Goal: Task Accomplishment & Management: Use online tool/utility

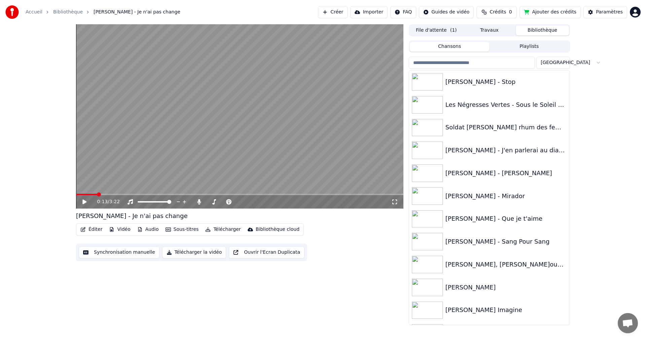
click at [636, 11] on html "Accueil Bibliothèque [PERSON_NAME] - Je n'ai pas change Créer Importer FAQ Guid…" at bounding box center [323, 170] width 646 height 340
click at [597, 13] on html "Accueil Bibliothèque [PERSON_NAME] - Je n'ai pas change Créer Importer FAQ Guid…" at bounding box center [323, 170] width 646 height 340
click at [601, 11] on div "Paramètres" at bounding box center [609, 12] width 27 height 7
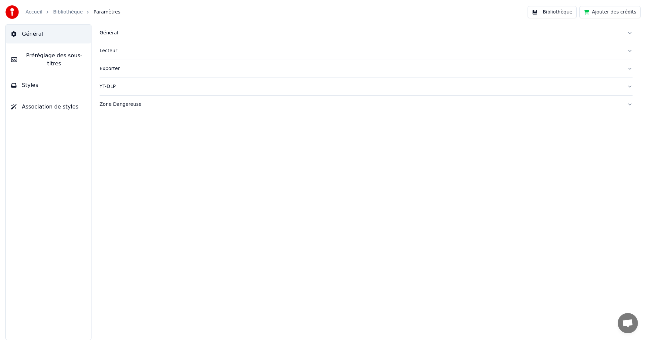
click at [42, 35] on button "Général" at bounding box center [48, 34] width 85 height 19
click at [33, 35] on span "Général" at bounding box center [32, 34] width 21 height 8
click at [104, 31] on div "Général" at bounding box center [361, 33] width 522 height 7
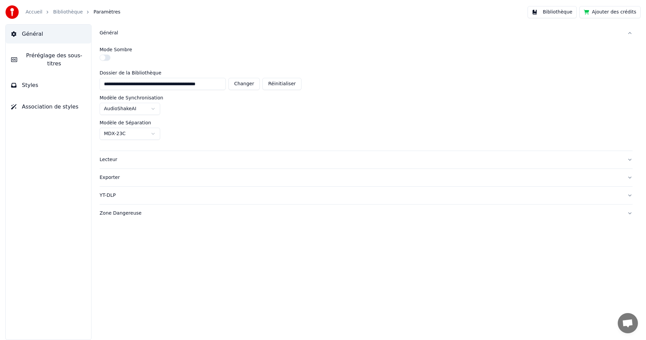
scroll to position [0, 5]
drag, startPoint x: 101, startPoint y: 84, endPoint x: 238, endPoint y: 79, distance: 137.4
click at [238, 79] on div "**********" at bounding box center [201, 84] width 202 height 12
click at [560, 16] on button "Bibliothèque" at bounding box center [552, 12] width 49 height 12
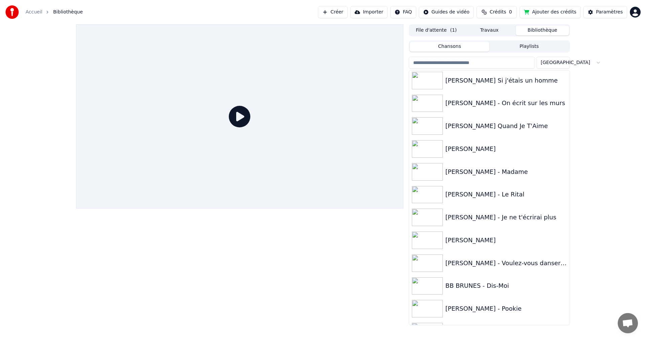
scroll to position [2996, 0]
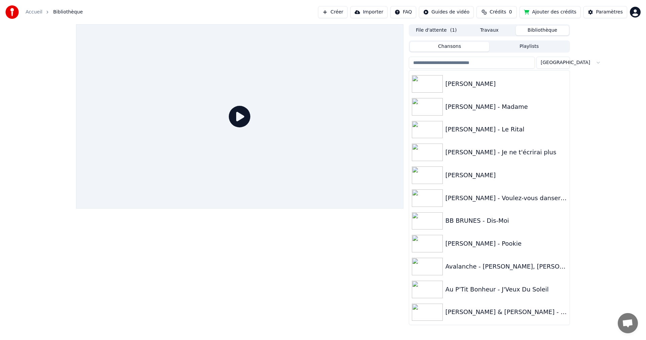
click at [482, 62] on input "search" at bounding box center [472, 63] width 126 height 12
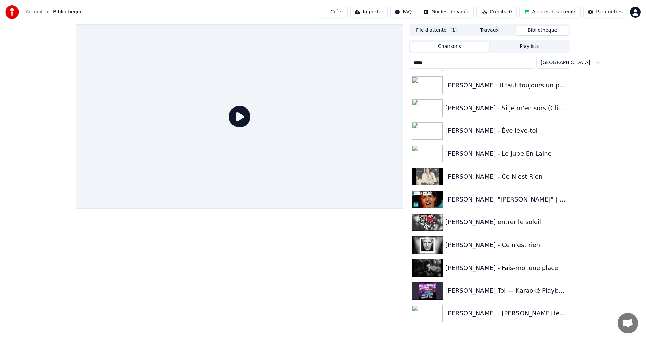
scroll to position [0, 0]
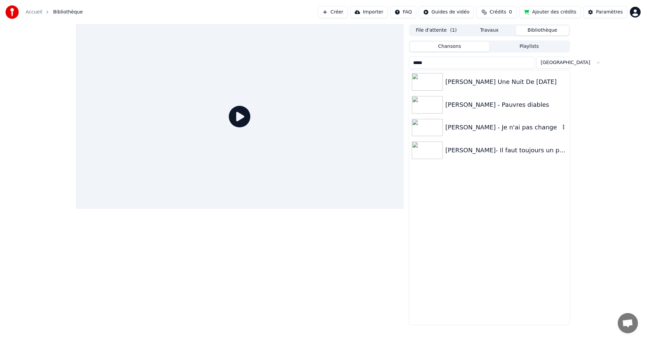
type input "*****"
click at [505, 129] on div "[PERSON_NAME] - Je n'ai pas change" at bounding box center [503, 127] width 115 height 9
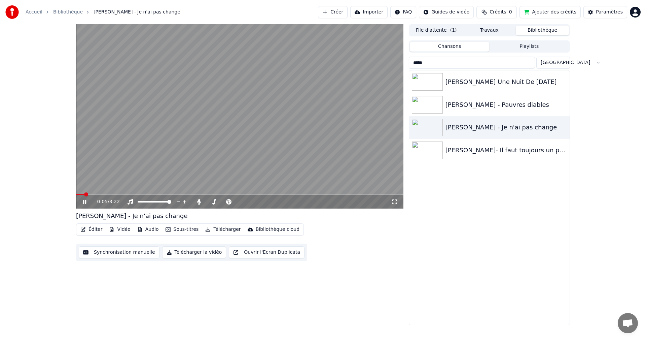
click at [174, 183] on video at bounding box center [240, 116] width 328 height 184
click at [263, 190] on video at bounding box center [240, 116] width 328 height 184
click at [262, 190] on video at bounding box center [240, 116] width 328 height 184
click at [259, 192] on video at bounding box center [240, 116] width 328 height 184
click at [81, 202] on div "0:41 / 3:22" at bounding box center [240, 201] width 322 height 7
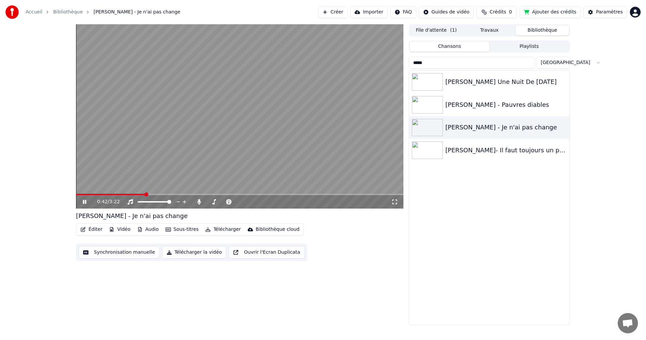
click at [84, 199] on icon at bounding box center [89, 201] width 16 height 5
drag, startPoint x: 89, startPoint y: 193, endPoint x: 82, endPoint y: 194, distance: 6.4
click at [82, 194] on div "0:43 / 3:22" at bounding box center [240, 116] width 328 height 184
click at [82, 194] on span at bounding box center [111, 194] width 70 height 1
click at [78, 194] on span at bounding box center [80, 194] width 4 height 4
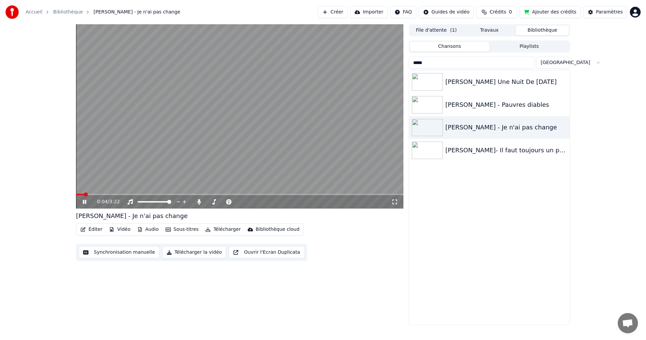
click at [84, 201] on icon at bounding box center [84, 202] width 3 height 4
click at [85, 201] on icon at bounding box center [84, 201] width 4 height 5
click at [83, 199] on div "0:29 / 3:22" at bounding box center [240, 201] width 322 height 7
click at [83, 203] on icon at bounding box center [84, 202] width 3 height 4
click at [83, 203] on icon at bounding box center [84, 201] width 4 height 5
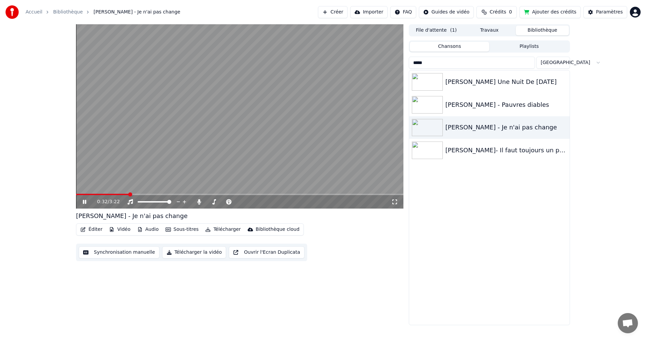
click at [83, 203] on icon at bounding box center [84, 202] width 3 height 4
click at [92, 230] on button "Éditer" at bounding box center [91, 229] width 27 height 9
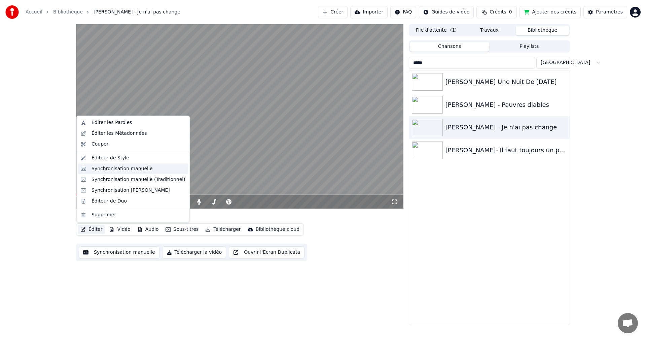
click at [117, 168] on div "Synchronisation manuelle" at bounding box center [122, 168] width 61 height 7
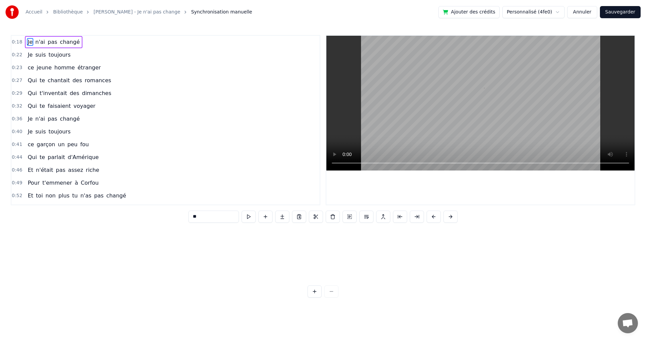
scroll to position [0, 594]
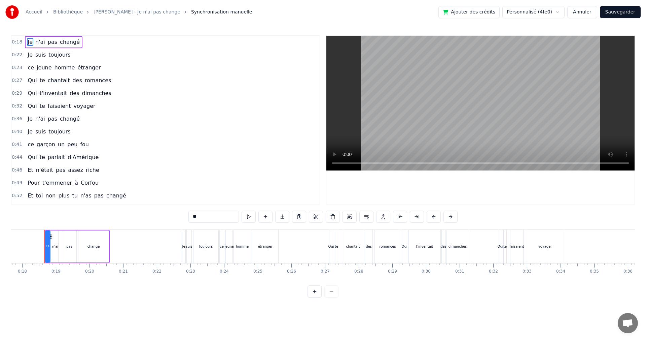
click at [59, 108] on span "faisaient" at bounding box center [59, 106] width 25 height 8
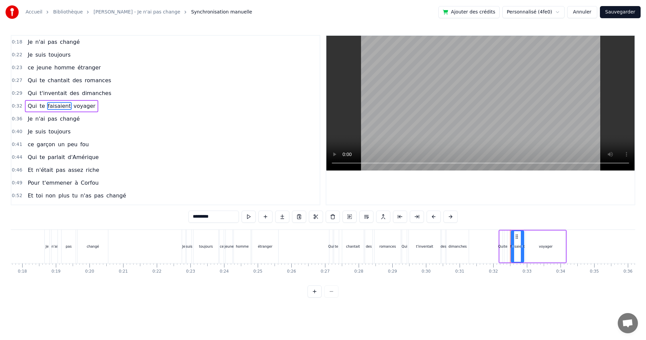
click at [190, 216] on input "*********" at bounding box center [214, 216] width 50 height 12
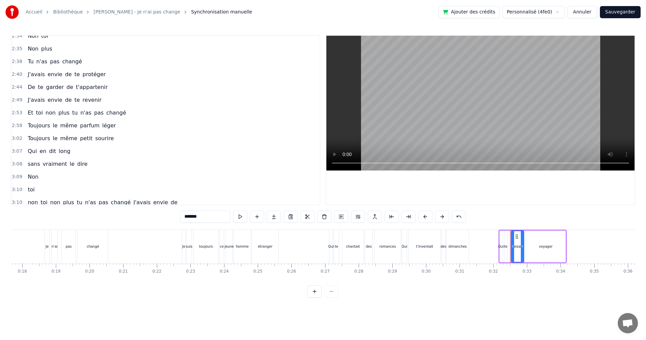
scroll to position [509, 0]
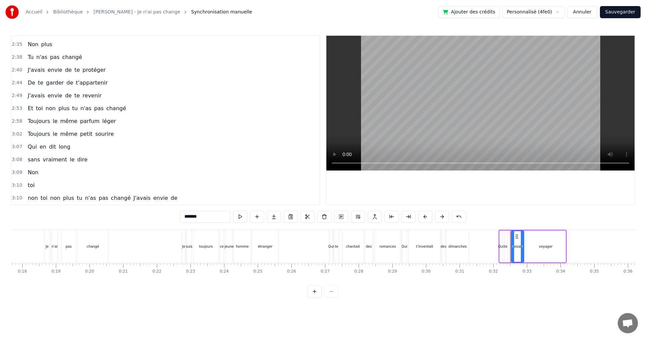
type input "*******"
click at [613, 14] on button "Sauvegarder" at bounding box center [620, 12] width 41 height 12
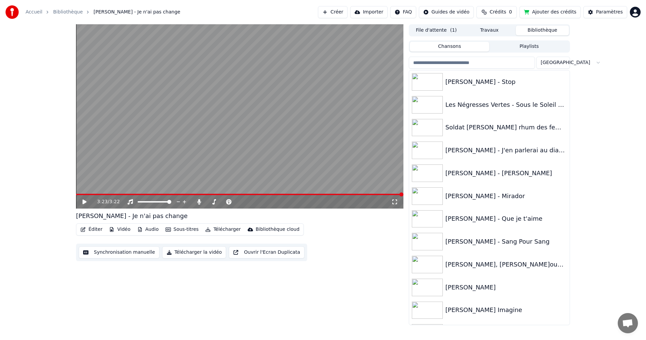
click at [215, 229] on button "Télécharger" at bounding box center [223, 229] width 41 height 9
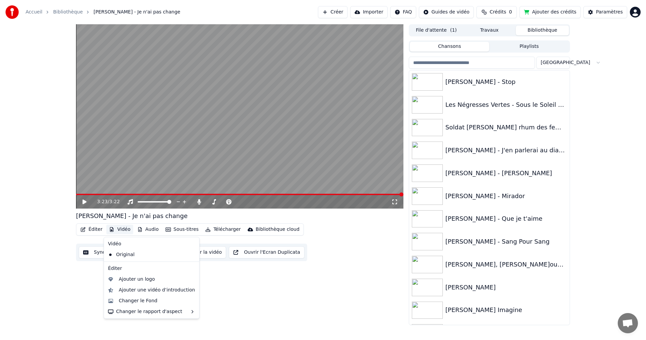
click at [124, 231] on button "Vidéo" at bounding box center [119, 229] width 27 height 9
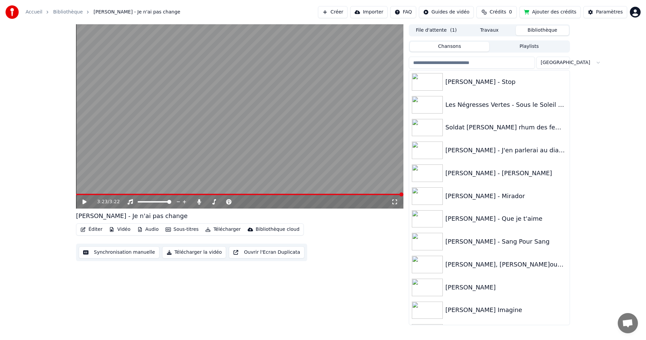
click at [122, 229] on button "Vidéo" at bounding box center [119, 229] width 27 height 9
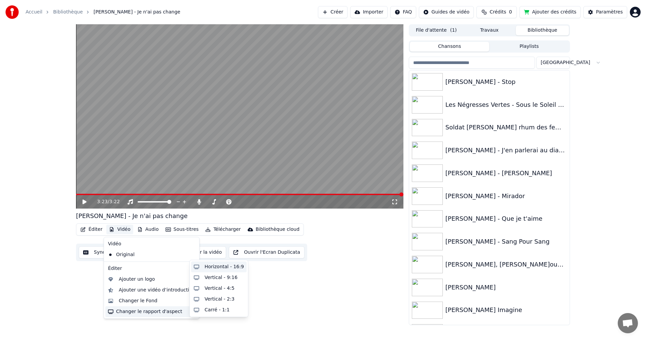
click at [212, 264] on div "Horizontal - 16:9" at bounding box center [224, 266] width 39 height 7
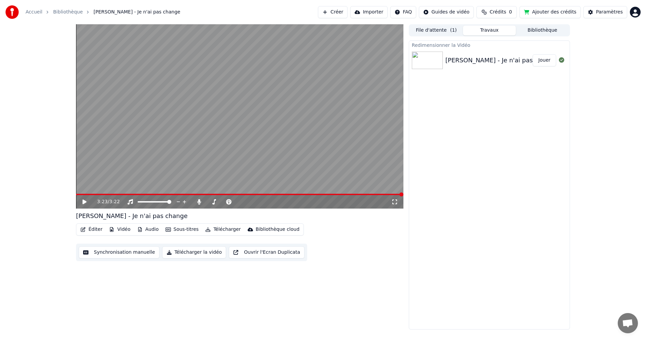
click at [218, 230] on button "Télécharger" at bounding box center [223, 229] width 41 height 9
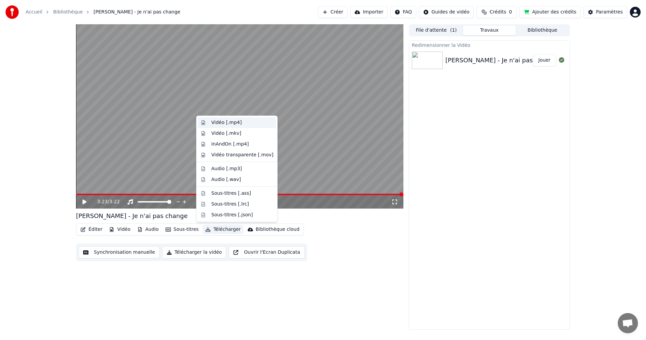
click at [214, 123] on div "Vidéo [.mp4]" at bounding box center [226, 122] width 30 height 7
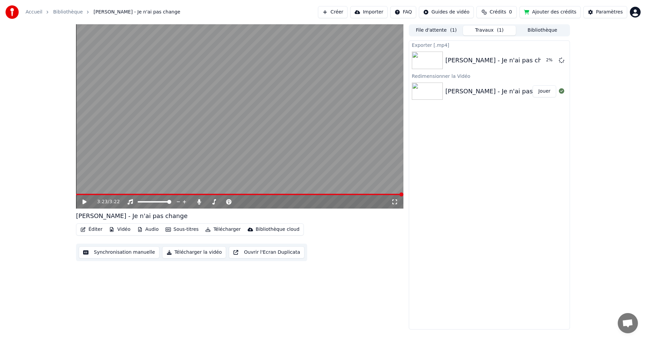
click at [213, 229] on button "Télécharger" at bounding box center [223, 229] width 41 height 9
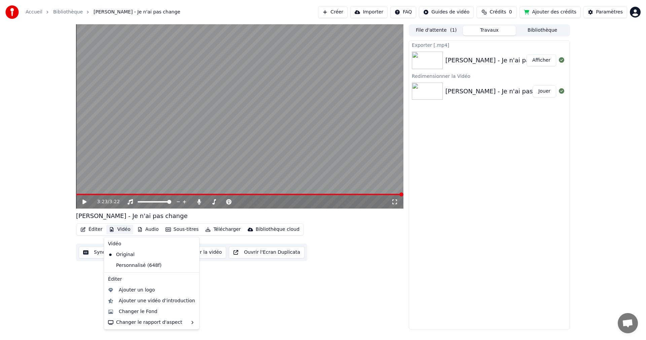
click at [122, 228] on button "Vidéo" at bounding box center [119, 229] width 27 height 9
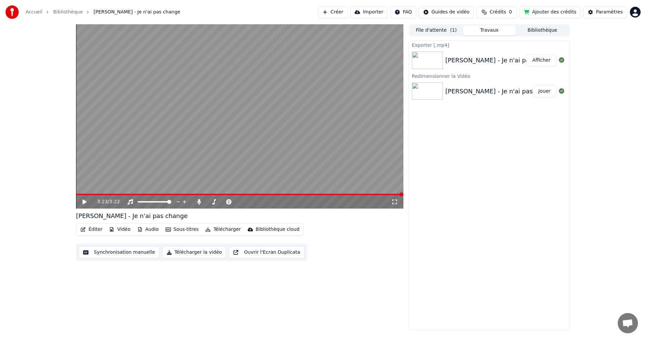
click at [122, 228] on button "Vidéo" at bounding box center [119, 229] width 27 height 9
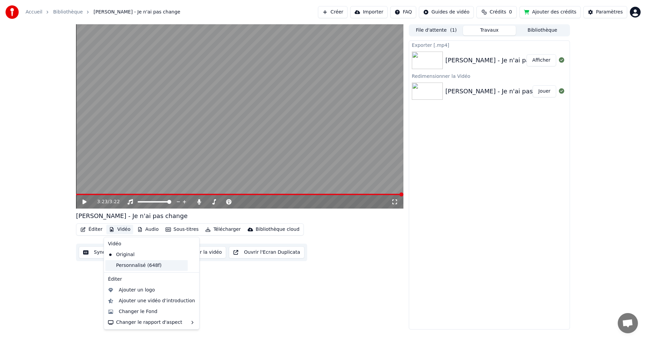
click at [131, 265] on div "Personnalisé (648f)" at bounding box center [146, 265] width 82 height 11
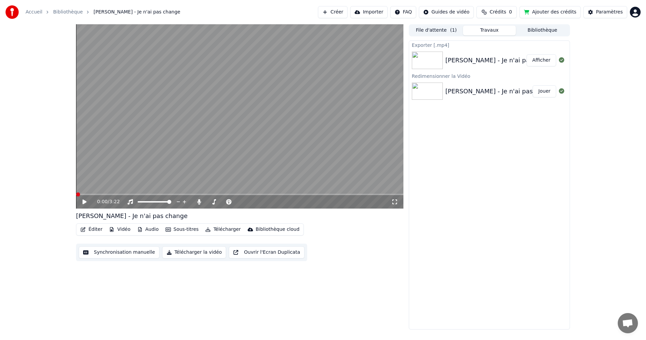
click at [84, 202] on icon at bounding box center [84, 201] width 4 height 5
click at [84, 202] on icon at bounding box center [84, 202] width 3 height 4
click at [114, 231] on button "Vidéo" at bounding box center [119, 229] width 27 height 9
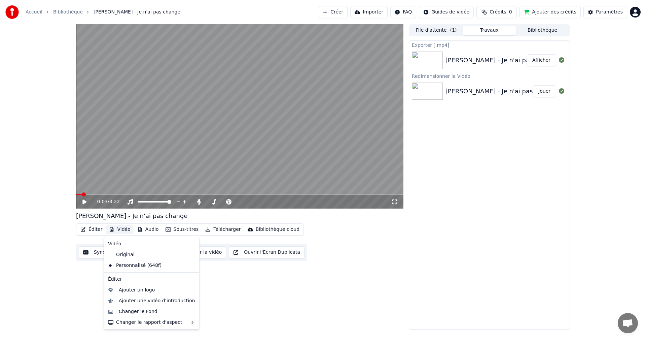
click at [122, 231] on button "Vidéo" at bounding box center [119, 229] width 27 height 9
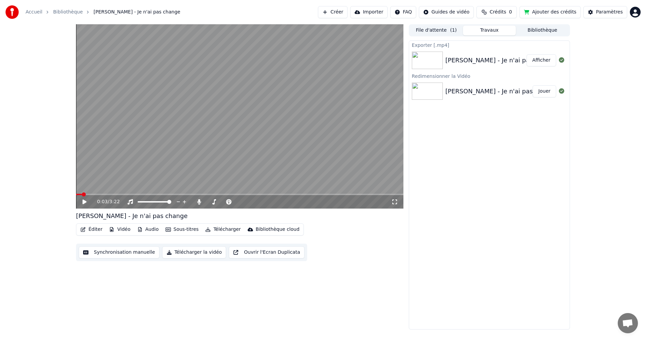
click at [122, 231] on button "Vidéo" at bounding box center [119, 229] width 27 height 9
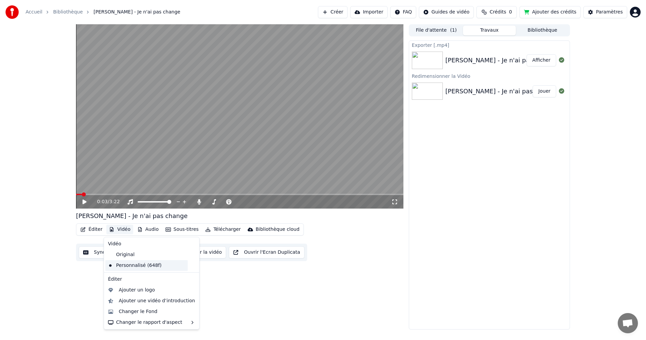
click at [131, 266] on div "Personnalisé (648f)" at bounding box center [146, 265] width 82 height 11
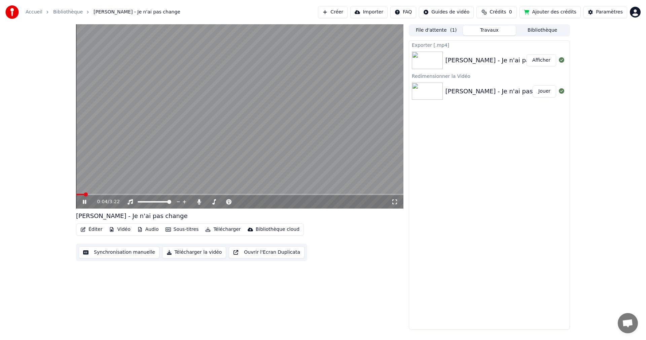
click at [89, 198] on div "0:04 / 3:22" at bounding box center [240, 201] width 322 height 7
click at [85, 203] on icon at bounding box center [84, 202] width 3 height 4
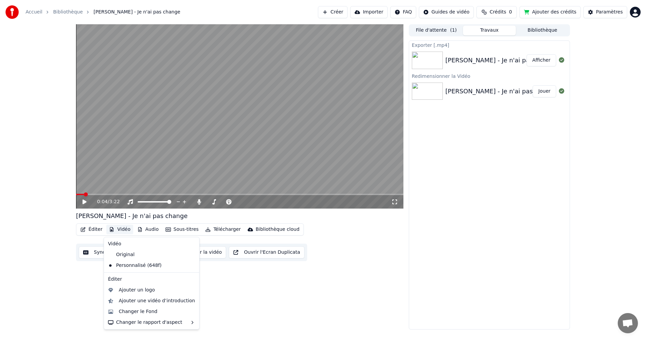
click at [125, 230] on button "Vidéo" at bounding box center [119, 229] width 27 height 9
click at [139, 315] on div "Changer le Fond" at bounding box center [151, 311] width 93 height 11
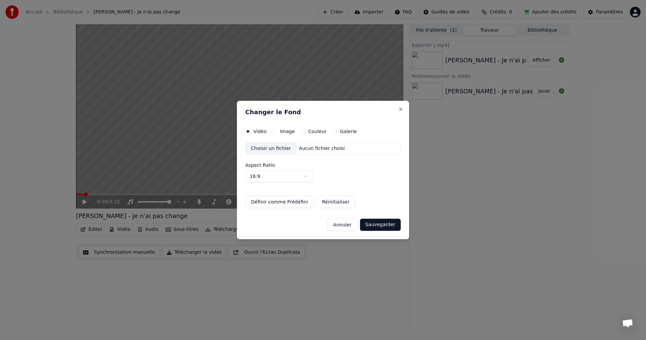
click at [314, 131] on label "Couleur" at bounding box center [317, 131] width 18 height 5
click at [306, 131] on button "Couleur" at bounding box center [302, 131] width 5 height 5
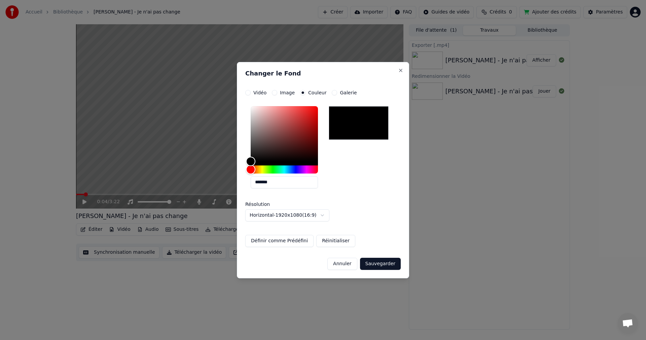
click at [258, 93] on label "Vidéo" at bounding box center [259, 92] width 13 height 5
click at [251, 93] on button "Vidéo" at bounding box center [247, 92] width 5 height 5
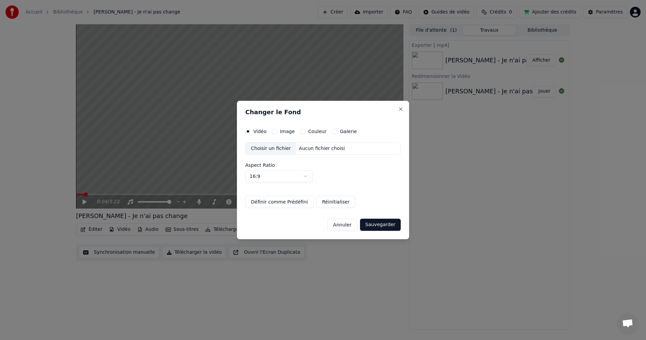
click at [315, 129] on label "Couleur" at bounding box center [317, 131] width 18 height 5
click at [306, 129] on button "Couleur" at bounding box center [302, 131] width 5 height 5
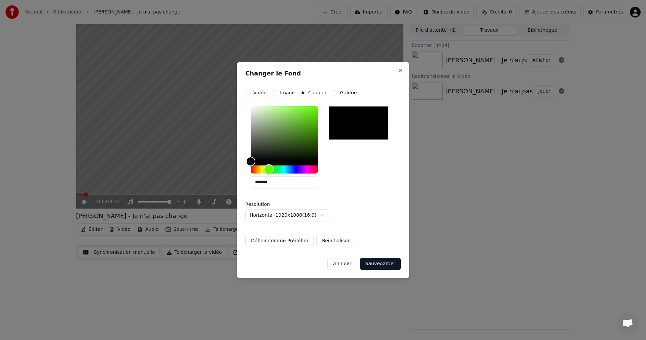
click at [269, 171] on div "Hue" at bounding box center [284, 169] width 67 height 8
click at [272, 170] on div "Hue" at bounding box center [272, 169] width 10 height 10
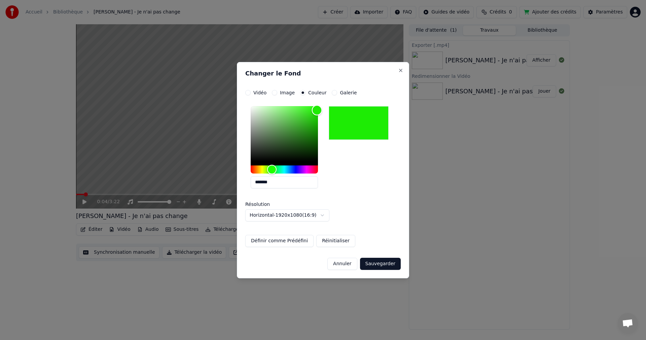
type input "*******"
click at [317, 110] on div "Color" at bounding box center [284, 133] width 67 height 55
click at [381, 262] on button "Sauvegarder" at bounding box center [380, 264] width 41 height 12
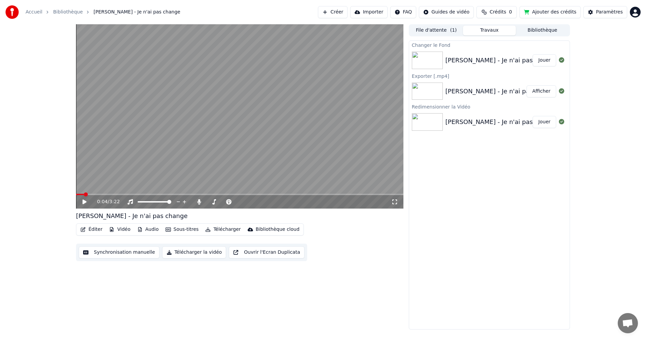
click at [552, 59] on button "Jouer" at bounding box center [545, 60] width 24 height 12
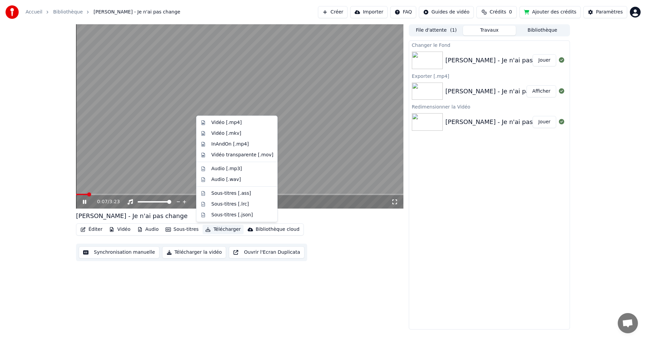
click at [210, 229] on button "Télécharger" at bounding box center [223, 229] width 41 height 9
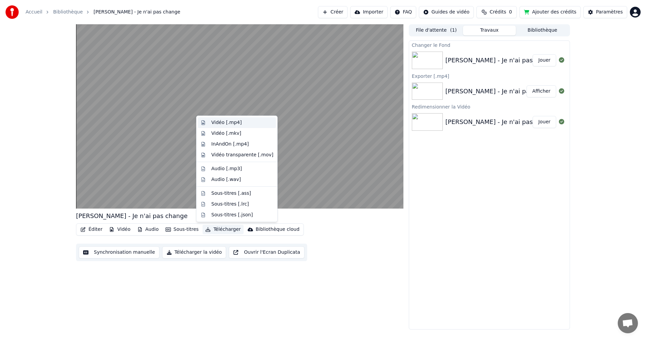
click at [222, 121] on div "Vidéo [.mp4]" at bounding box center [226, 122] width 30 height 7
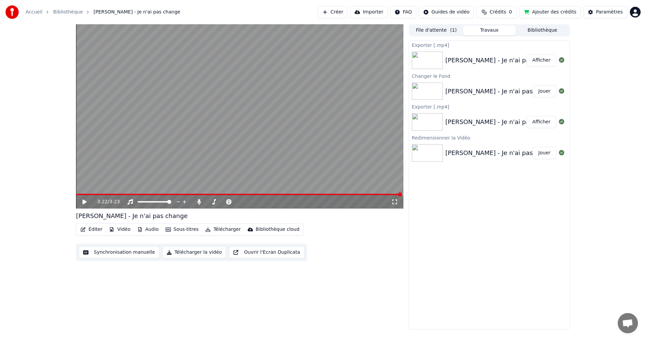
click at [442, 30] on button "File d'attente ( 1 )" at bounding box center [436, 31] width 53 height 10
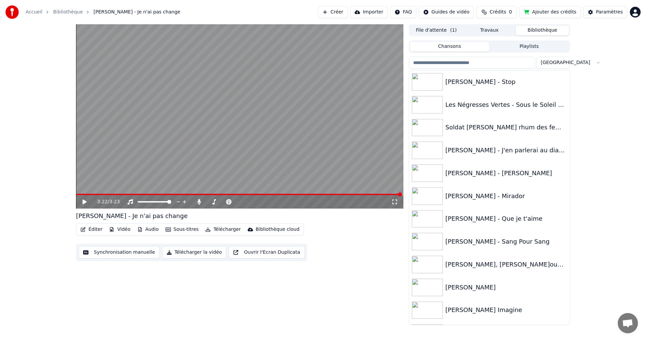
click at [535, 28] on button "Bibliothèque" at bounding box center [542, 31] width 53 height 10
click at [489, 62] on input "search" at bounding box center [472, 63] width 126 height 12
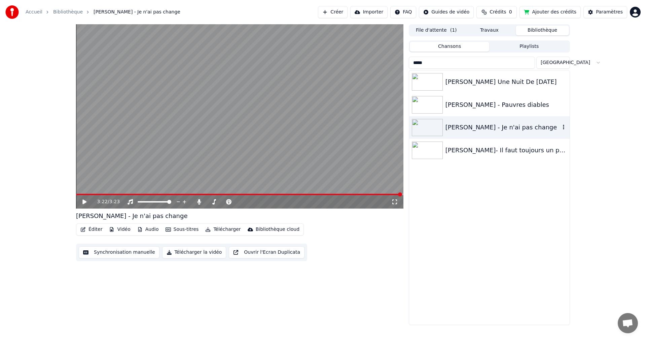
type input "*****"
click at [566, 128] on icon "button" at bounding box center [563, 126] width 7 height 5
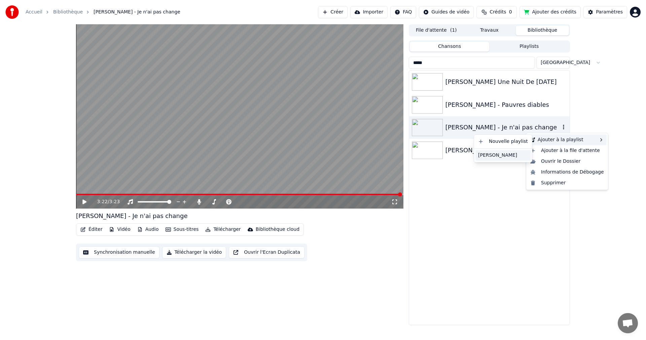
click at [515, 155] on div "[PERSON_NAME]" at bounding box center [503, 155] width 55 height 11
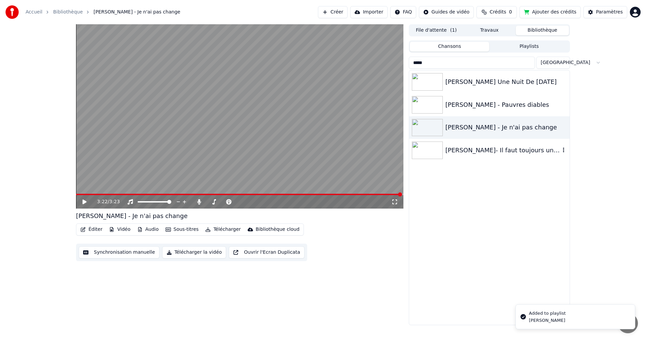
click at [499, 149] on div "[PERSON_NAME]- Il faut toujours un perdant" at bounding box center [503, 149] width 115 height 9
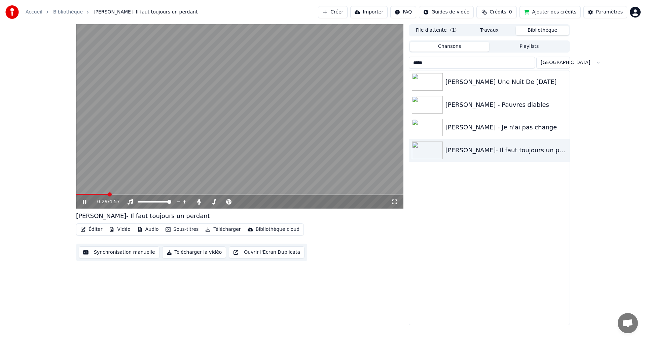
click at [101, 195] on div "0:29 / 4:57" at bounding box center [240, 201] width 328 height 13
click at [97, 195] on div "0:29 / 4:57" at bounding box center [240, 201] width 328 height 13
click at [94, 195] on div "0:30 / 4:57" at bounding box center [240, 201] width 328 height 13
click at [94, 193] on video at bounding box center [240, 116] width 328 height 184
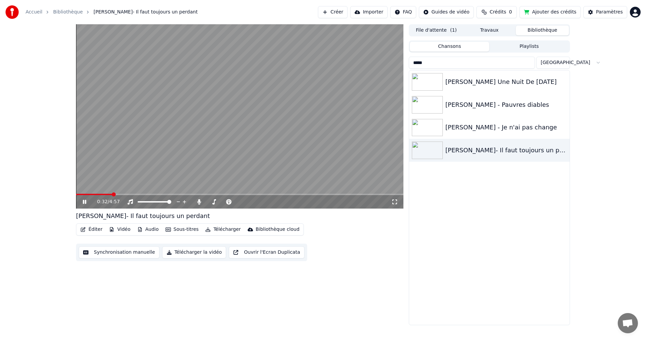
click at [94, 194] on span at bounding box center [94, 194] width 36 height 1
click at [88, 195] on span at bounding box center [85, 194] width 19 height 1
click at [86, 198] on div "0:26 / 4:57" at bounding box center [240, 201] width 328 height 13
click at [83, 204] on icon at bounding box center [89, 201] width 16 height 5
click at [94, 230] on button "Éditer" at bounding box center [91, 229] width 27 height 9
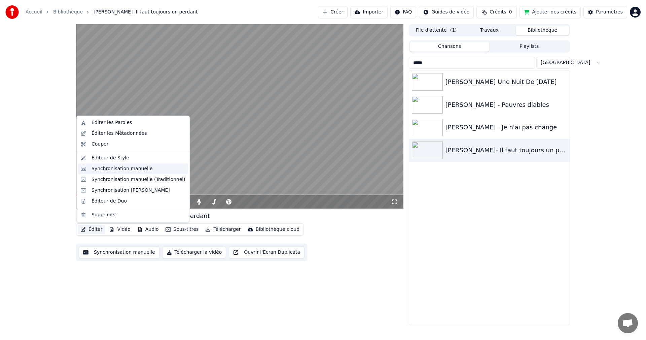
click at [120, 171] on div "Synchronisation manuelle" at bounding box center [122, 168] width 61 height 7
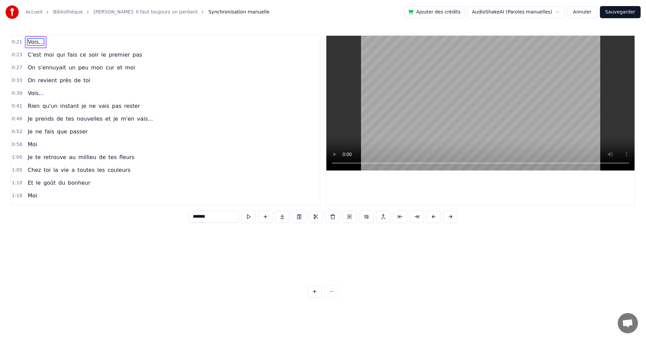
scroll to position [0, 677]
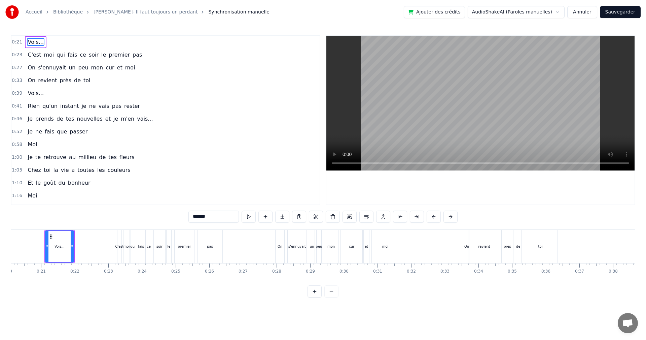
click at [79, 57] on span "ce" at bounding box center [83, 55] width 8 height 8
type input "**"
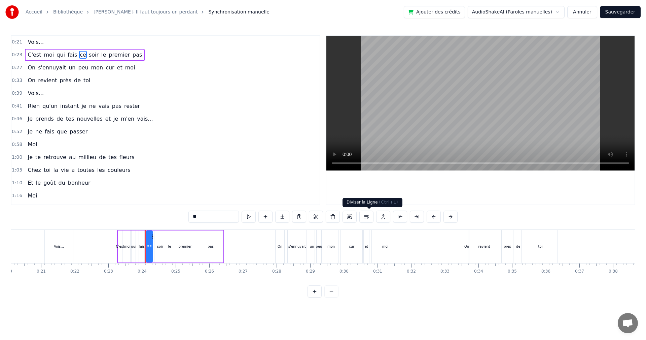
click at [369, 217] on button at bounding box center [367, 216] width 14 height 12
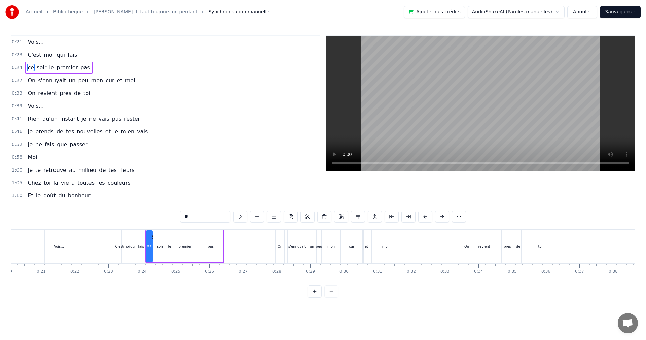
scroll to position [0, 403]
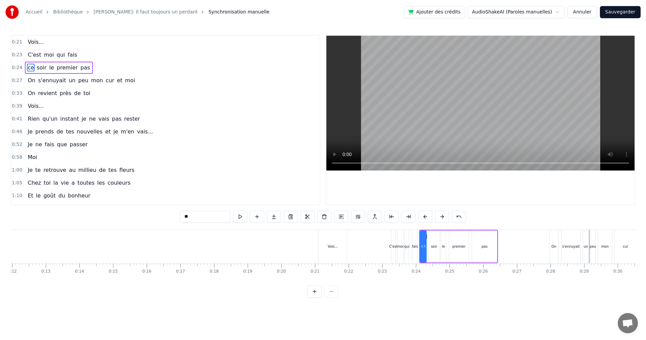
click at [105, 80] on span "cur" at bounding box center [110, 80] width 10 height 8
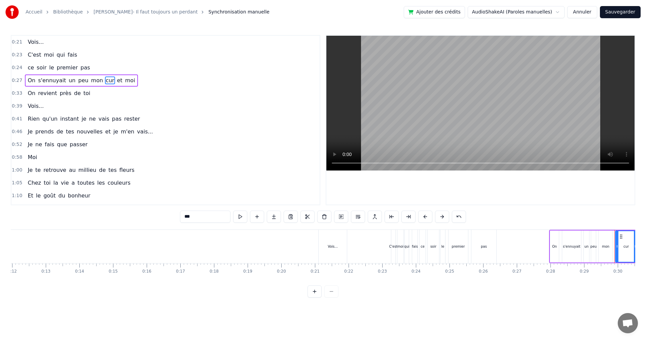
scroll to position [0, 973]
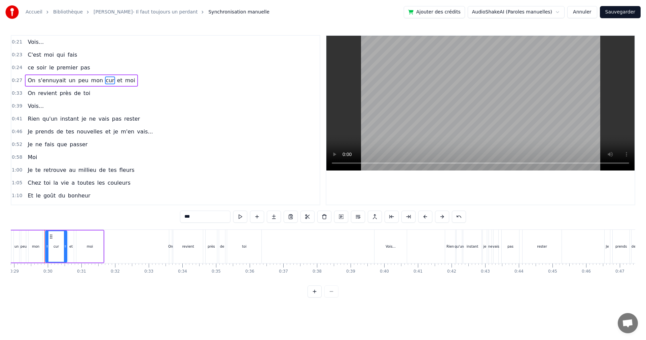
click at [180, 216] on input "***" at bounding box center [205, 216] width 50 height 12
click at [180, 217] on input "****" at bounding box center [205, 216] width 50 height 12
click at [180, 215] on input "***" at bounding box center [205, 216] width 50 height 12
click at [180, 218] on input "***" at bounding box center [205, 216] width 50 height 12
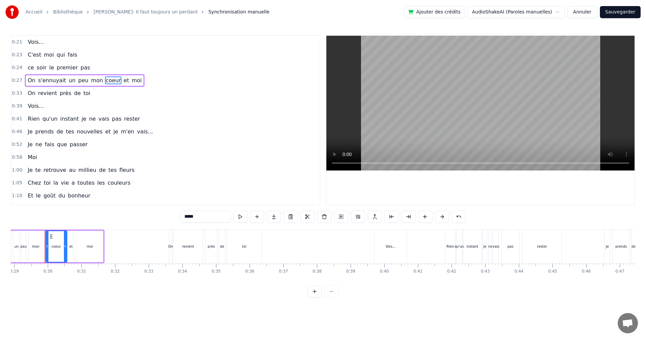
click at [180, 217] on input "*****" at bounding box center [205, 216] width 50 height 12
type input "*****"
click at [183, 198] on div "1:10 Et le goût du bonheur" at bounding box center [165, 195] width 308 height 13
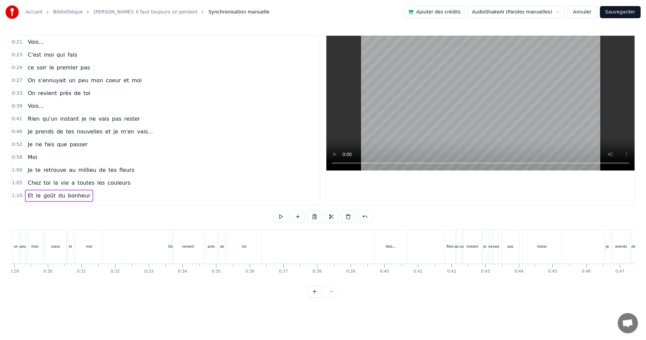
scroll to position [0, 2349]
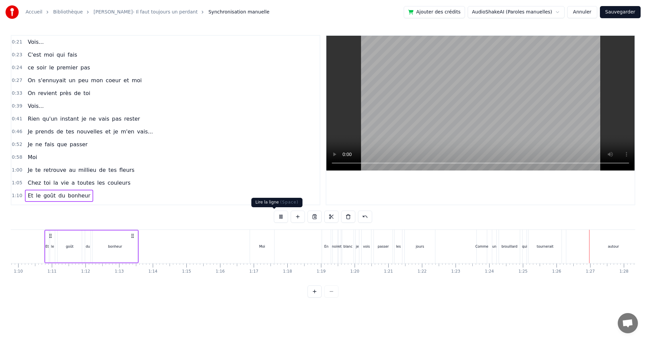
click at [275, 215] on button at bounding box center [281, 216] width 14 height 12
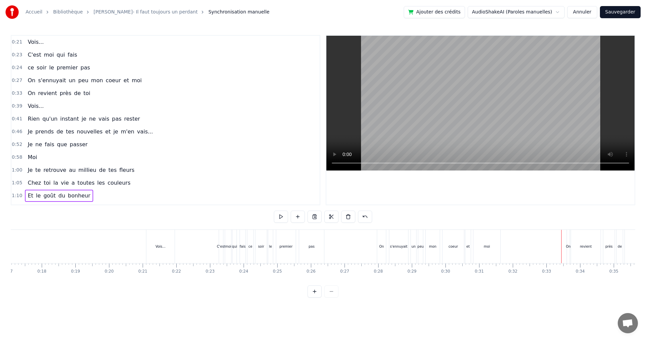
scroll to position [0, 1195]
click at [375, 162] on video at bounding box center [481, 103] width 308 height 135
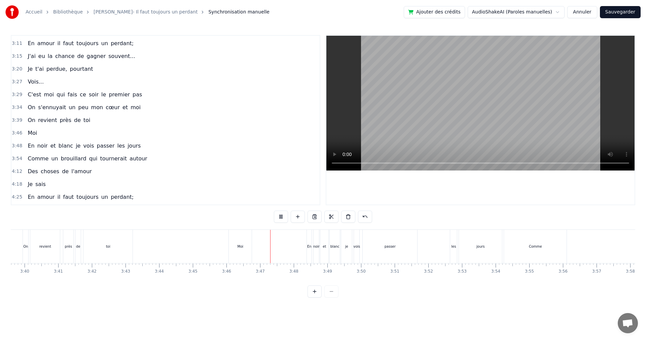
scroll to position [498, 0]
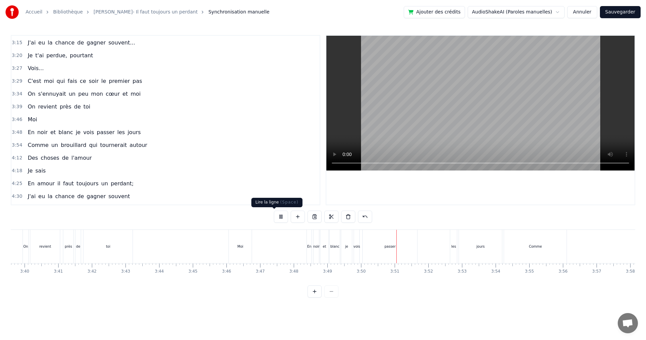
click at [276, 217] on button at bounding box center [281, 216] width 14 height 12
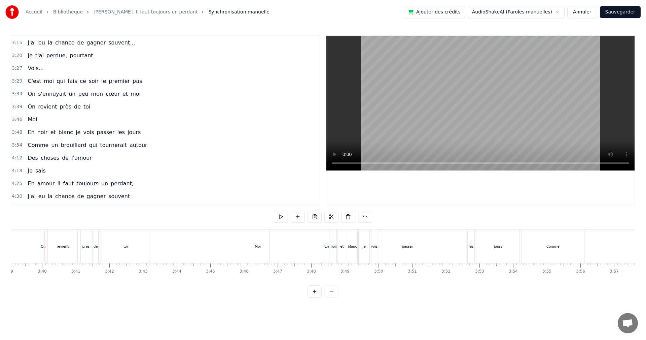
scroll to position [0, 7282]
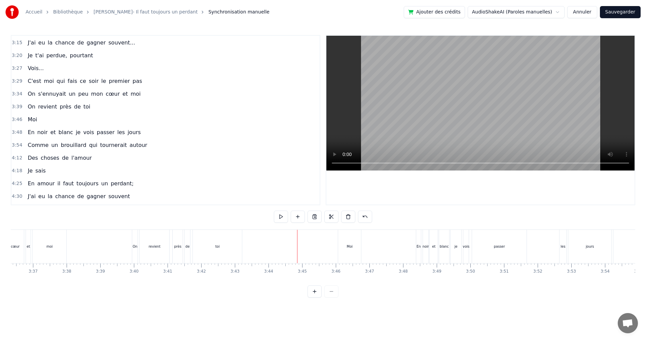
click at [29, 131] on span "En" at bounding box center [31, 132] width 8 height 8
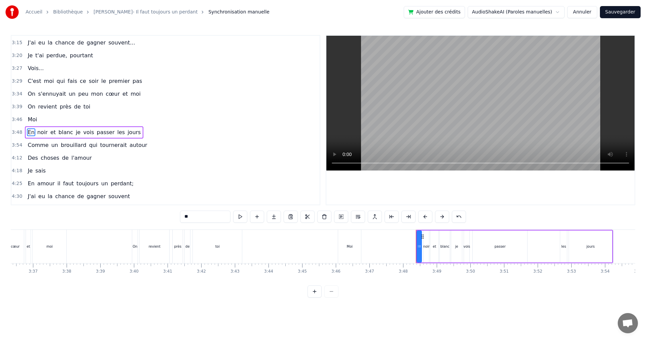
scroll to position [509, 0]
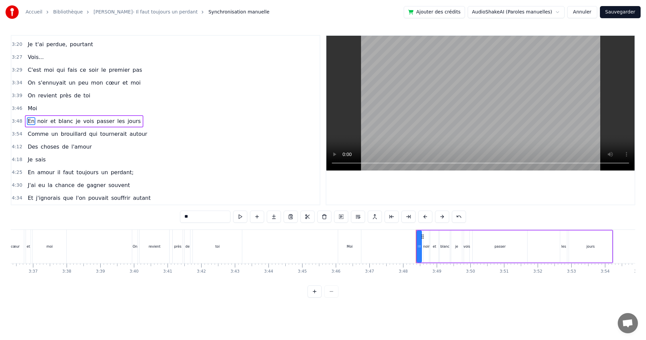
click at [29, 96] on span "On" at bounding box center [31, 96] width 9 height 8
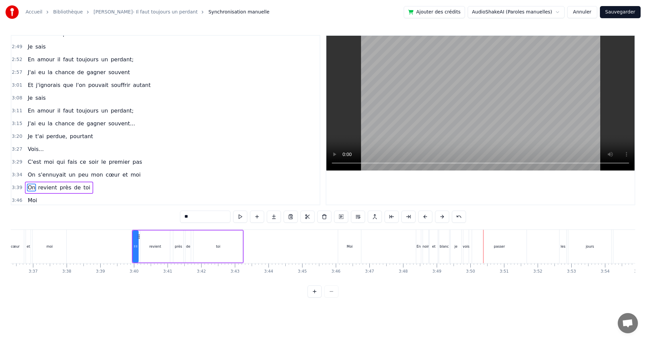
scroll to position [384, 0]
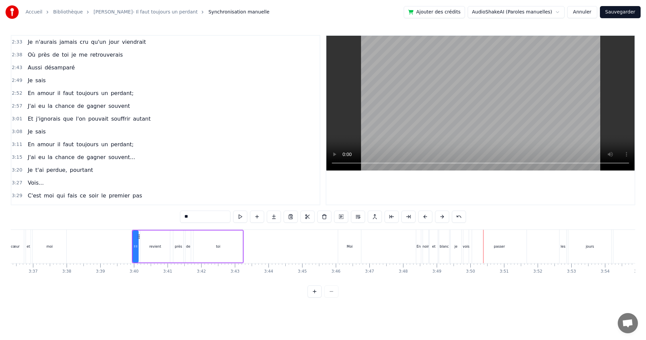
click at [27, 66] on span "Aussi" at bounding box center [34, 68] width 15 height 8
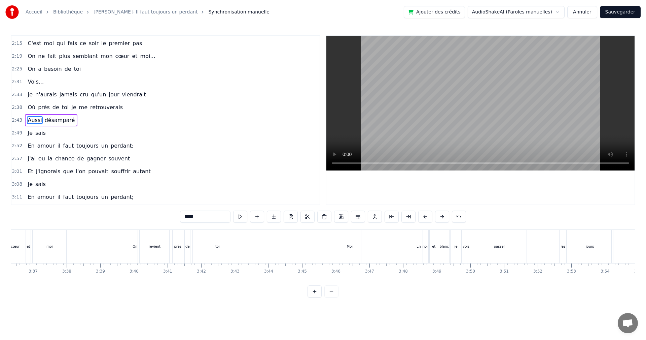
scroll to position [0, 5469]
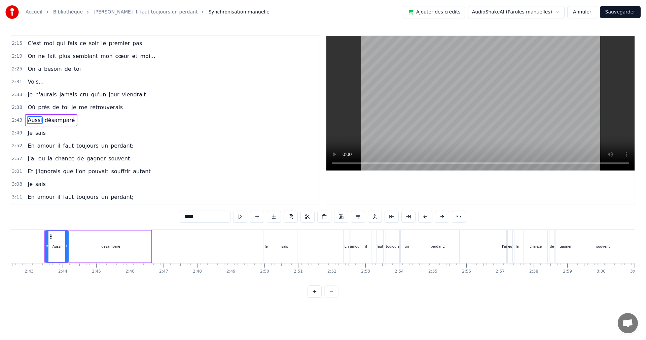
click at [57, 144] on span "il" at bounding box center [59, 146] width 4 height 8
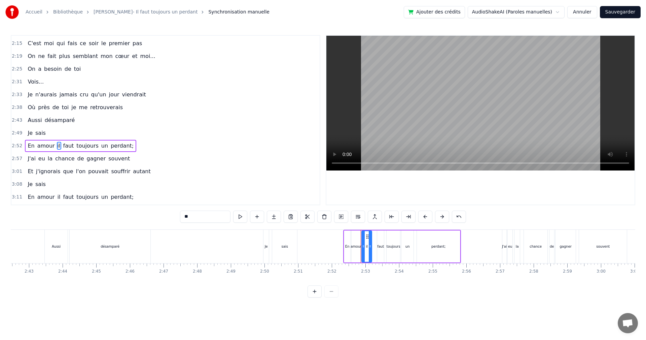
scroll to position [357, 0]
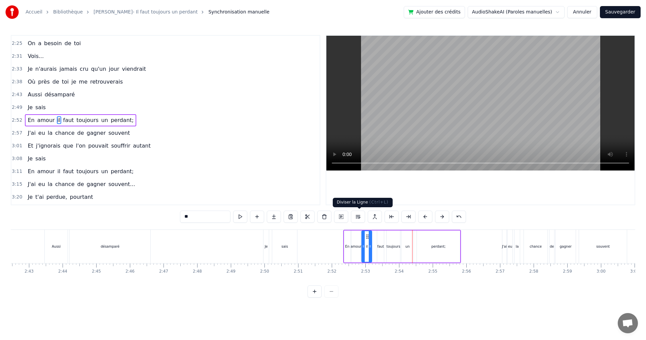
click at [361, 215] on button at bounding box center [358, 216] width 14 height 12
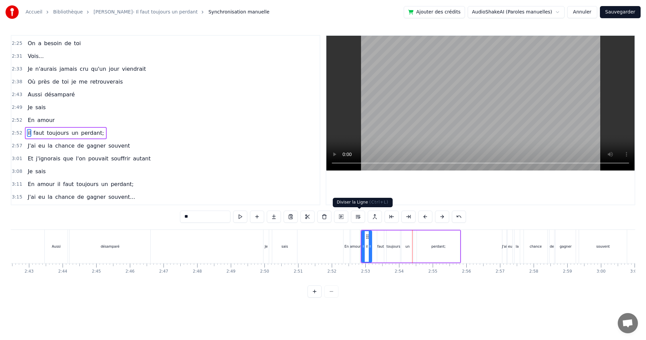
scroll to position [370, 0]
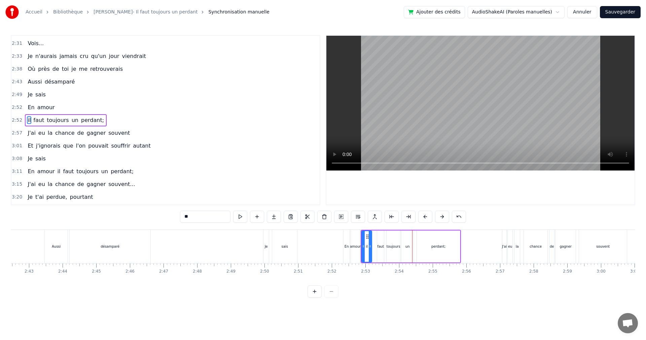
click at [27, 106] on span "En" at bounding box center [31, 107] width 8 height 8
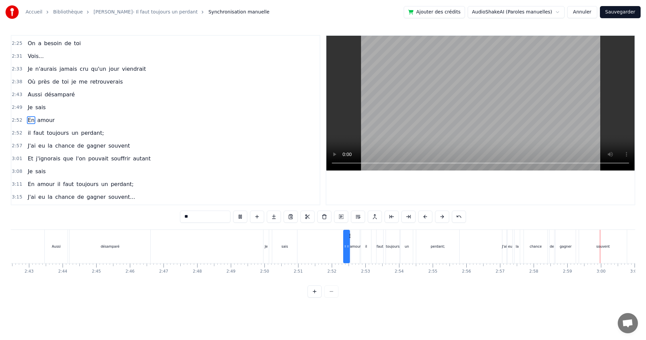
scroll to position [0, 6026]
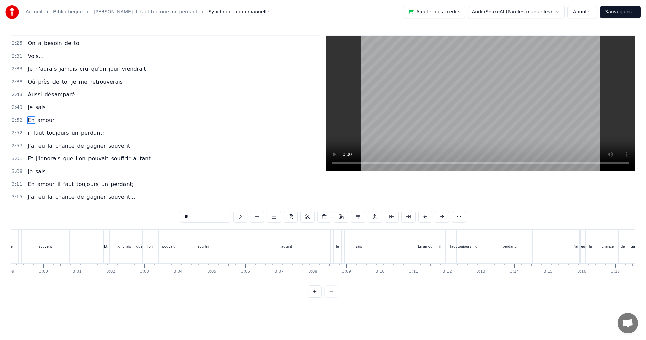
click at [132, 158] on span "autant" at bounding box center [141, 159] width 19 height 8
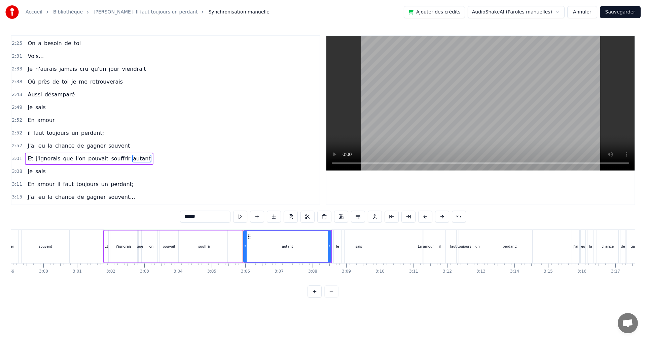
scroll to position [395, 0]
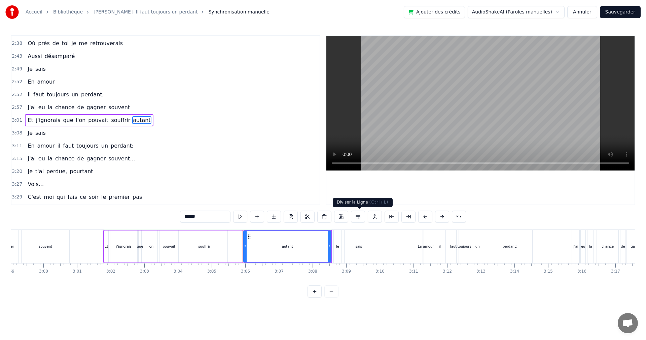
click at [359, 216] on button at bounding box center [358, 216] width 14 height 12
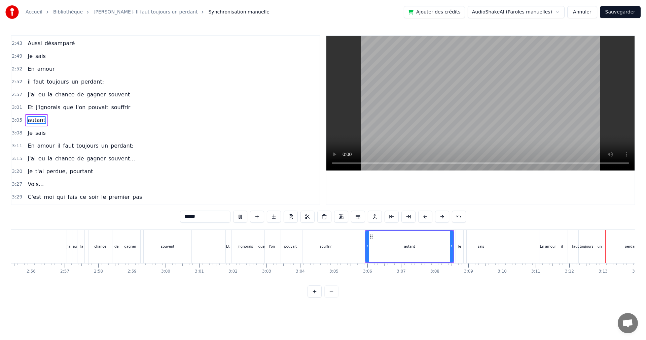
scroll to position [0, 6464]
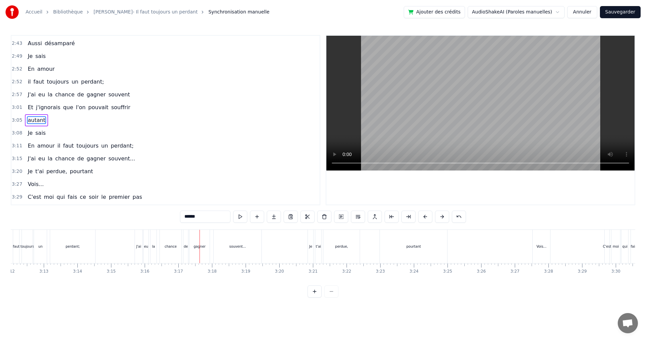
click at [77, 158] on span "de" at bounding box center [81, 159] width 8 height 8
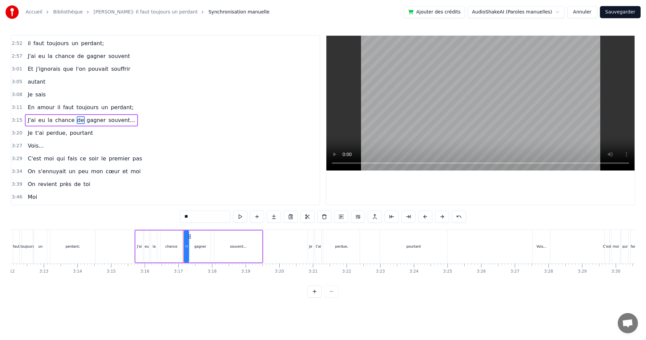
click at [362, 215] on button at bounding box center [358, 216] width 14 height 12
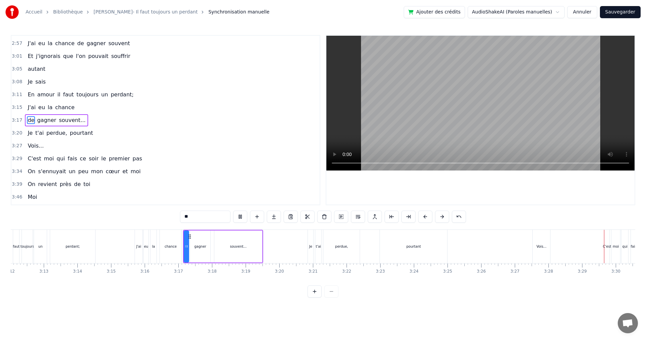
scroll to position [0, 7022]
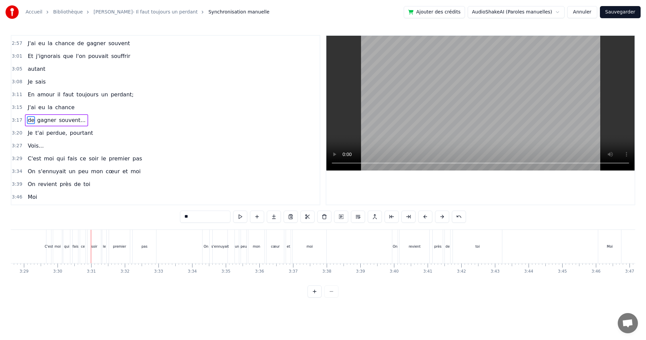
click at [79, 161] on span "ce" at bounding box center [83, 159] width 8 height 8
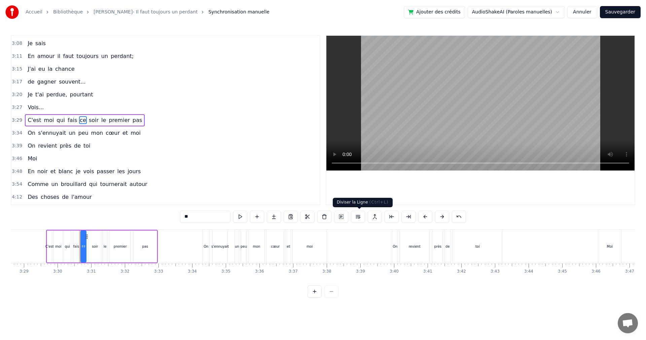
click at [359, 216] on button at bounding box center [358, 216] width 14 height 12
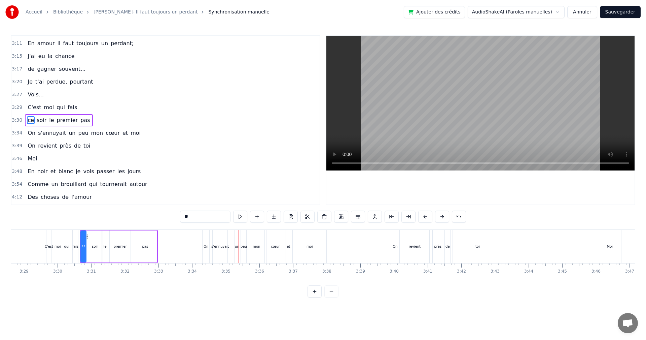
click at [68, 133] on span "un" at bounding box center [72, 133] width 8 height 8
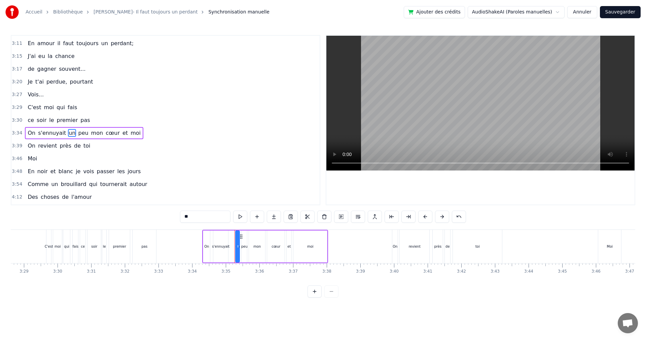
scroll to position [523, 0]
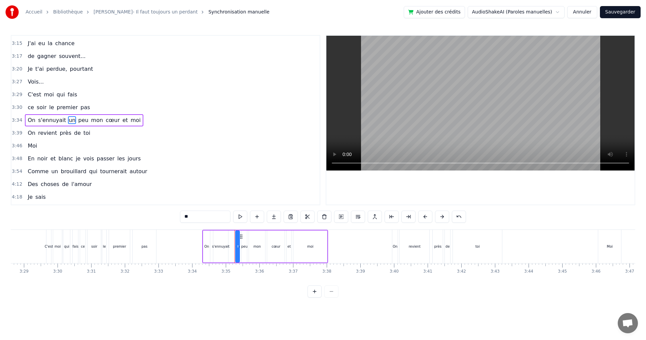
click at [361, 216] on button at bounding box center [358, 216] width 14 height 12
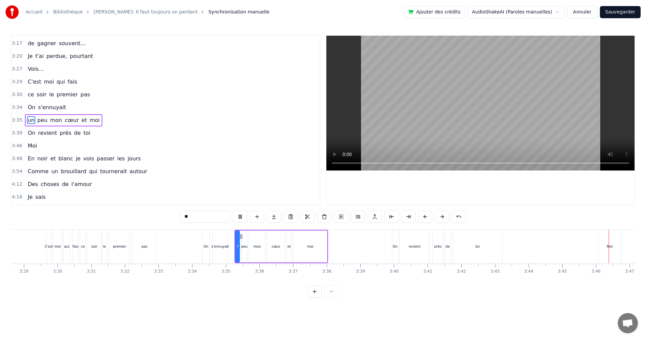
scroll to position [0, 7586]
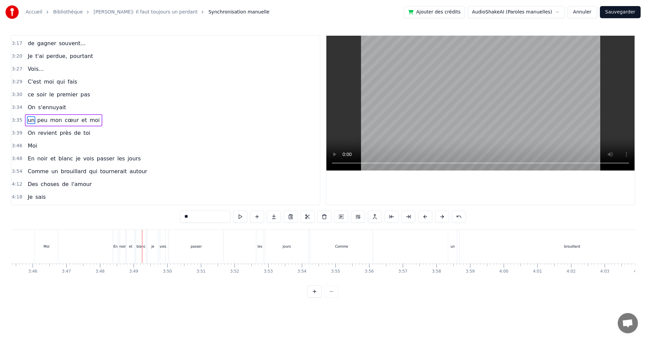
click at [29, 157] on span "En" at bounding box center [31, 159] width 8 height 8
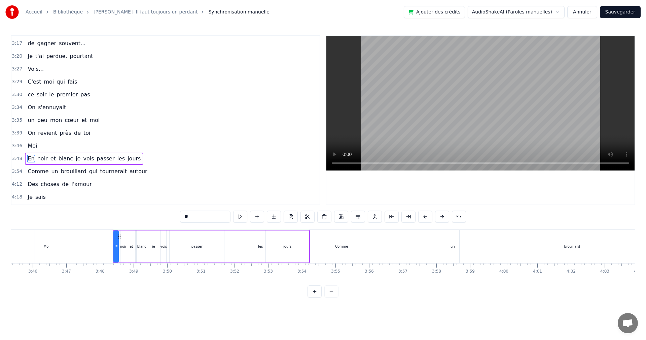
scroll to position [573, 0]
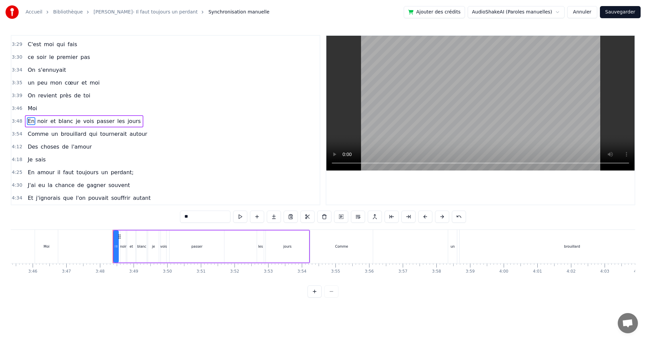
drag, startPoint x: 177, startPoint y: 215, endPoint x: 145, endPoint y: 211, distance: 31.9
click at [145, 211] on div "0:21 Vois... 0:23 C'est moi qui fais 0:24 ce soir le premier pas 0:27 On s'ennu…" at bounding box center [323, 166] width 625 height 262
click at [122, 246] on div "noir" at bounding box center [123, 246] width 6 height 5
drag, startPoint x: 175, startPoint y: 216, endPoint x: 143, endPoint y: 209, distance: 33.0
click at [143, 209] on div "0:21 Vois... 0:23 C'est moi qui fais 0:24 ce soir le premier pas 0:27 On s'ennu…" at bounding box center [323, 166] width 625 height 262
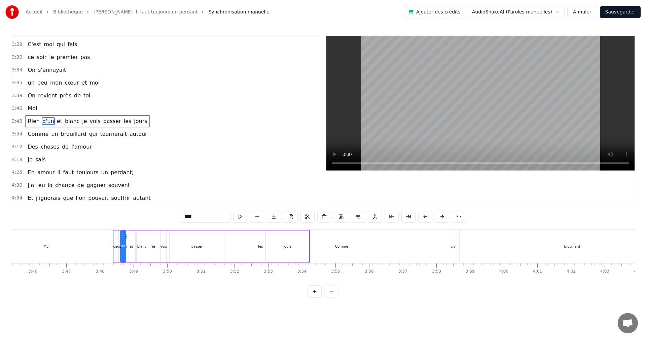
click at [132, 249] on div "et" at bounding box center [131, 246] width 8 height 32
drag, startPoint x: 185, startPoint y: 214, endPoint x: 139, endPoint y: 210, distance: 46.0
click at [139, 210] on div "0:21 Vois... 0:23 C'est moi qui fais 0:24 ce soir le premier pas 0:27 On s'ennu…" at bounding box center [323, 166] width 625 height 262
click at [27, 107] on span "Moi" at bounding box center [32, 108] width 11 height 8
type input "***"
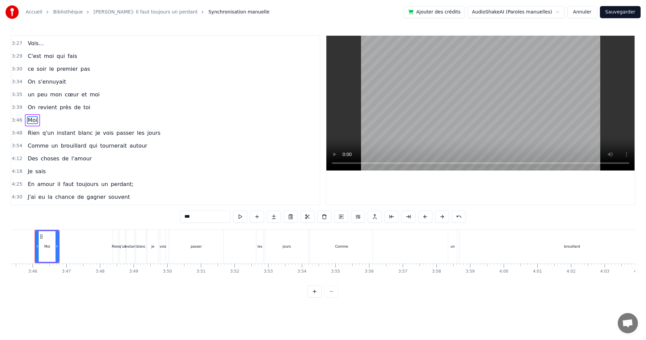
scroll to position [0, 7576]
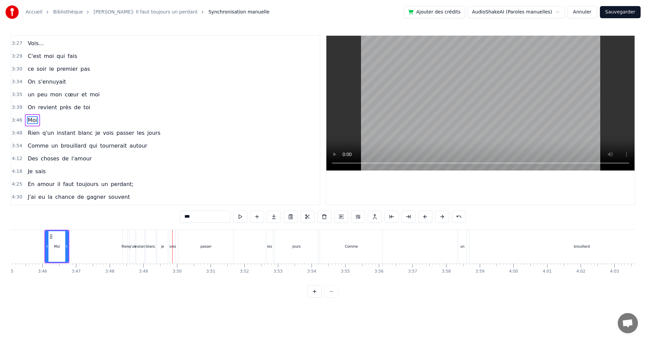
click at [620, 11] on button "Sauvegarder" at bounding box center [620, 12] width 41 height 12
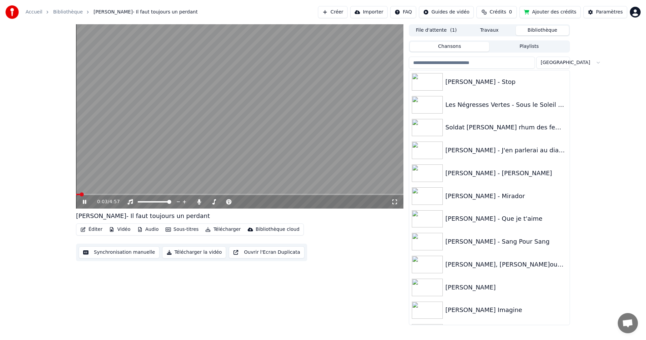
click at [86, 201] on icon at bounding box center [84, 202] width 3 height 4
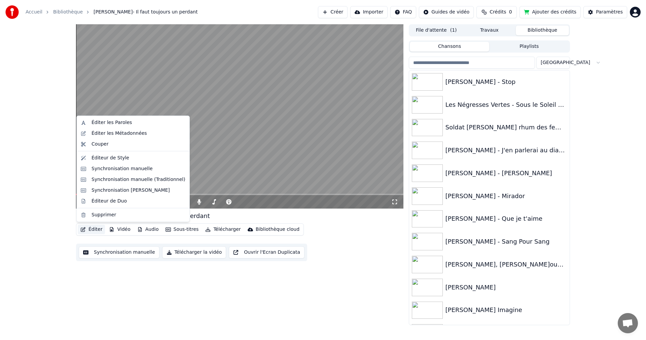
click at [95, 230] on button "Éditer" at bounding box center [91, 229] width 27 height 9
click at [86, 229] on button "Éditer" at bounding box center [91, 229] width 27 height 9
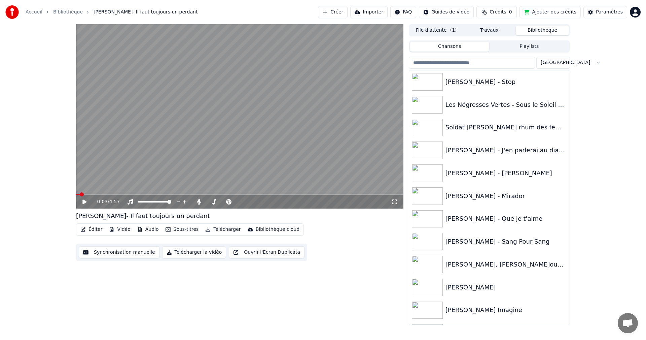
click at [86, 229] on button "Éditer" at bounding box center [91, 229] width 27 height 9
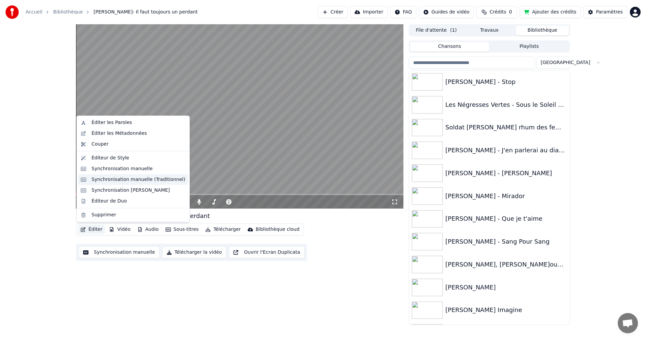
click at [118, 179] on div "Synchronisation manuelle (Traditionnel)" at bounding box center [139, 179] width 94 height 7
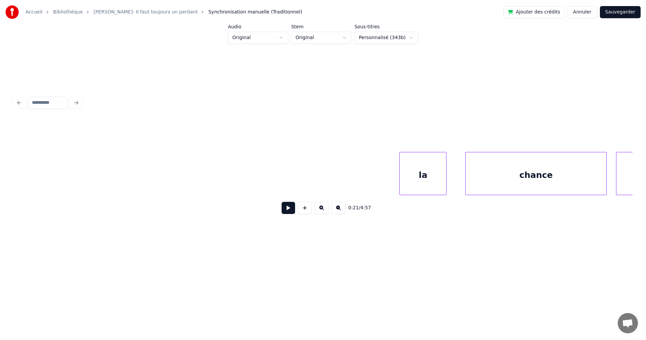
scroll to position [0, 28704]
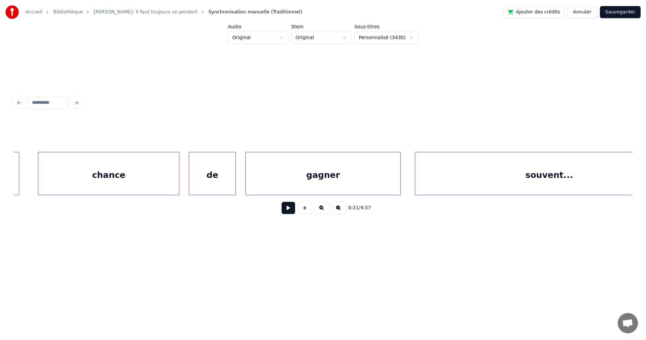
click at [350, 182] on div "gagner" at bounding box center [323, 175] width 155 height 46
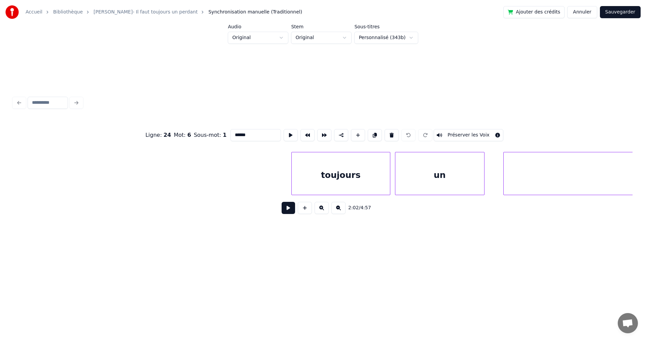
scroll to position [0, 41016]
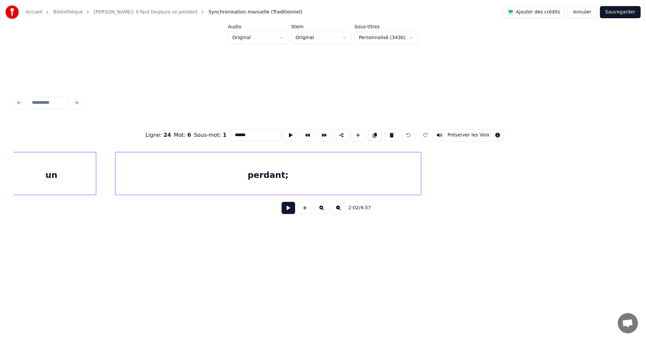
click at [367, 183] on div "perdant;" at bounding box center [268, 175] width 306 height 46
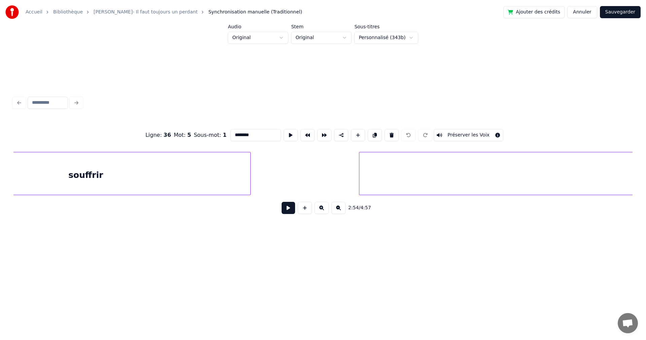
scroll to position [0, 43541]
click at [396, 187] on div "autant" at bounding box center [590, 175] width 617 height 46
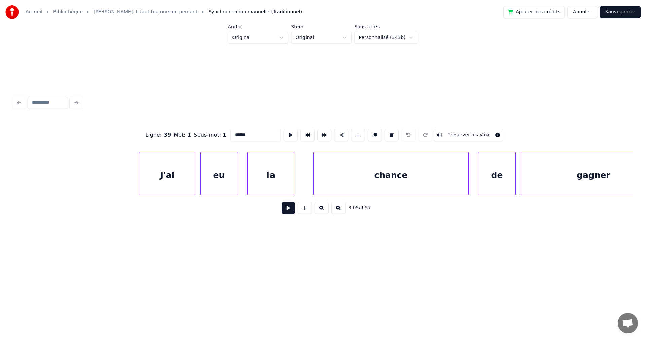
scroll to position [0, 46027]
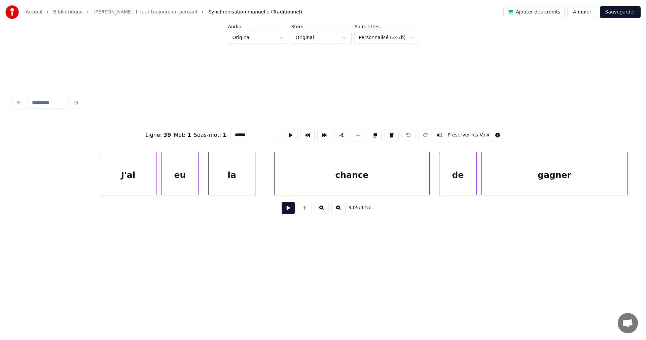
click at [410, 178] on div "chance" at bounding box center [352, 175] width 155 height 46
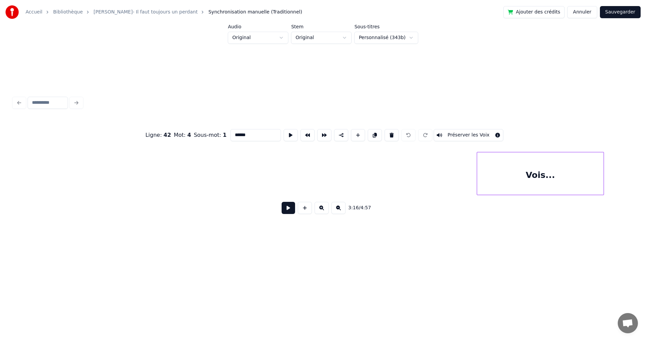
scroll to position [0, 48745]
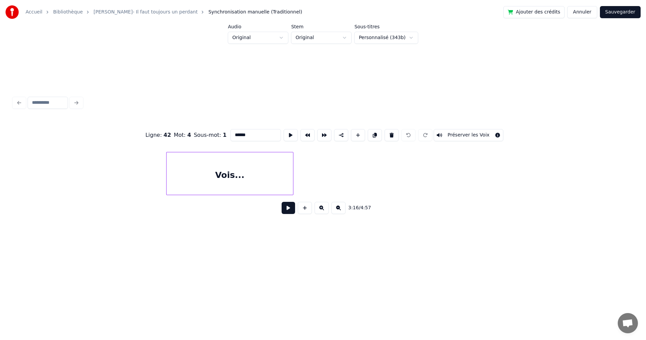
click at [217, 161] on div "Vois..." at bounding box center [230, 175] width 127 height 46
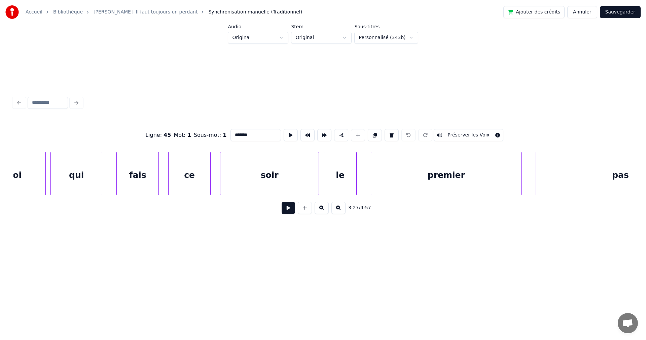
scroll to position [0, 49639]
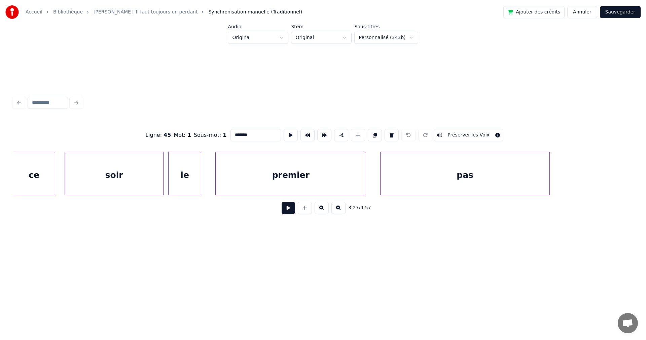
click at [448, 186] on div "pas" at bounding box center [465, 175] width 169 height 46
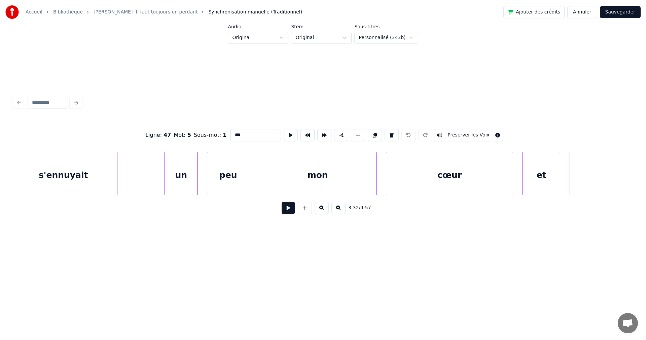
scroll to position [0, 50610]
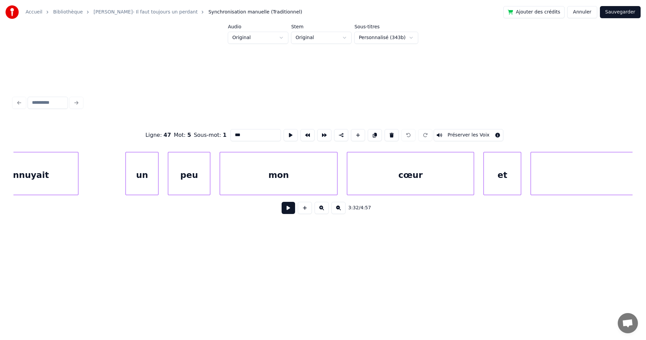
click at [447, 187] on div "cœur" at bounding box center [410, 175] width 127 height 46
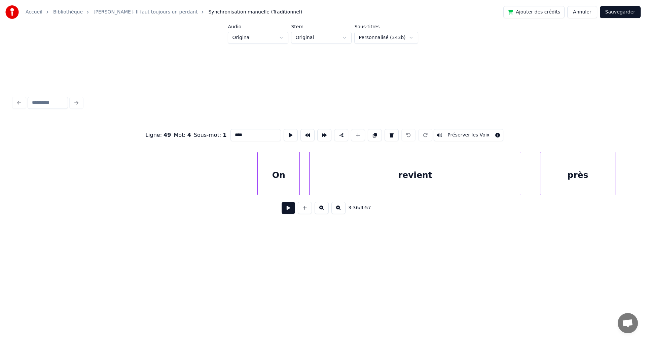
scroll to position [0, 51620]
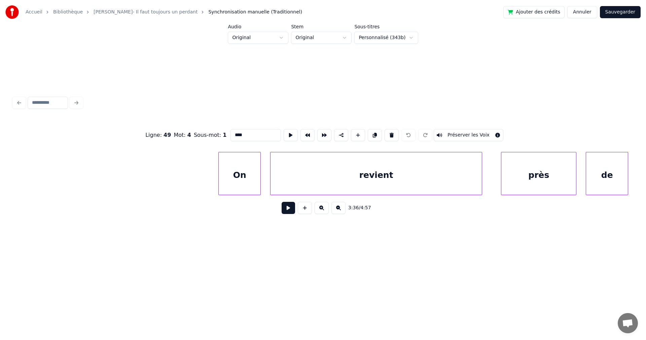
click at [453, 180] on div "revient" at bounding box center [376, 175] width 211 height 46
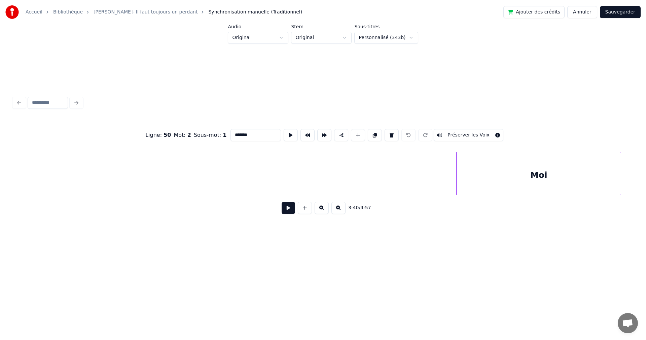
scroll to position [0, 52902]
click at [474, 188] on div "Moi" at bounding box center [461, 175] width 164 height 46
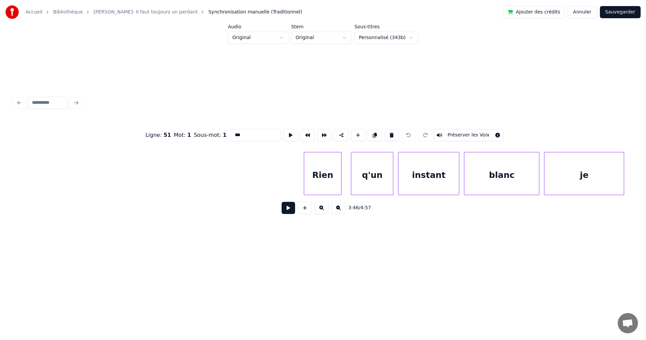
scroll to position [0, 53601]
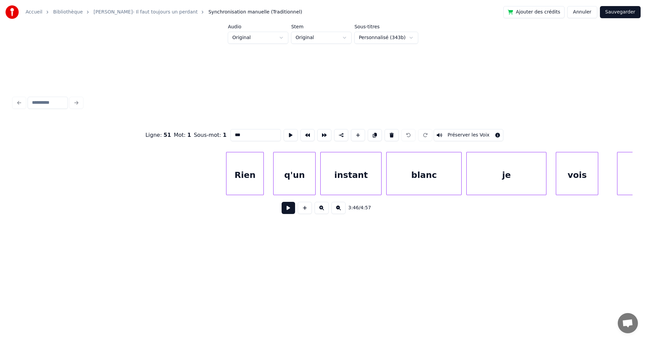
click at [341, 179] on div "instant" at bounding box center [351, 175] width 61 height 46
type input "*******"
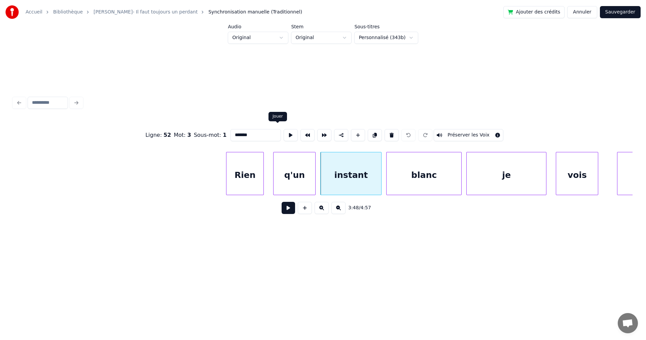
click at [284, 131] on button at bounding box center [291, 135] width 14 height 12
click at [283, 211] on button at bounding box center [288, 208] width 13 height 12
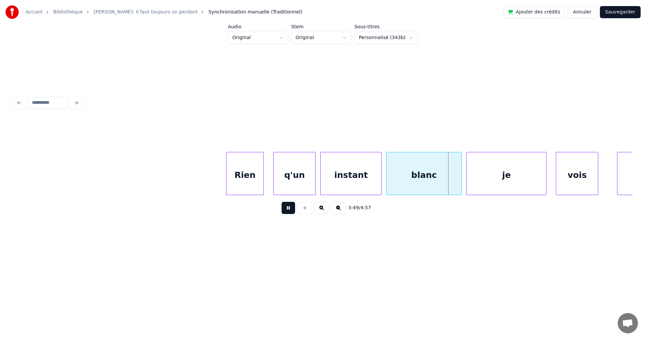
click at [283, 211] on button at bounding box center [288, 208] width 13 height 12
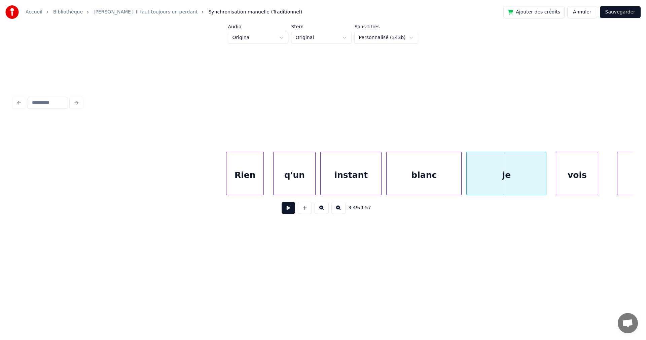
click at [437, 173] on div "blanc" at bounding box center [424, 175] width 75 height 46
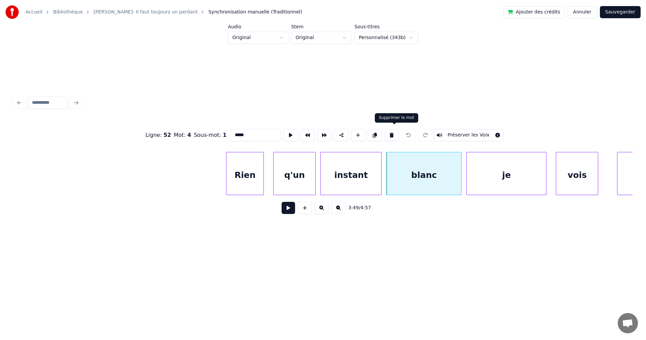
click at [393, 133] on button at bounding box center [392, 135] width 14 height 12
type input "*******"
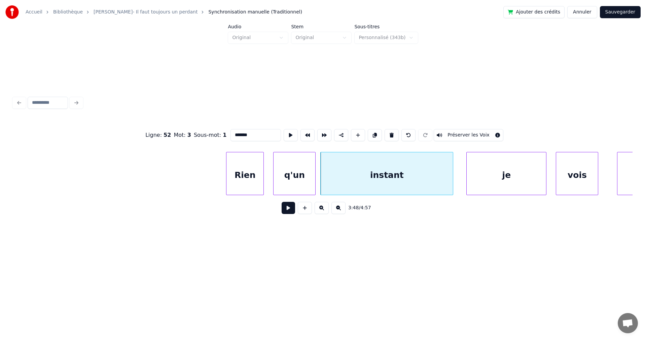
click at [453, 179] on div at bounding box center [452, 173] width 2 height 42
click at [373, 173] on div "instant" at bounding box center [387, 175] width 132 height 46
click at [284, 130] on button at bounding box center [291, 135] width 14 height 12
click at [283, 211] on button at bounding box center [288, 208] width 13 height 12
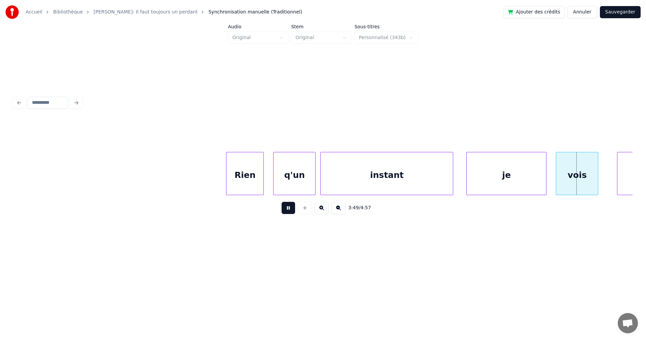
click at [283, 211] on button at bounding box center [288, 208] width 13 height 12
click at [518, 181] on div "je" at bounding box center [506, 175] width 79 height 46
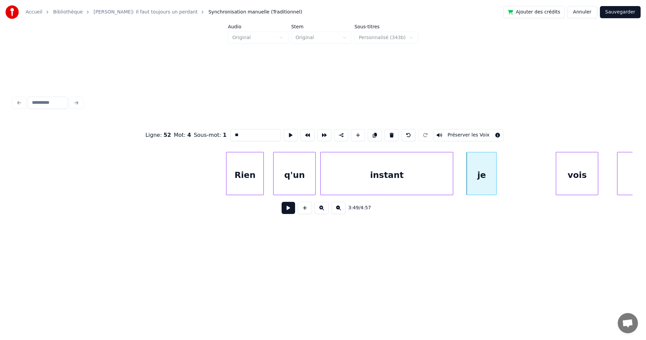
click at [497, 178] on div at bounding box center [495, 173] width 2 height 42
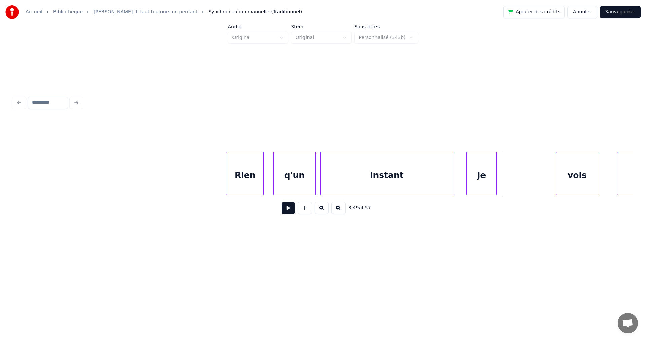
click at [305, 210] on button at bounding box center [305, 208] width 14 height 12
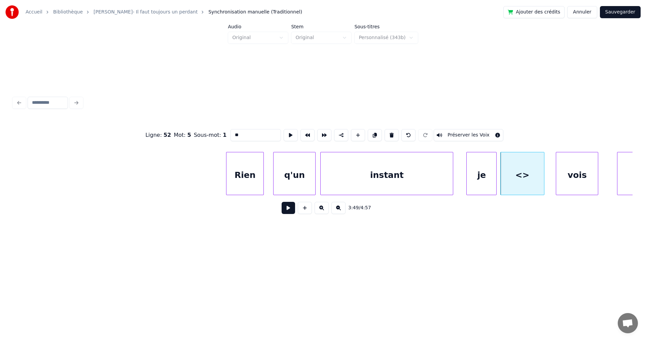
click at [543, 175] on div at bounding box center [543, 173] width 2 height 42
drag, startPoint x: 227, startPoint y: 133, endPoint x: 210, endPoint y: 125, distance: 19.1
click at [210, 125] on div "Ligne : 52 Mot : 5 Sous-mot : 1 ** Préserver les Voix" at bounding box center [322, 135] width 619 height 34
click at [231, 170] on div "Rien" at bounding box center [245, 175] width 37 height 46
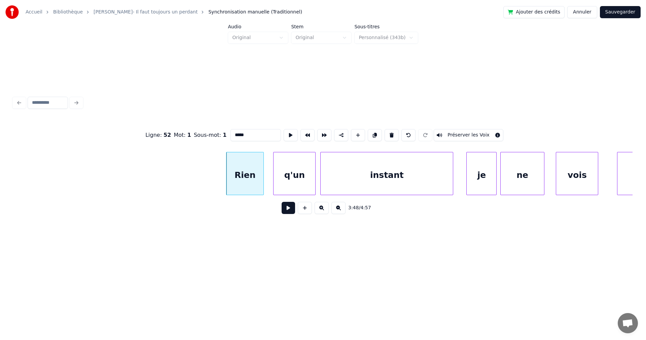
type input "****"
click at [283, 210] on button at bounding box center [288, 208] width 13 height 12
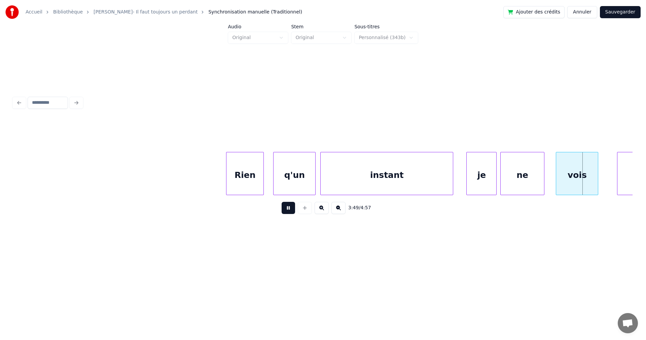
click at [283, 210] on button at bounding box center [288, 208] width 13 height 12
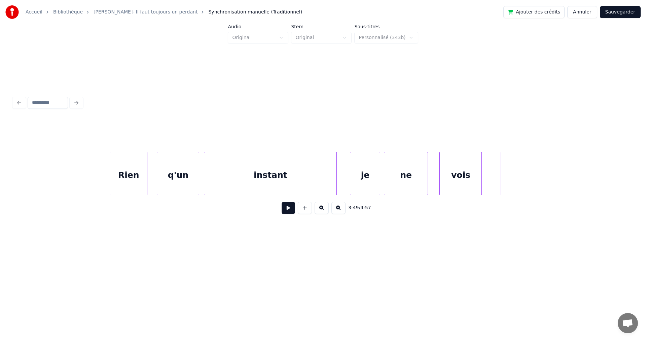
scroll to position [0, 53834]
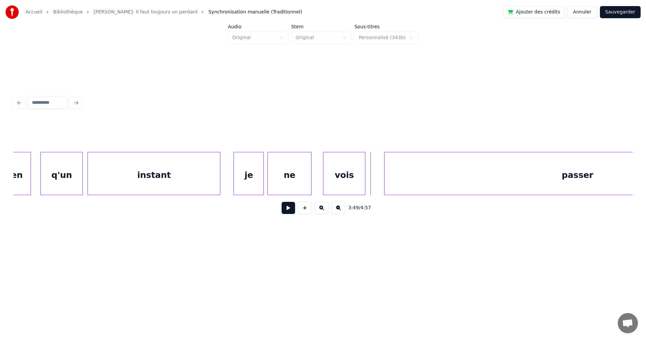
click at [333, 177] on div "vois" at bounding box center [344, 175] width 42 height 46
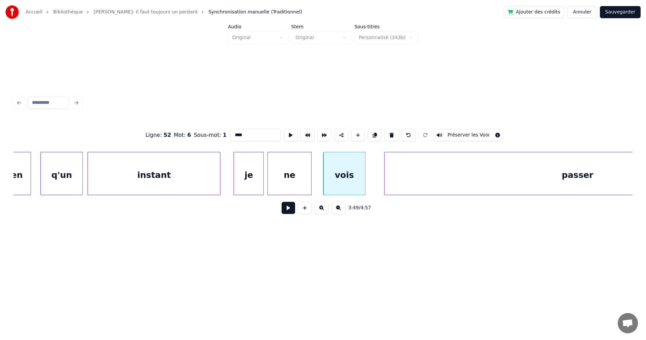
click at [231, 131] on input "****" at bounding box center [256, 135] width 50 height 12
click at [231, 131] on input "******" at bounding box center [256, 135] width 50 height 12
click at [432, 184] on div "passer" at bounding box center [578, 175] width 386 height 46
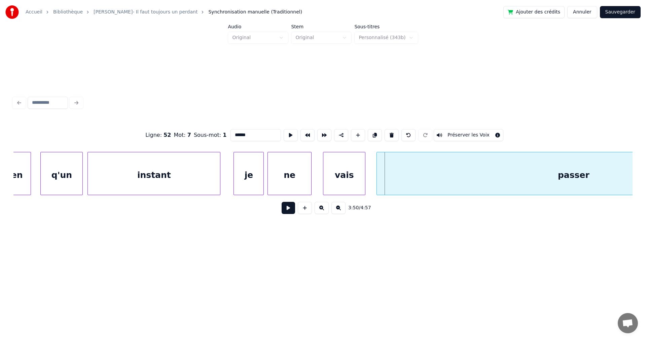
click at [378, 173] on div at bounding box center [378, 173] width 2 height 42
click at [403, 183] on div "passer" at bounding box center [573, 175] width 393 height 46
drag, startPoint x: 228, startPoint y: 133, endPoint x: 280, endPoint y: 140, distance: 52.4
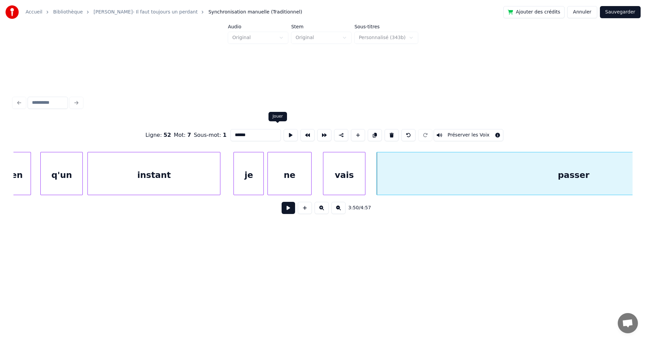
click at [279, 140] on div "Ligne : 52 Mot : 7 Sous-mot : 1 ****** Préserver les Voix" at bounding box center [322, 135] width 619 height 34
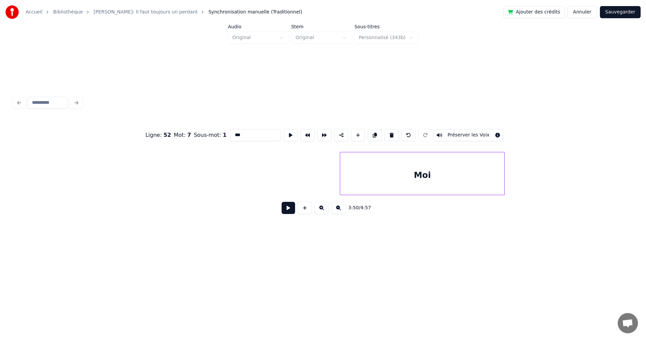
scroll to position [0, 53018]
type input "***"
click at [286, 210] on button at bounding box center [288, 208] width 13 height 12
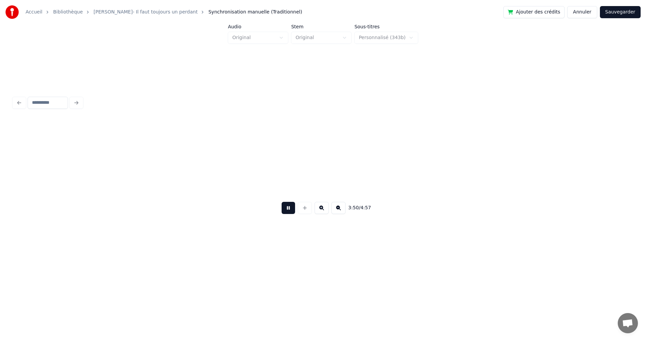
scroll to position [0, 54198]
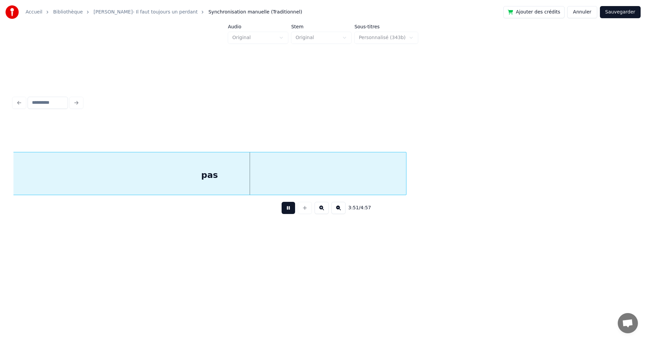
click at [286, 210] on button at bounding box center [288, 208] width 13 height 12
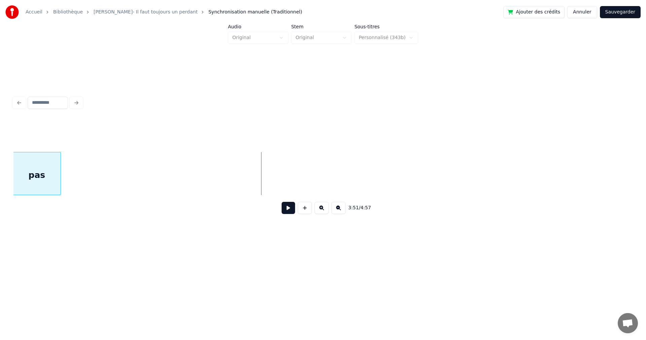
click at [59, 147] on div "3:51 / 4:57" at bounding box center [322, 169] width 619 height 102
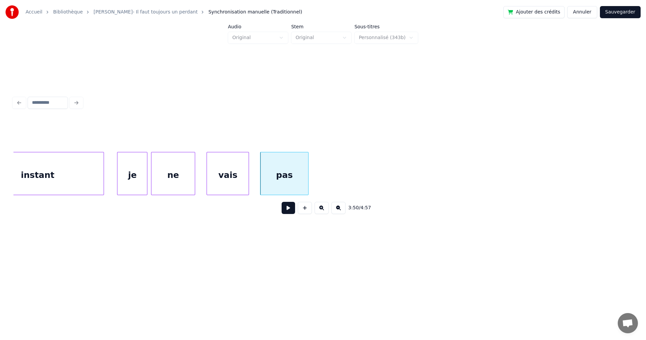
scroll to position [0, 53989]
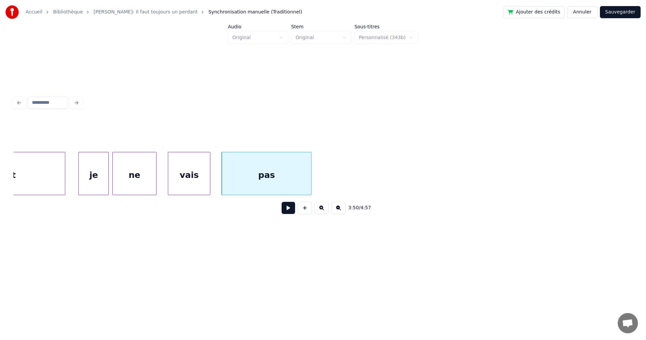
click at [311, 186] on div at bounding box center [310, 173] width 2 height 42
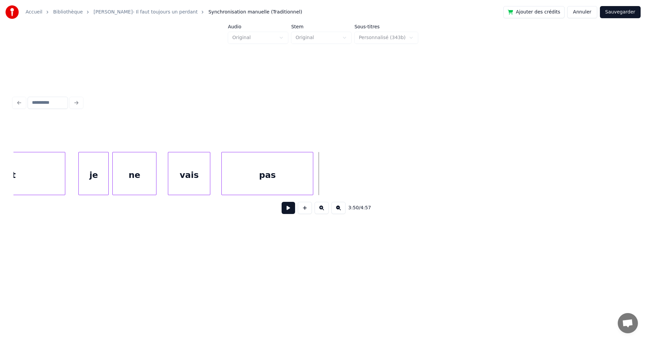
click at [281, 176] on div "pas" at bounding box center [267, 175] width 91 height 46
click at [304, 210] on button at bounding box center [305, 208] width 14 height 12
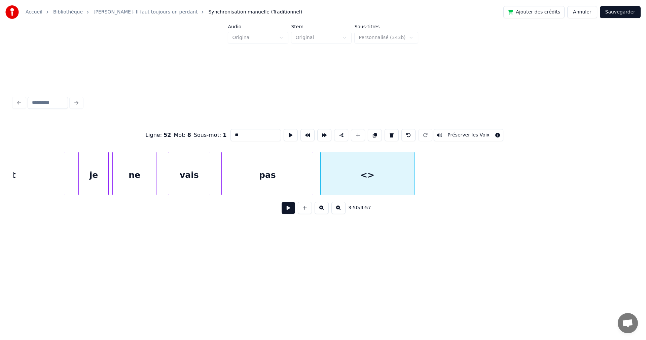
drag, startPoint x: 232, startPoint y: 135, endPoint x: 197, endPoint y: 124, distance: 37.0
click at [200, 124] on div "Ligne : 52 Mot : 8 Sous-mot : 1 ** Préserver les Voix" at bounding box center [322, 135] width 619 height 34
click at [262, 169] on div "pas" at bounding box center [267, 175] width 91 height 46
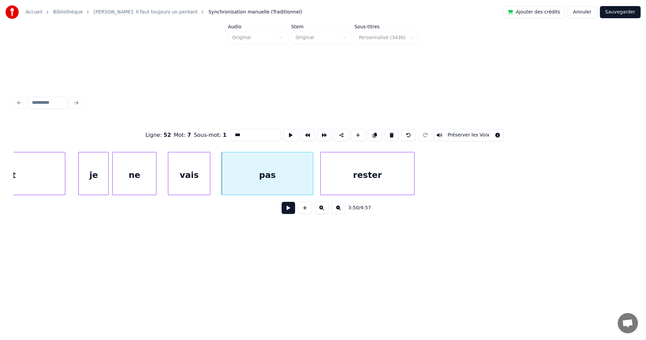
type input "***"
click at [282, 211] on button at bounding box center [288, 208] width 13 height 12
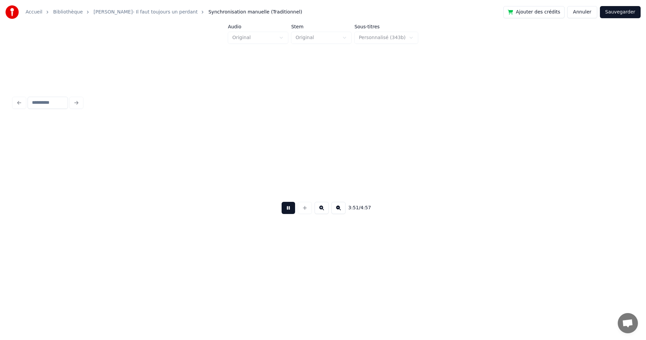
scroll to position [0, 54609]
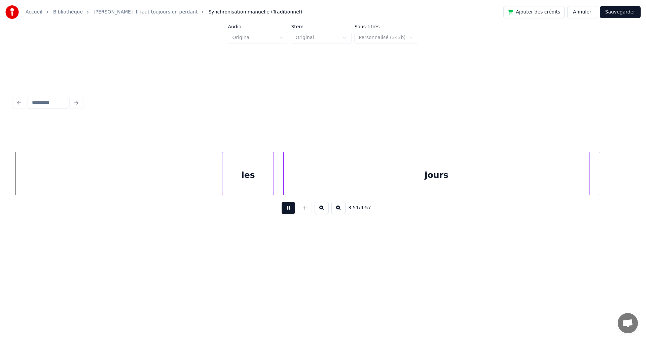
click at [282, 211] on button at bounding box center [288, 208] width 13 height 12
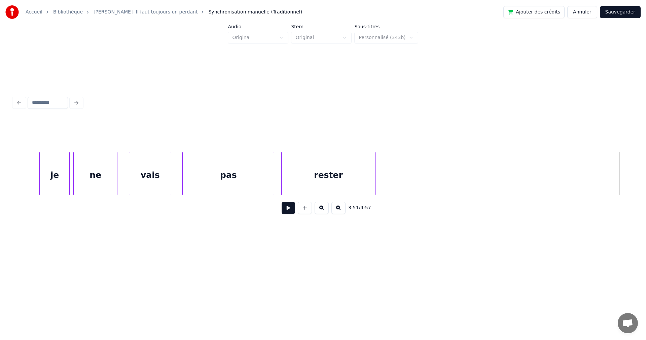
scroll to position [0, 54067]
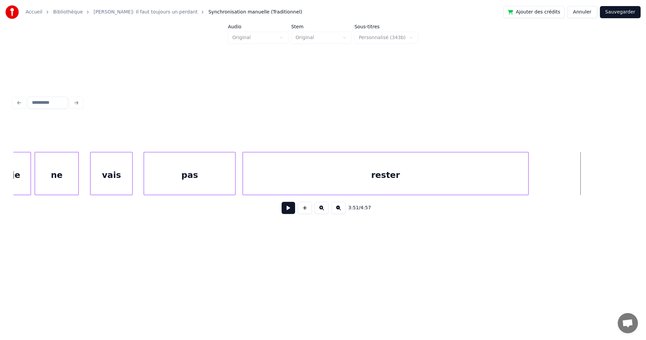
click at [528, 201] on div "3:51 / 4:57" at bounding box center [322, 169] width 619 height 102
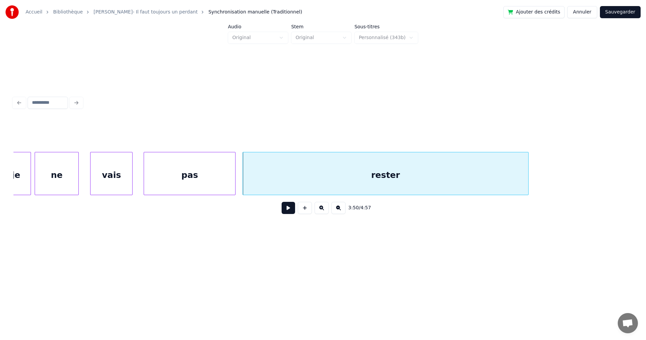
click at [197, 166] on div "pas" at bounding box center [189, 175] width 91 height 46
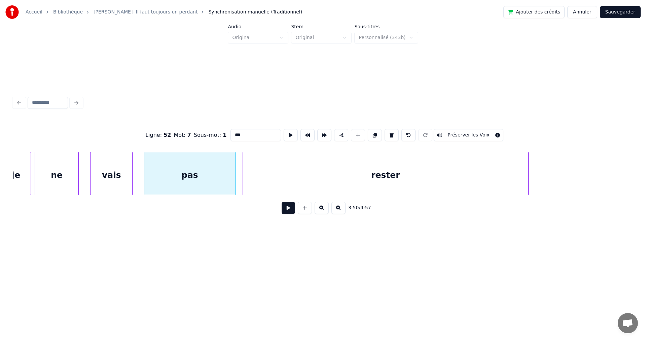
click at [284, 210] on button at bounding box center [288, 208] width 13 height 12
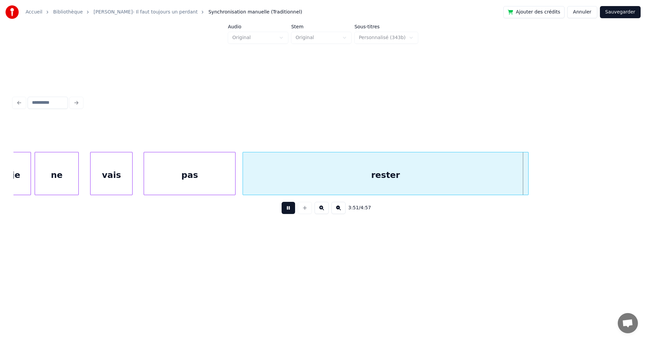
click at [284, 210] on button at bounding box center [288, 208] width 13 height 12
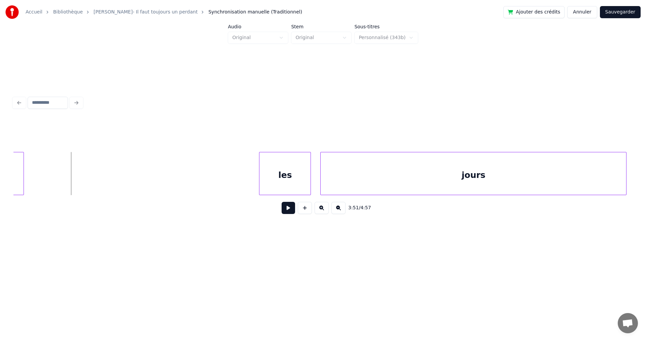
scroll to position [0, 54649]
click at [195, 180] on div "les" at bounding box center [207, 175] width 51 height 46
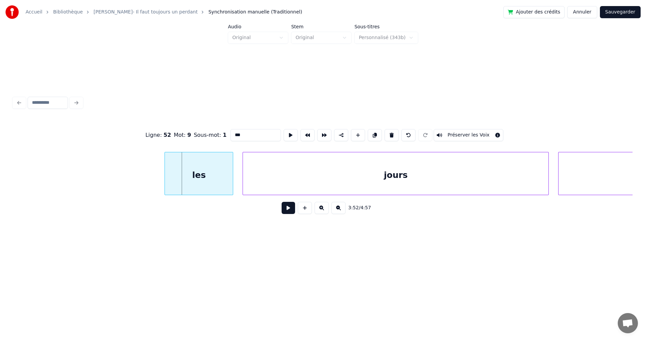
click at [166, 174] on div at bounding box center [166, 173] width 2 height 42
click at [286, 207] on button at bounding box center [288, 208] width 13 height 12
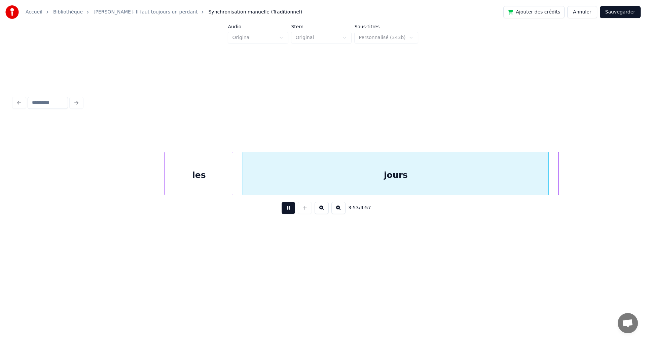
click at [286, 207] on button at bounding box center [288, 208] width 13 height 12
click at [171, 176] on div "les" at bounding box center [199, 175] width 68 height 46
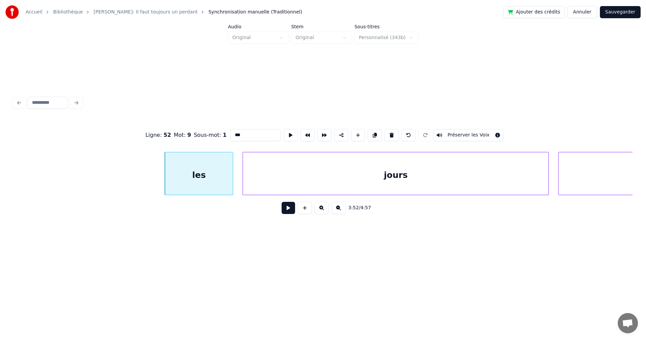
click at [202, 181] on div "les" at bounding box center [199, 175] width 68 height 46
drag, startPoint x: 232, startPoint y: 133, endPoint x: 203, endPoint y: 121, distance: 32.1
click at [203, 121] on div "Ligne : 52 Mot : 9 Sous-mot : 1 *** Préserver les Voix" at bounding box center [322, 135] width 619 height 34
type input "*"
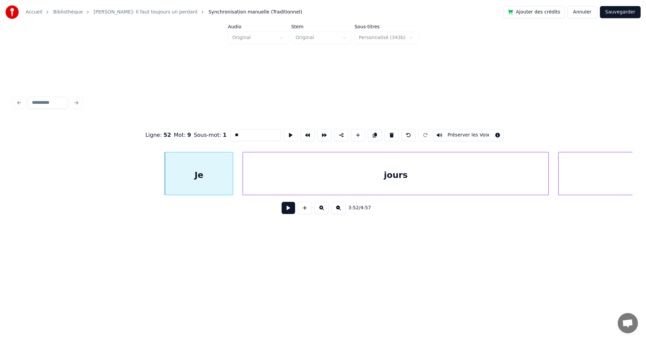
click at [274, 176] on div "jours" at bounding box center [396, 175] width 306 height 46
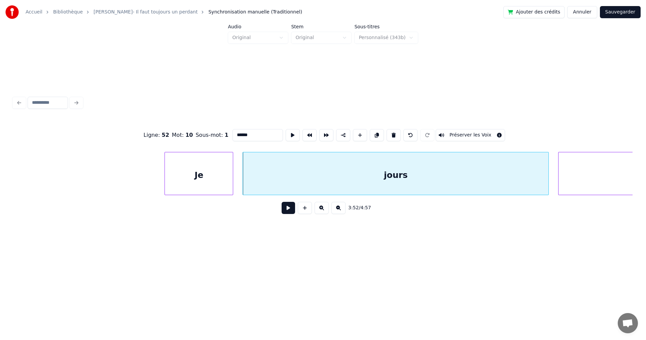
drag, startPoint x: 236, startPoint y: 133, endPoint x: 181, endPoint y: 121, distance: 56.1
click at [181, 121] on div "Ligne : 52 Mot : 10 Sous-mot : 1 ***** Préserver les Voix" at bounding box center [322, 135] width 619 height 34
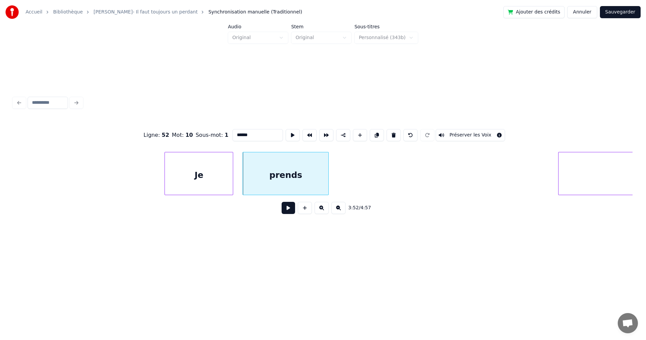
click at [328, 179] on div at bounding box center [328, 173] width 2 height 42
type input "******"
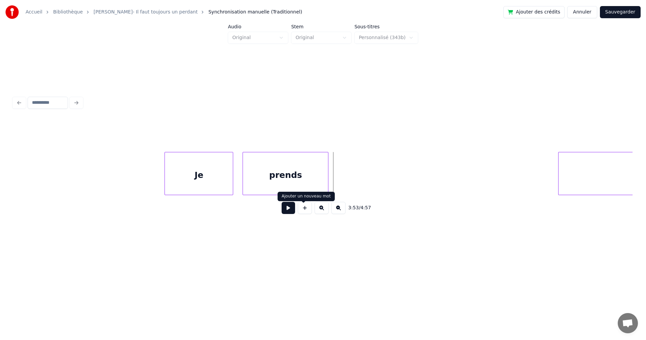
click at [301, 210] on button at bounding box center [305, 208] width 14 height 12
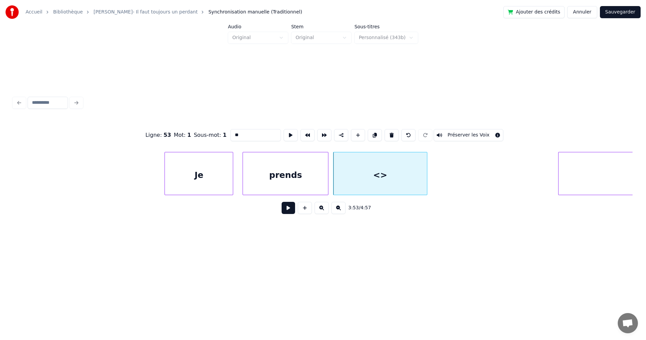
drag, startPoint x: 227, startPoint y: 132, endPoint x: 203, endPoint y: 127, distance: 24.5
click at [204, 127] on div "Ligne : 53 Mot : 1 Sous-mot : 1 ** Préserver les Voix" at bounding box center [322, 135] width 619 height 34
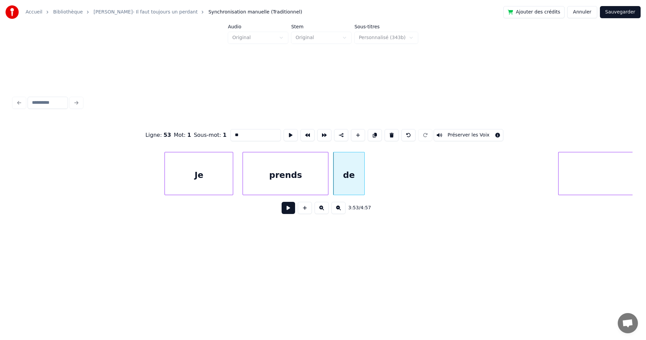
click at [363, 176] on div at bounding box center [364, 173] width 2 height 42
type input "**"
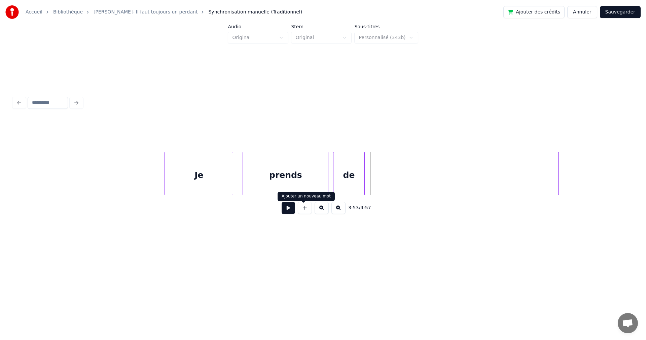
click at [304, 210] on button at bounding box center [305, 208] width 14 height 12
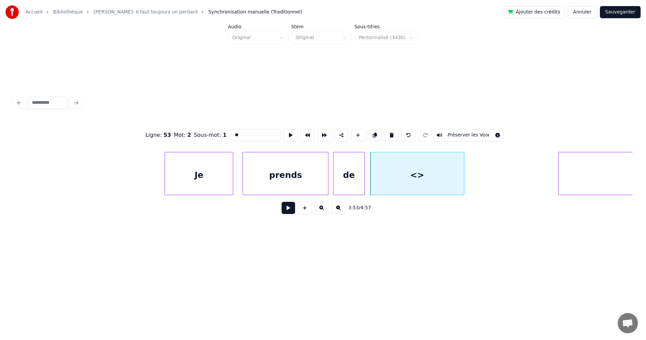
drag, startPoint x: 230, startPoint y: 131, endPoint x: 195, endPoint y: 121, distance: 36.8
click at [195, 121] on div "Ligne : 53 Mot : 2 Sous-mot : 1 ** Préserver les Voix" at bounding box center [322, 135] width 619 height 34
type input "***"
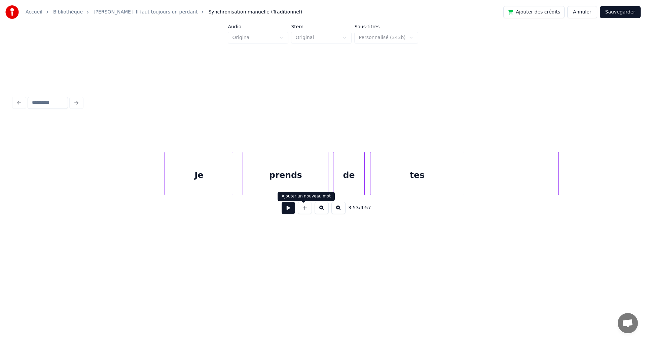
click at [306, 208] on button at bounding box center [305, 208] width 14 height 12
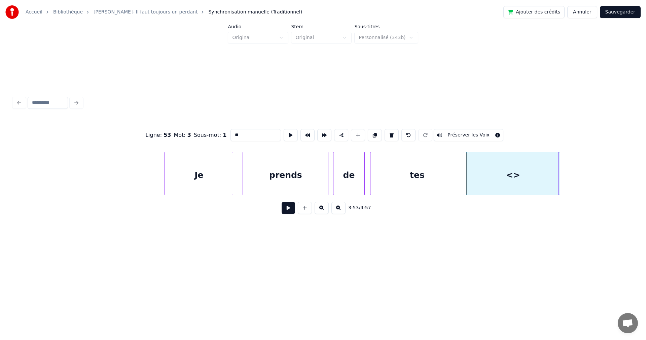
click at [231, 131] on input "**" at bounding box center [256, 135] width 50 height 12
type input "***"
drag, startPoint x: 229, startPoint y: 131, endPoint x: 215, endPoint y: 126, distance: 14.8
click at [216, 126] on div "Ligne : 53 Mot : 3 Sous-mot : 1 *** Préserver les Voix" at bounding box center [322, 135] width 619 height 34
click at [405, 176] on div at bounding box center [405, 173] width 2 height 42
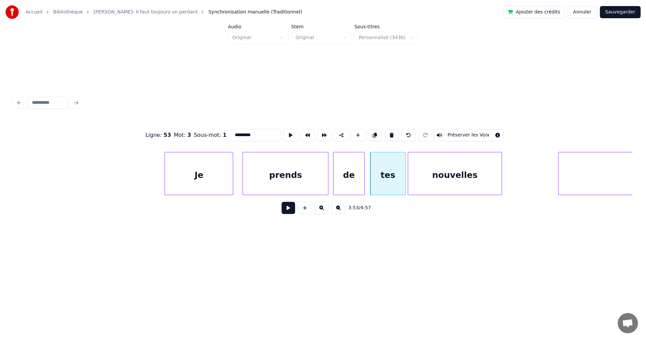
click at [423, 170] on div "nouvelles" at bounding box center [455, 175] width 94 height 46
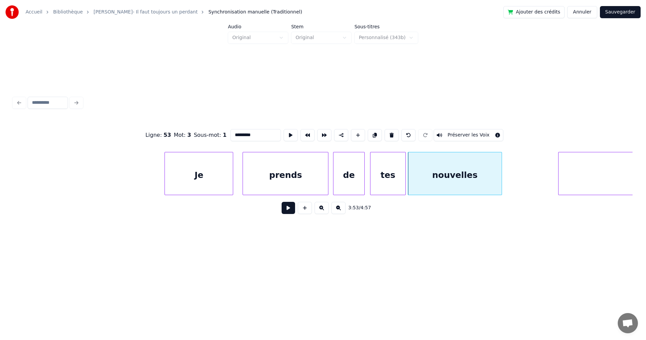
click at [192, 165] on div "Je" at bounding box center [199, 175] width 68 height 46
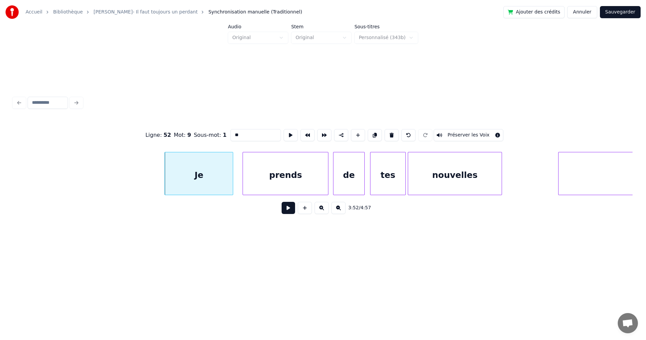
type input "**"
click at [285, 209] on button at bounding box center [288, 208] width 13 height 12
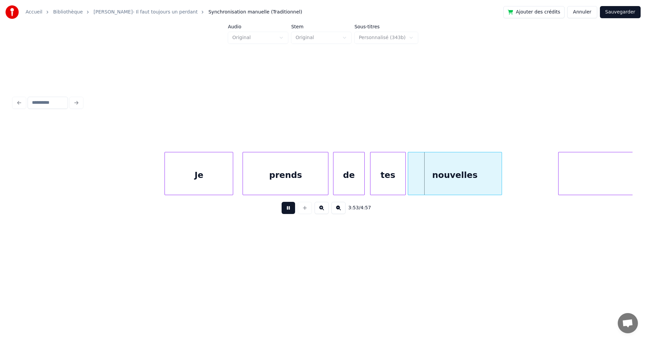
click at [285, 209] on button at bounding box center [288, 208] width 13 height 12
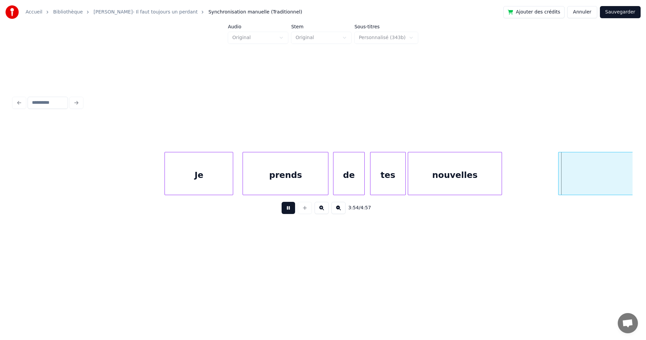
click at [285, 209] on button at bounding box center [288, 208] width 13 height 12
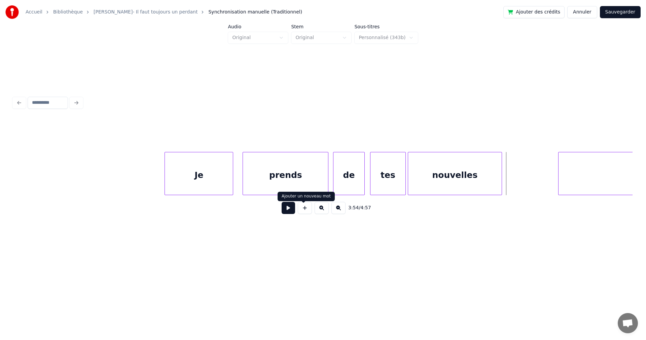
click at [306, 209] on button at bounding box center [305, 208] width 14 height 12
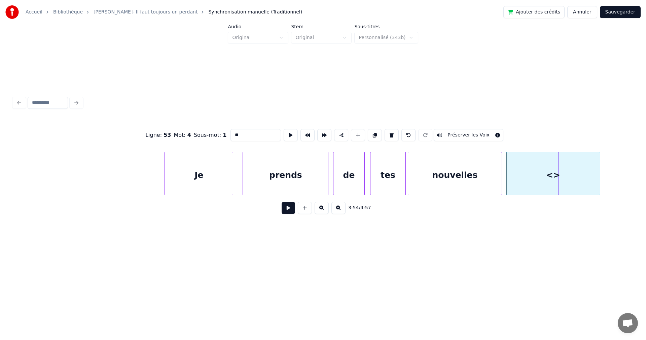
drag, startPoint x: 241, startPoint y: 132, endPoint x: 191, endPoint y: 127, distance: 50.5
click at [191, 127] on div "Ligne : 53 Mot : 4 Sous-mot : 1 ** Préserver les Voix" at bounding box center [322, 135] width 619 height 34
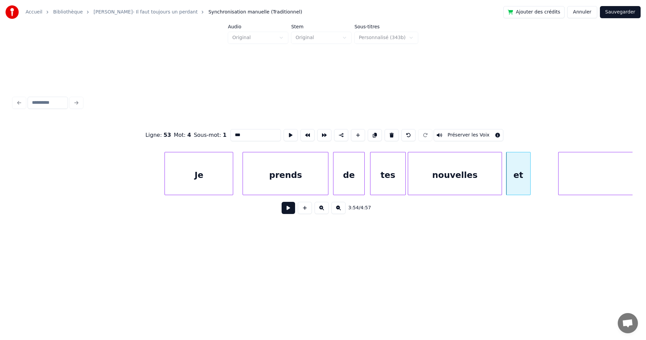
click at [530, 181] on div at bounding box center [529, 173] width 2 height 42
type input "**"
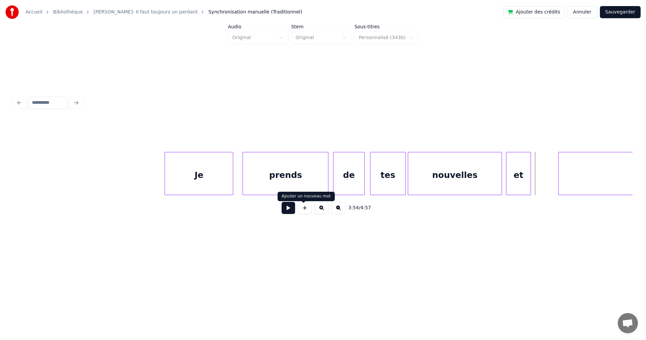
click at [302, 208] on button at bounding box center [305, 208] width 14 height 12
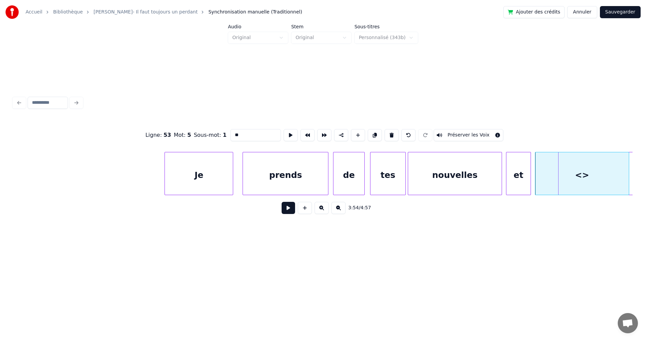
drag, startPoint x: 232, startPoint y: 132, endPoint x: 190, endPoint y: 124, distance: 42.6
click at [190, 124] on div "Ligne : 53 Mot : 5 Sous-mot : 1 ** Préserver les Voix" at bounding box center [322, 135] width 619 height 34
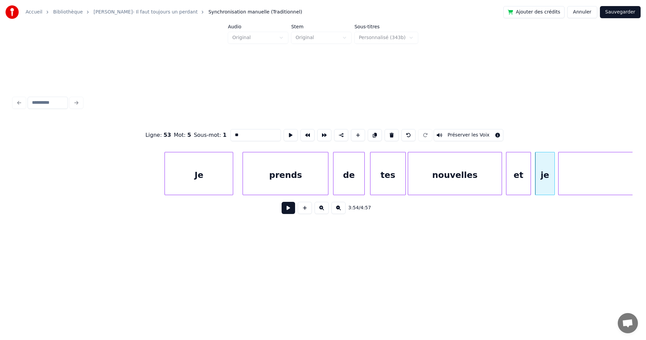
click at [554, 171] on div at bounding box center [554, 173] width 2 height 42
click at [626, 189] on div at bounding box center [625, 173] width 2 height 42
click at [437, 182] on div "nouvelles" at bounding box center [455, 175] width 94 height 46
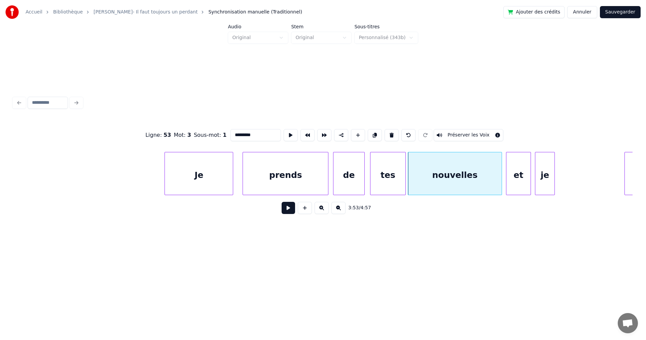
type input "*********"
click at [286, 210] on button at bounding box center [288, 208] width 13 height 12
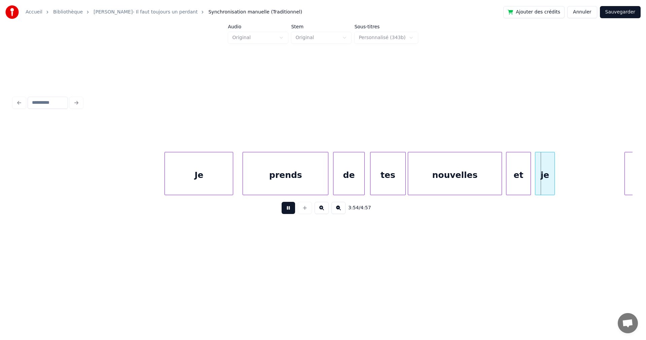
click at [286, 210] on button at bounding box center [288, 208] width 13 height 12
click at [621, 182] on div at bounding box center [621, 173] width 2 height 42
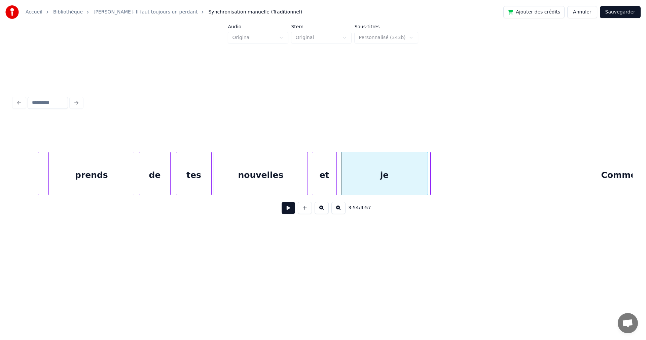
scroll to position [0, 54882]
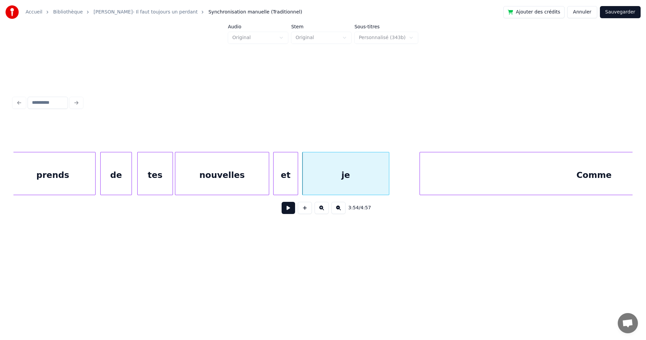
click at [420, 182] on div at bounding box center [421, 173] width 2 height 42
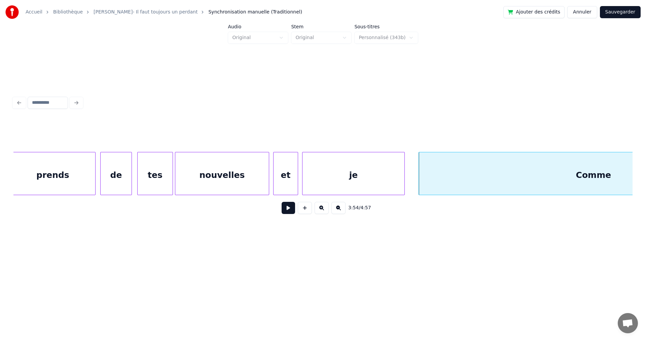
click at [404, 182] on div at bounding box center [404, 173] width 2 height 42
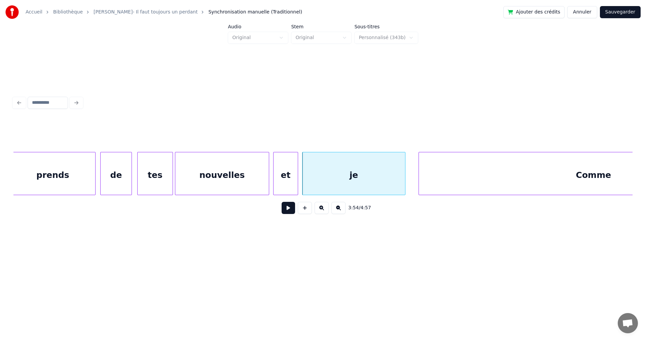
click at [394, 180] on div "je" at bounding box center [354, 175] width 103 height 46
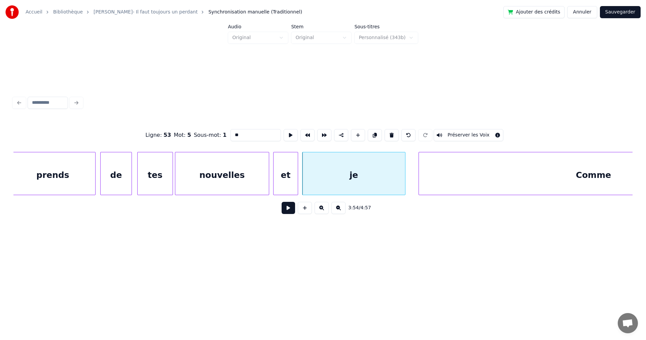
click at [282, 211] on button at bounding box center [288, 208] width 13 height 12
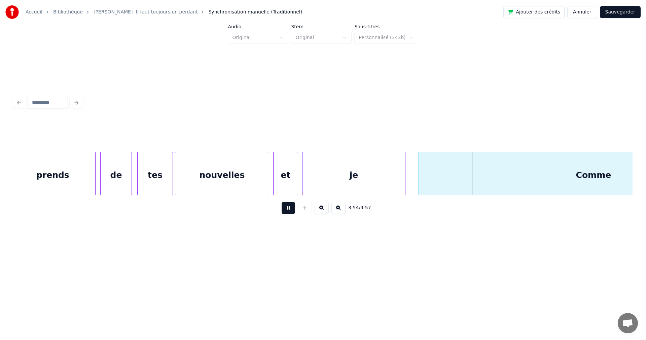
click at [282, 210] on button at bounding box center [288, 208] width 13 height 12
click at [409, 180] on div at bounding box center [410, 173] width 2 height 42
click at [448, 187] on div "Comme" at bounding box center [589, 175] width 360 height 46
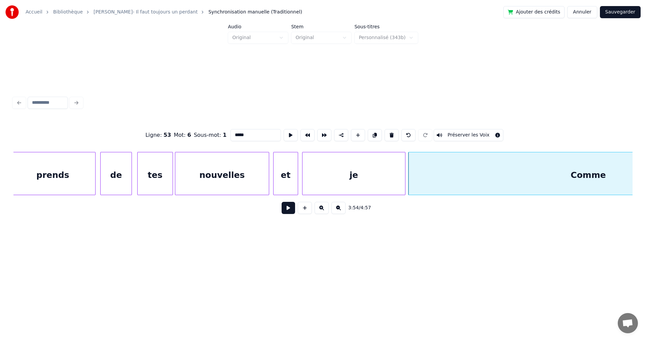
drag, startPoint x: 241, startPoint y: 132, endPoint x: 184, endPoint y: 125, distance: 57.7
click at [184, 125] on div "Ligne : 53 Mot : 6 Sous-mot : 1 ***** Préserver les Voix" at bounding box center [322, 135] width 619 height 34
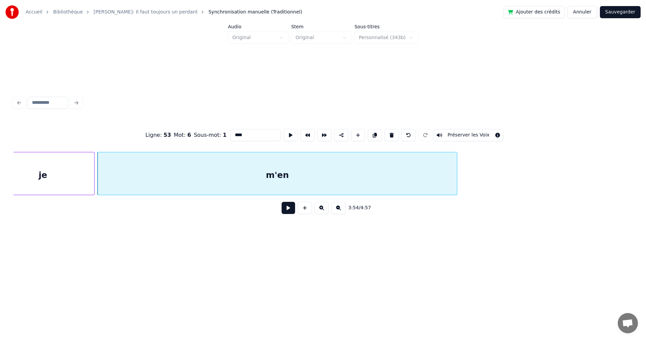
scroll to position [0, 55232]
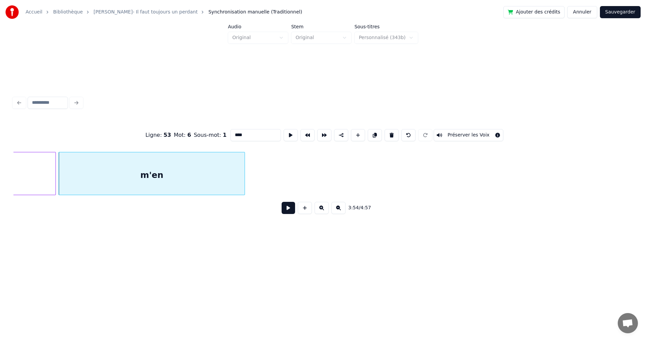
click at [244, 163] on div at bounding box center [244, 173] width 2 height 42
type input "****"
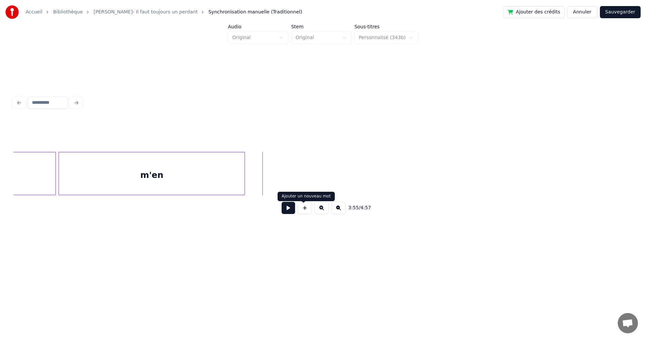
click at [301, 208] on button at bounding box center [305, 208] width 14 height 12
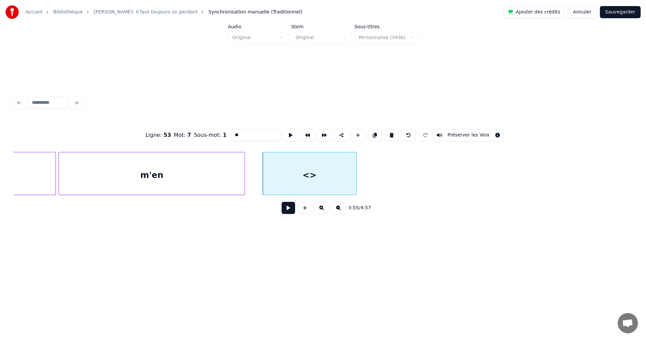
drag, startPoint x: 249, startPoint y: 135, endPoint x: 203, endPoint y: 123, distance: 47.2
click at [203, 123] on div "Ligne : 53 Mot : 7 Sous-mot : 1 ** Préserver les Voix" at bounding box center [322, 135] width 619 height 34
click at [28, 175] on div "je" at bounding box center [4, 175] width 103 height 46
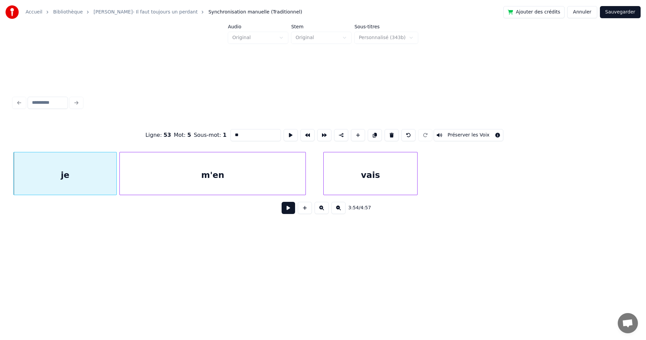
type input "**"
click at [284, 210] on button at bounding box center [288, 208] width 13 height 12
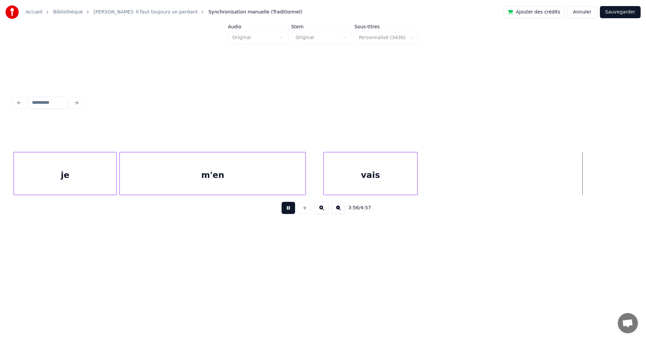
click at [284, 210] on button at bounding box center [288, 208] width 13 height 12
click at [485, 192] on div "vais" at bounding box center [404, 173] width 162 height 43
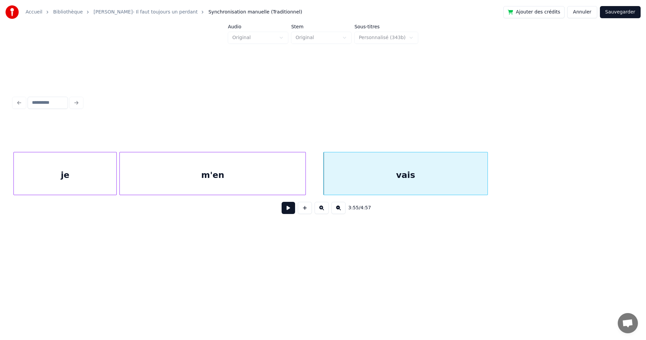
click at [245, 174] on div "m'en" at bounding box center [213, 175] width 186 height 46
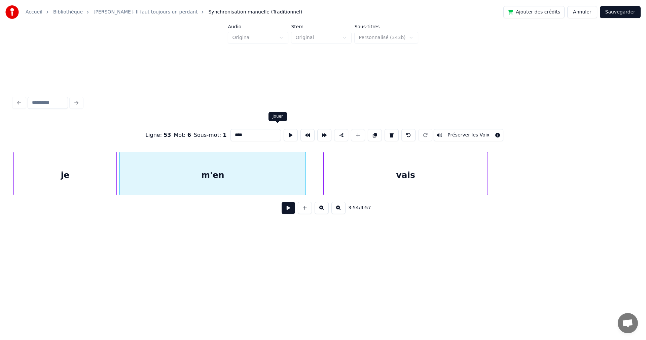
click at [284, 131] on button at bounding box center [291, 135] width 14 height 12
click at [278, 181] on div at bounding box center [278, 173] width 2 height 42
click at [284, 132] on button at bounding box center [291, 135] width 14 height 12
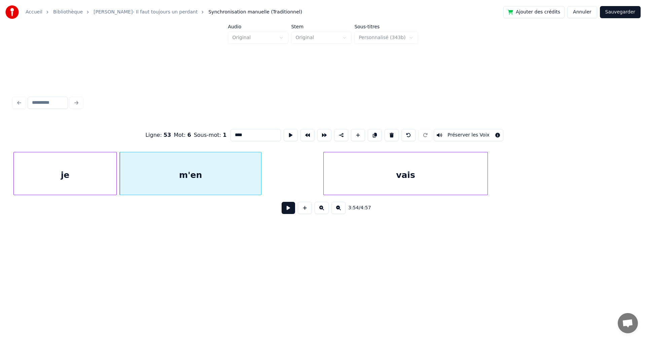
click at [261, 185] on div at bounding box center [260, 173] width 2 height 42
click at [284, 129] on button at bounding box center [291, 135] width 14 height 12
click at [265, 167] on div at bounding box center [265, 173] width 2 height 42
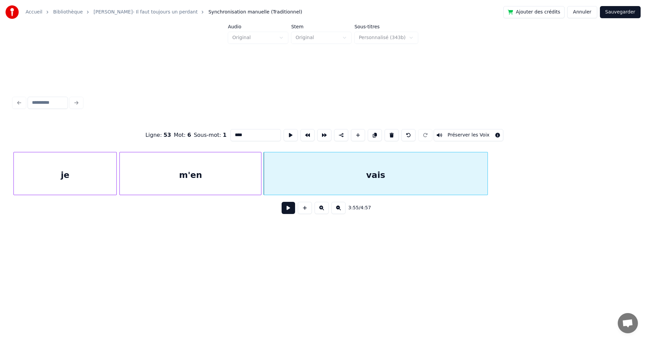
click at [248, 170] on div "m'en" at bounding box center [190, 175] width 141 height 46
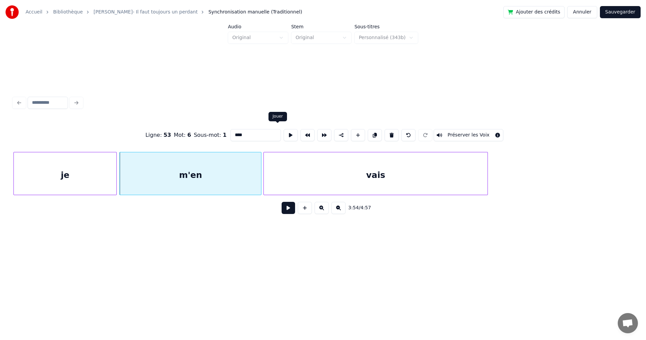
click at [284, 133] on button at bounding box center [291, 135] width 14 height 12
click at [286, 210] on button at bounding box center [288, 208] width 13 height 12
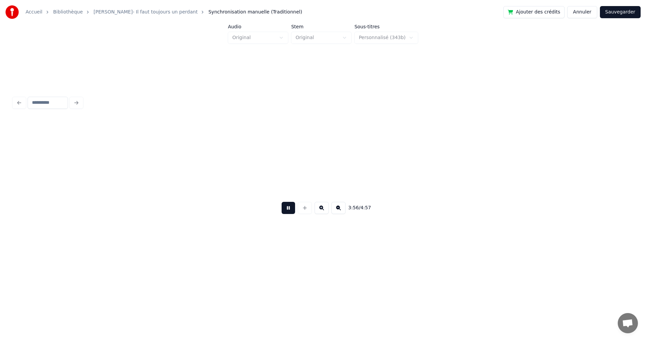
scroll to position [0, 55790]
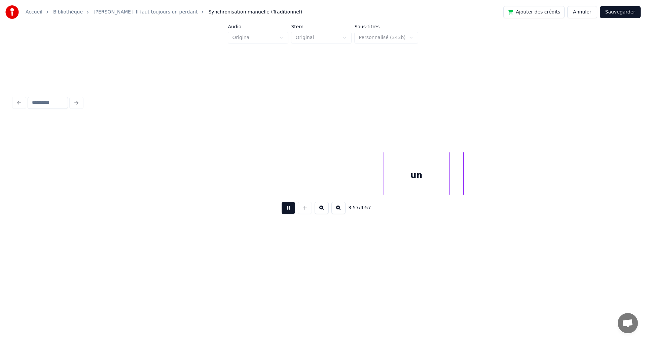
click at [286, 210] on button at bounding box center [288, 208] width 13 height 12
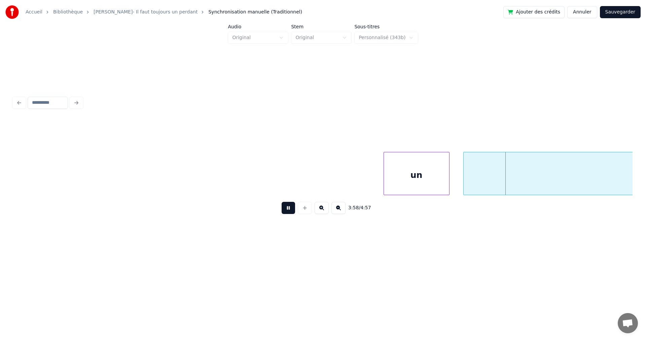
click at [290, 215] on div "3:58 / 4:57" at bounding box center [323, 207] width 609 height 15
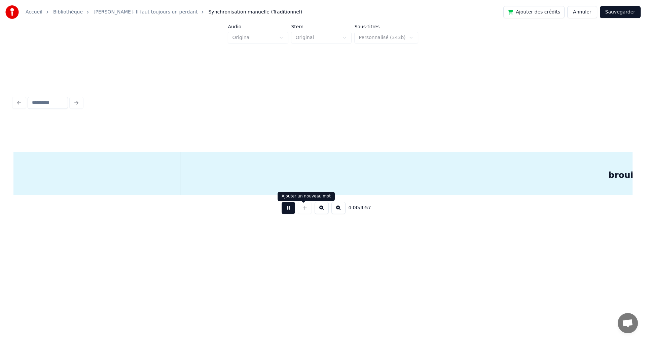
click at [282, 208] on button at bounding box center [288, 208] width 13 height 12
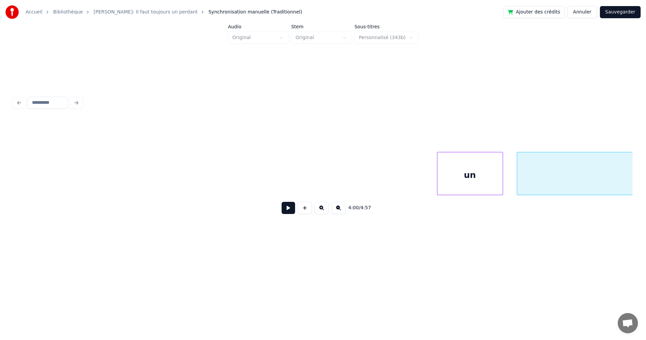
scroll to position [0, 55659]
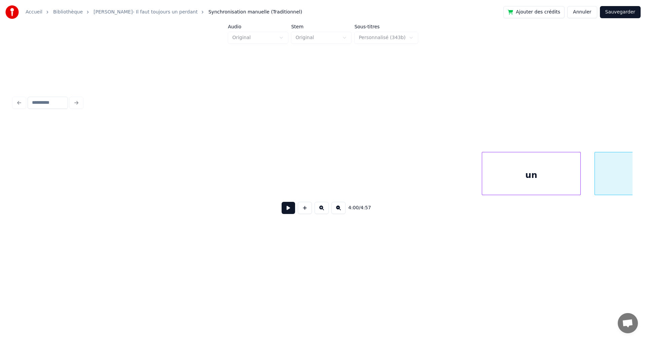
click at [482, 173] on div at bounding box center [483, 173] width 2 height 42
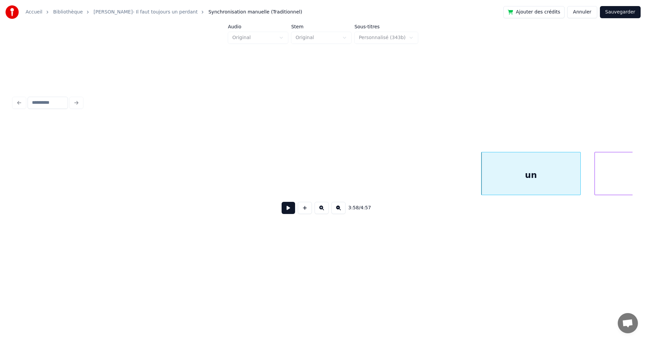
click at [517, 176] on div "un" at bounding box center [531, 175] width 99 height 46
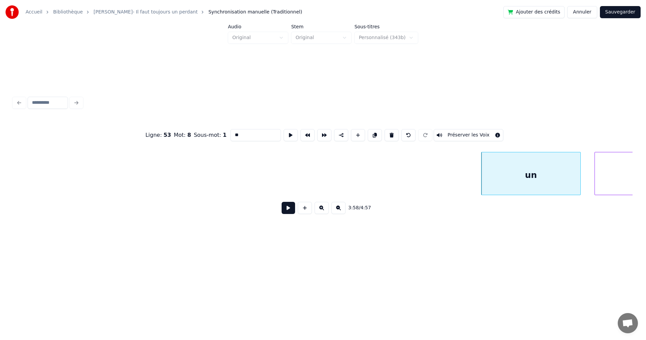
drag, startPoint x: 239, startPoint y: 133, endPoint x: 195, endPoint y: 123, distance: 45.5
click at [195, 123] on div "Ligne : 53 Mot : 8 Sous-mot : 1 ** Préserver les Voix" at bounding box center [322, 135] width 619 height 34
type input "*"
click at [550, 178] on div at bounding box center [550, 173] width 2 height 42
type input "**"
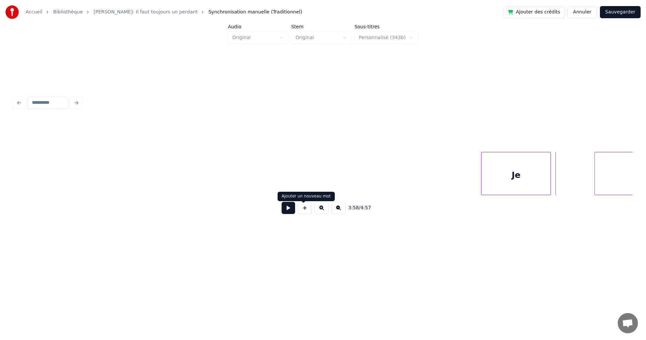
click at [303, 209] on button at bounding box center [305, 208] width 14 height 12
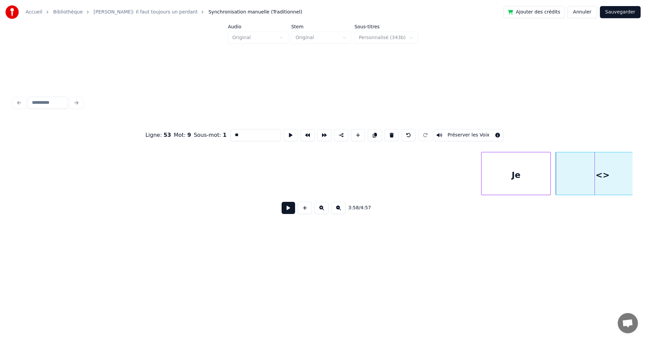
drag, startPoint x: 219, startPoint y: 129, endPoint x: 187, endPoint y: 128, distance: 32.0
click at [187, 128] on div "Ligne : 53 Mot : 9 Sous-mot : 1 ** Préserver les Voix" at bounding box center [322, 135] width 619 height 34
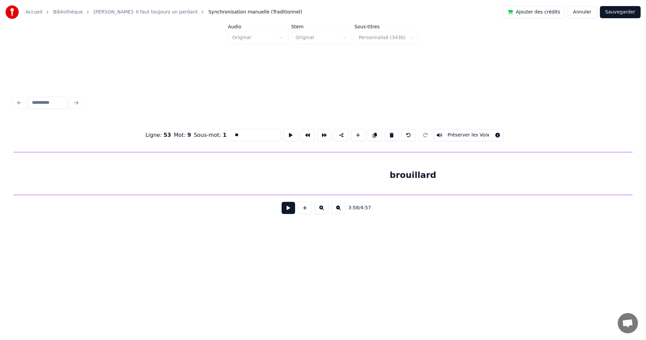
scroll to position [0, 56747]
click at [452, 173] on div "brouillard" at bounding box center [297, 175] width 1578 height 46
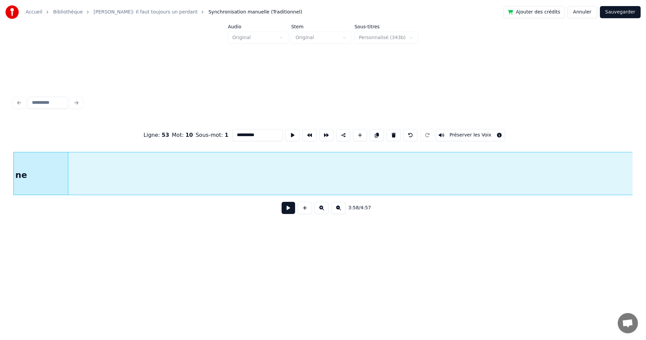
drag, startPoint x: 241, startPoint y: 131, endPoint x: 203, endPoint y: 126, distance: 38.4
click at [203, 126] on div "**********" at bounding box center [322, 135] width 619 height 34
click at [396, 129] on button at bounding box center [394, 135] width 14 height 12
type input "****"
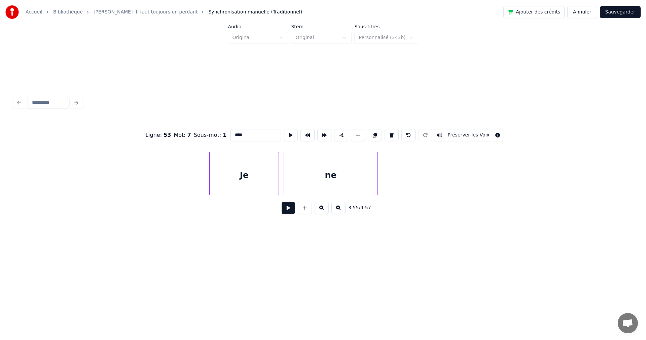
scroll to position [0, 56048]
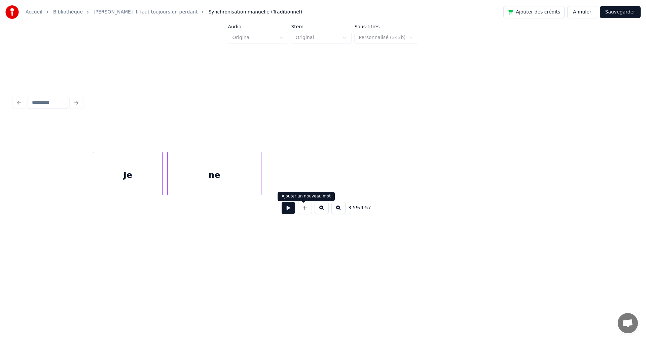
click at [305, 213] on button at bounding box center [305, 208] width 14 height 12
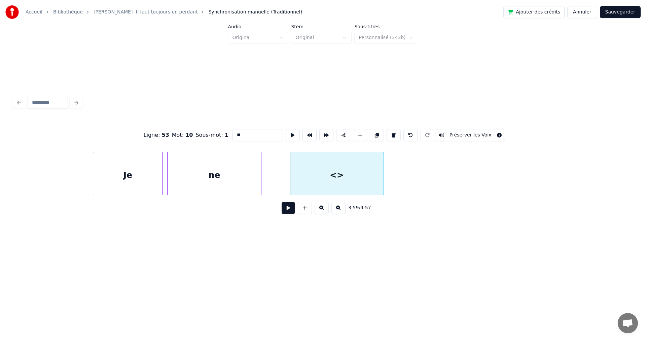
drag, startPoint x: 246, startPoint y: 132, endPoint x: 202, endPoint y: 131, distance: 44.1
click at [202, 131] on div "Ligne : 53 Mot : 10 Sous-mot : 1 ** Préserver les Voix" at bounding box center [322, 135] width 619 height 34
click at [342, 179] on div at bounding box center [343, 173] width 2 height 42
type input "****"
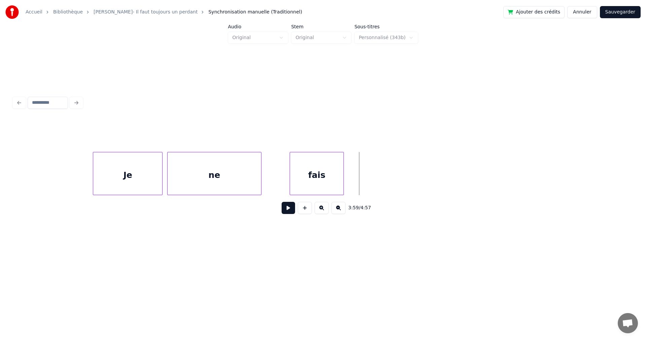
click at [302, 209] on button at bounding box center [305, 208] width 14 height 12
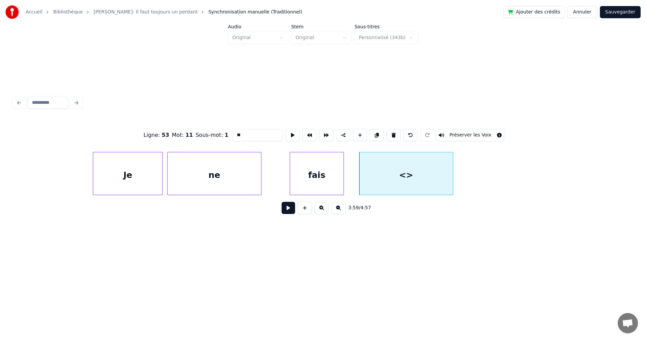
drag, startPoint x: 217, startPoint y: 129, endPoint x: 186, endPoint y: 127, distance: 31.0
click at [186, 127] on div "Ligne : 53 Mot : 11 Sous-mot : 1 ** Préserver les Voix" at bounding box center [322, 135] width 619 height 34
type input "***"
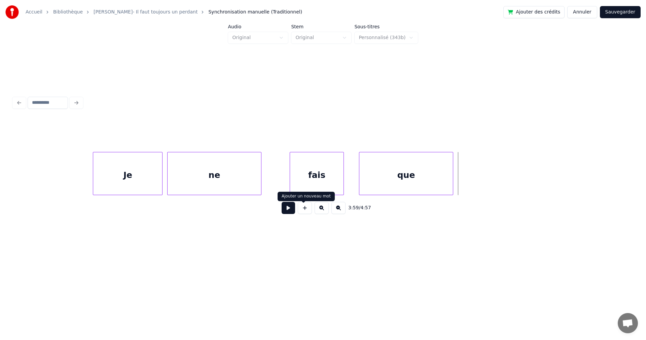
click at [305, 208] on button at bounding box center [305, 208] width 14 height 12
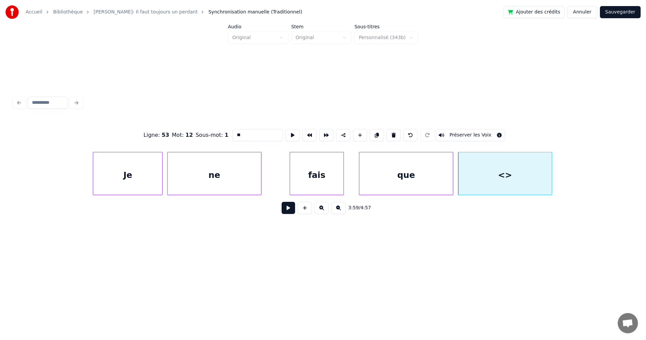
drag, startPoint x: 248, startPoint y: 133, endPoint x: 194, endPoint y: 124, distance: 54.8
click at [194, 124] on div "Ligne : 53 Mot : 12 Sous-mot : 1 ** Préserver les Voix" at bounding box center [322, 135] width 619 height 34
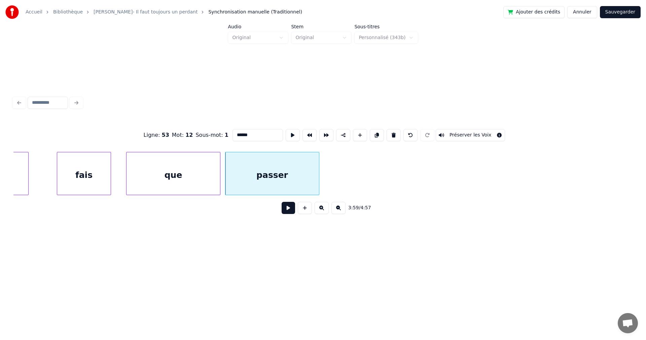
scroll to position [0, 56320]
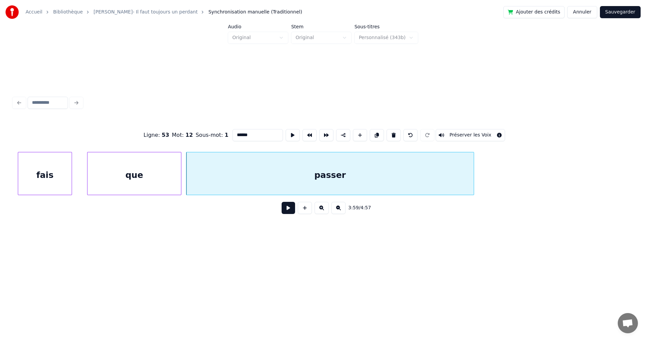
click at [473, 193] on div "fais que passer" at bounding box center [322, 173] width 619 height 43
click at [58, 173] on div "fais" at bounding box center [45, 175] width 54 height 46
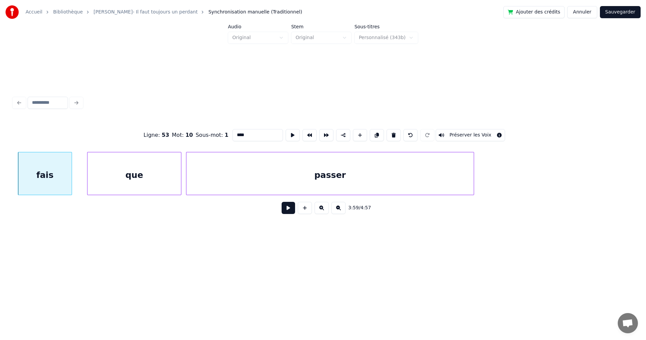
type input "****"
click at [284, 211] on button at bounding box center [288, 208] width 13 height 12
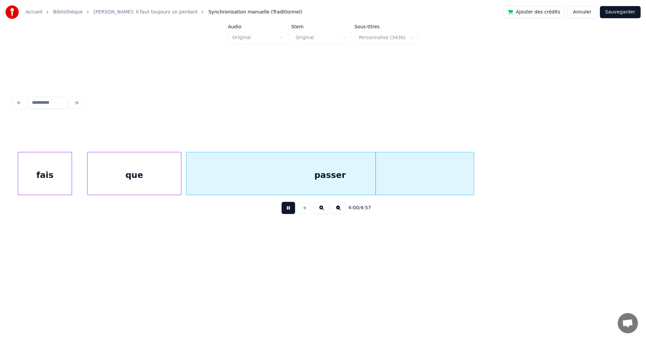
click at [284, 211] on button at bounding box center [288, 208] width 13 height 12
click at [136, 170] on div "que" at bounding box center [135, 175] width 94 height 46
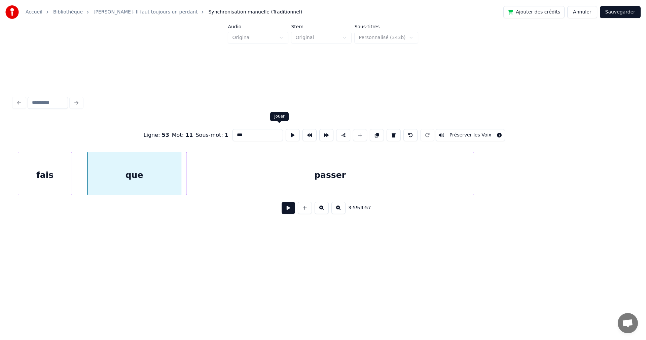
click at [286, 132] on button at bounding box center [293, 135] width 14 height 12
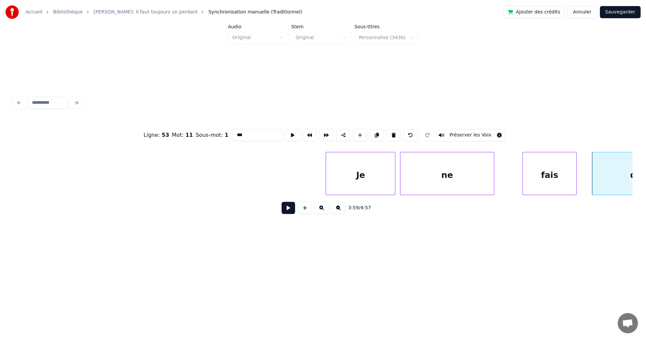
scroll to position [0, 55853]
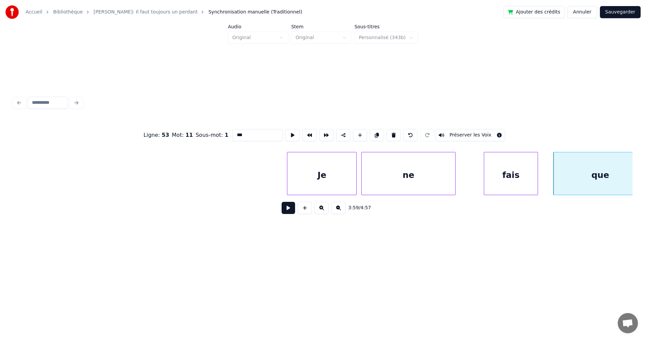
click at [331, 167] on div "Je" at bounding box center [321, 175] width 69 height 46
type input "**"
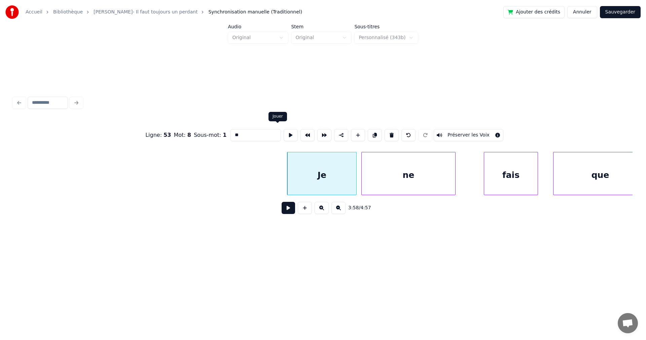
click at [284, 130] on button at bounding box center [291, 135] width 14 height 12
click at [324, 179] on div at bounding box center [323, 173] width 2 height 42
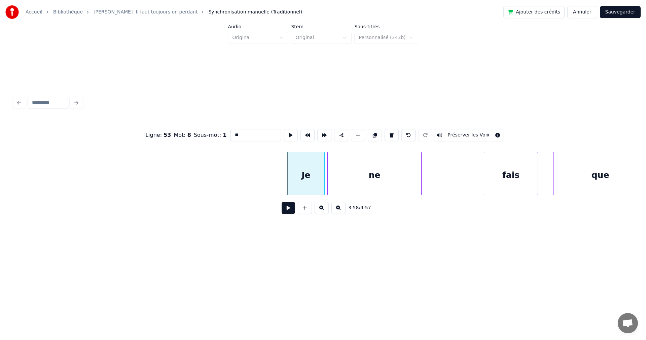
click at [360, 175] on div "ne" at bounding box center [375, 175] width 94 height 46
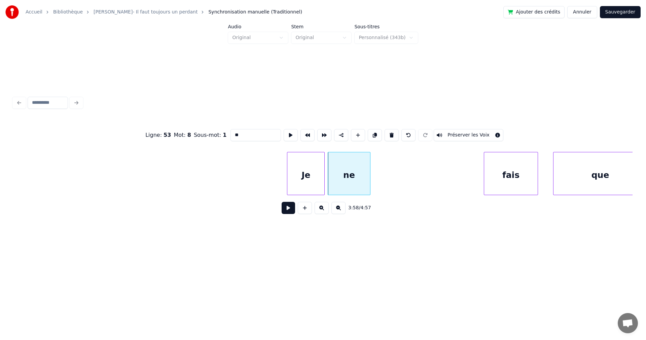
click at [368, 176] on div at bounding box center [369, 173] width 2 height 42
click at [262, 173] on div at bounding box center [262, 173] width 2 height 42
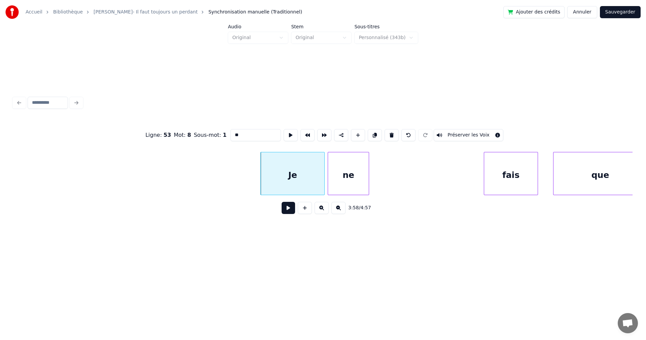
click at [311, 184] on div "Je" at bounding box center [293, 175] width 64 height 46
click at [284, 132] on button at bounding box center [291, 135] width 14 height 12
click at [284, 217] on div "3:58 / 4:57" at bounding box center [322, 208] width 619 height 26
click at [284, 211] on button at bounding box center [288, 208] width 13 height 12
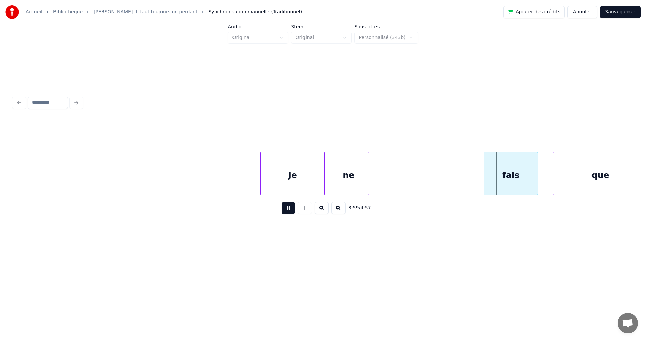
click at [284, 211] on button at bounding box center [288, 208] width 13 height 12
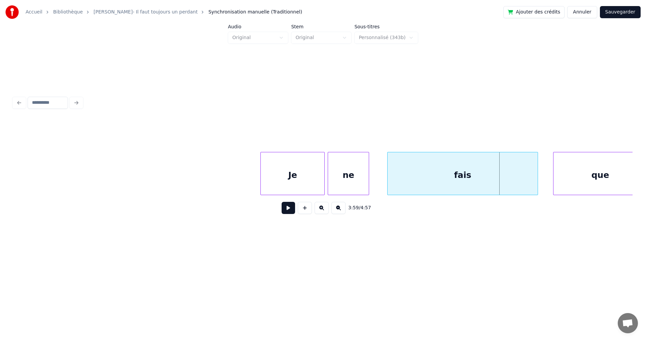
click at [388, 164] on div at bounding box center [389, 173] width 2 height 42
click at [282, 211] on button at bounding box center [288, 208] width 13 height 12
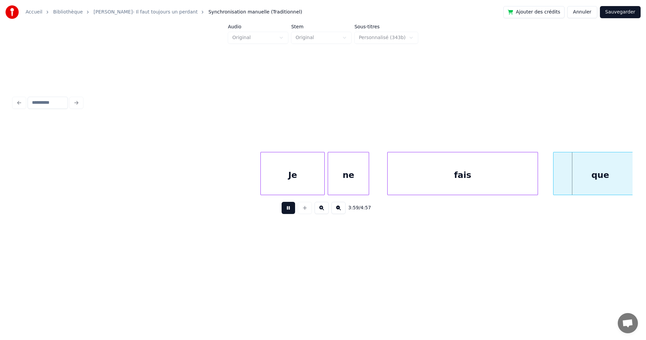
click at [282, 211] on button at bounding box center [288, 208] width 13 height 12
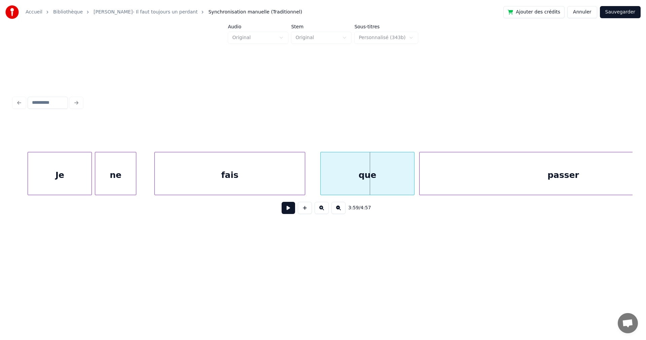
scroll to position [0, 56125]
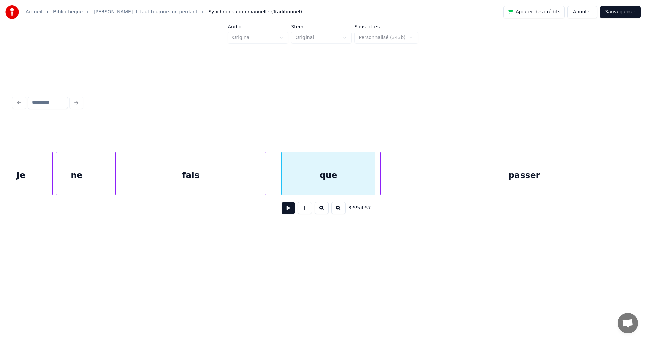
click at [287, 210] on button at bounding box center [288, 208] width 13 height 12
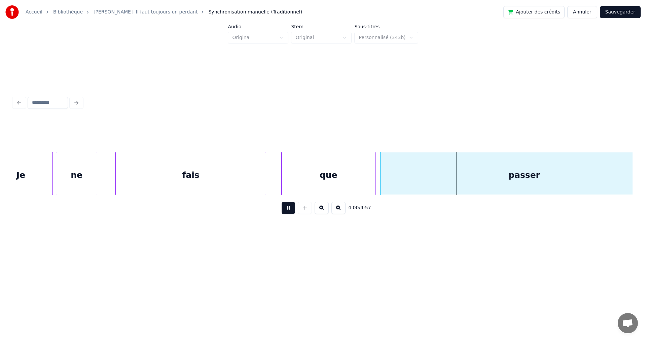
click at [287, 210] on button at bounding box center [288, 208] width 13 height 12
click at [315, 184] on div "que" at bounding box center [329, 175] width 94 height 46
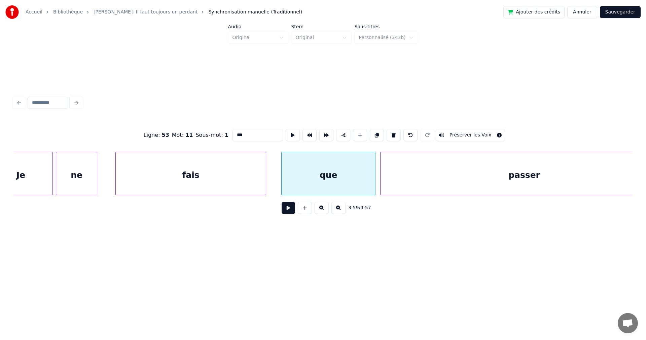
click at [286, 212] on button at bounding box center [288, 208] width 13 height 12
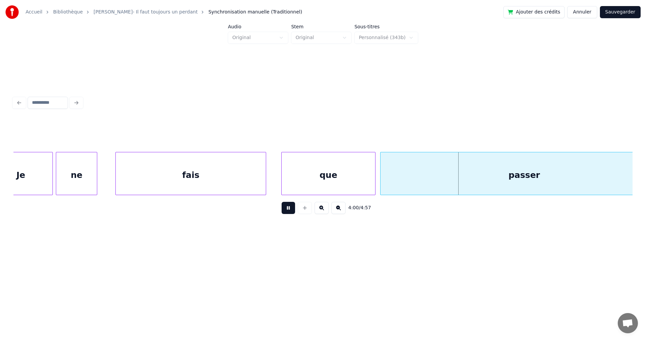
click at [286, 212] on button at bounding box center [288, 208] width 13 height 12
click at [253, 169] on div "fais" at bounding box center [191, 175] width 150 height 46
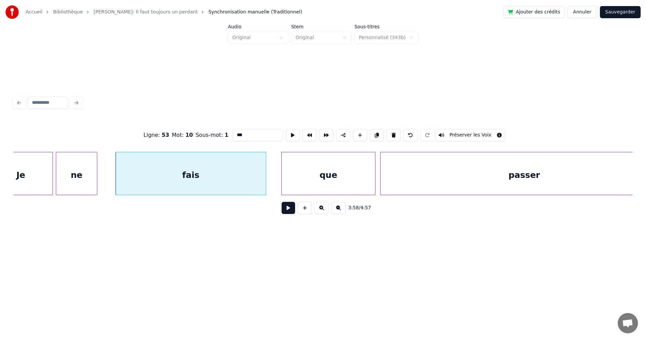
type input "****"
click at [283, 210] on button at bounding box center [288, 208] width 13 height 12
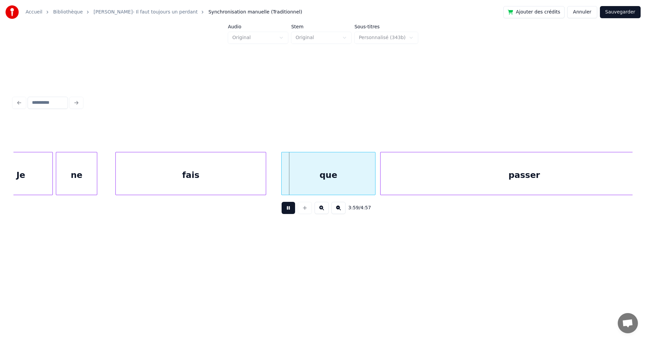
click at [283, 210] on button at bounding box center [288, 208] width 13 height 12
click at [196, 173] on div at bounding box center [196, 173] width 2 height 42
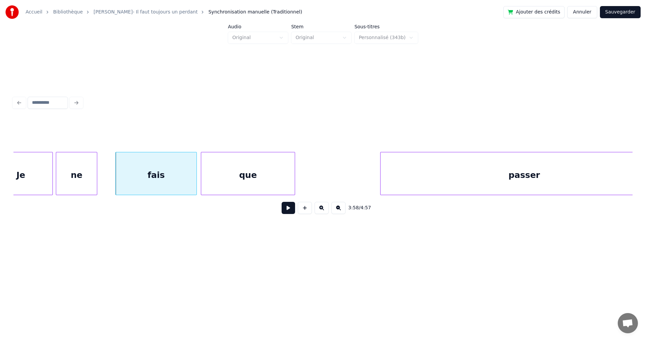
click at [230, 172] on div "que" at bounding box center [248, 175] width 94 height 46
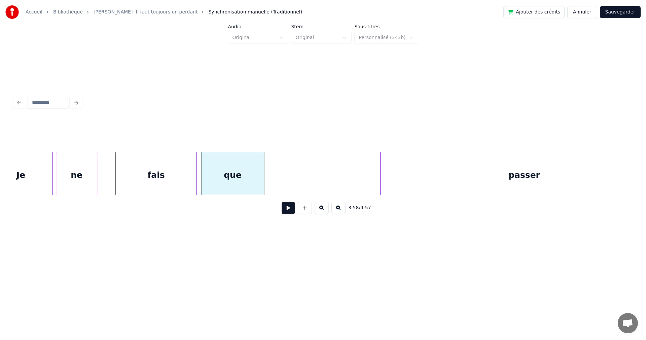
click at [263, 177] on div at bounding box center [263, 173] width 2 height 42
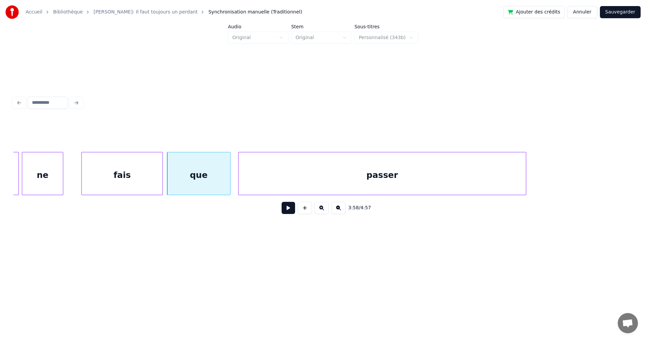
click at [289, 157] on div "passer" at bounding box center [382, 175] width 287 height 46
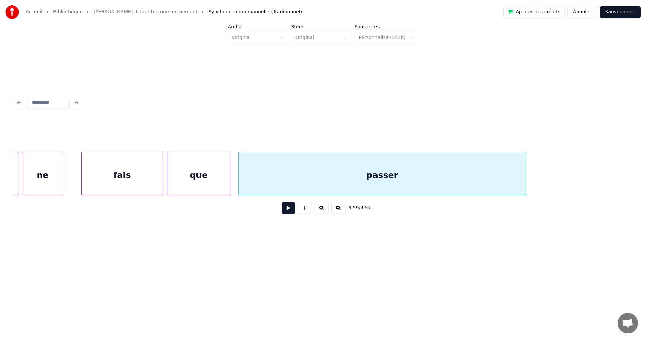
click at [207, 165] on div "que" at bounding box center [198, 175] width 63 height 46
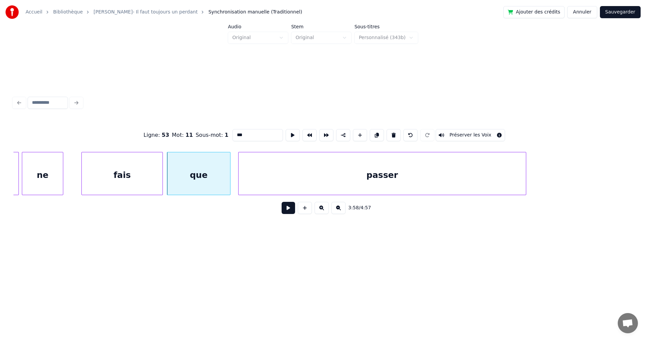
click at [283, 209] on button at bounding box center [288, 208] width 13 height 12
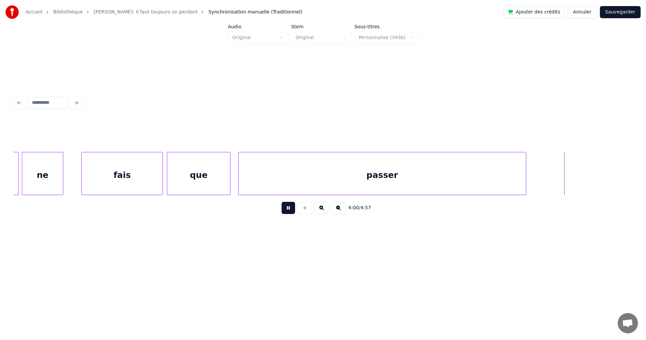
click at [283, 209] on button at bounding box center [288, 208] width 13 height 12
click at [619, 195] on div "fais que ne Je passer" at bounding box center [322, 173] width 619 height 43
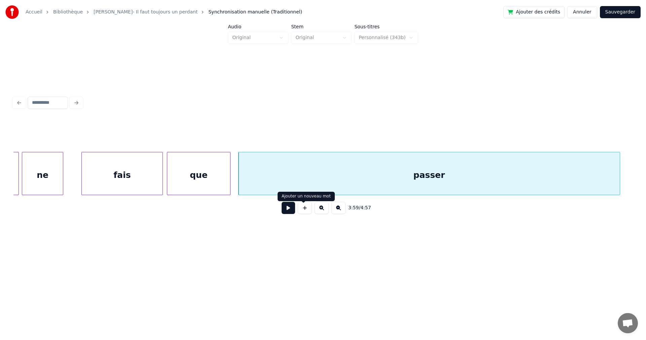
click at [288, 208] on button at bounding box center [288, 208] width 13 height 12
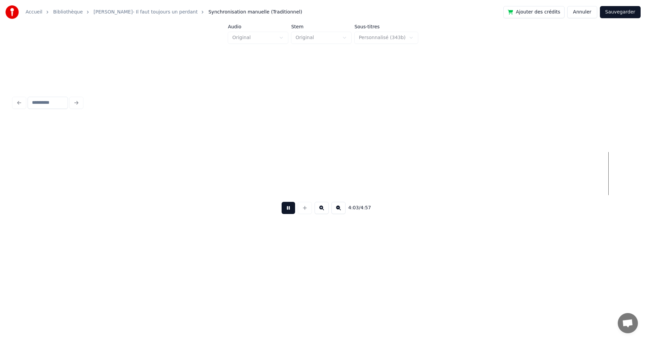
scroll to position [0, 57400]
click at [288, 213] on button at bounding box center [288, 208] width 13 height 12
click at [304, 211] on button at bounding box center [305, 208] width 14 height 12
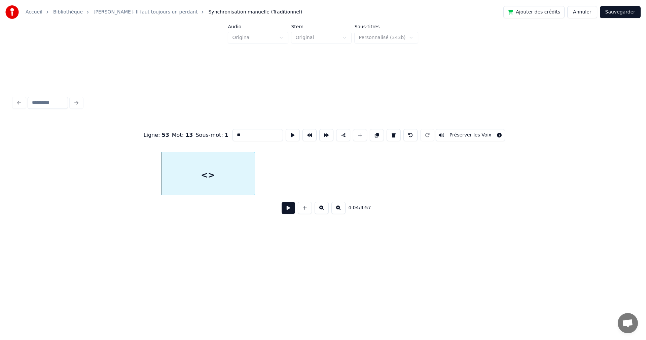
drag, startPoint x: 229, startPoint y: 131, endPoint x: 209, endPoint y: 127, distance: 19.9
click at [209, 127] on div "Ligne : 53 Mot : 13 Sous-mot : 1 ** Préserver les Voix" at bounding box center [322, 135] width 619 height 34
click at [212, 180] on div at bounding box center [212, 173] width 2 height 42
type input "**"
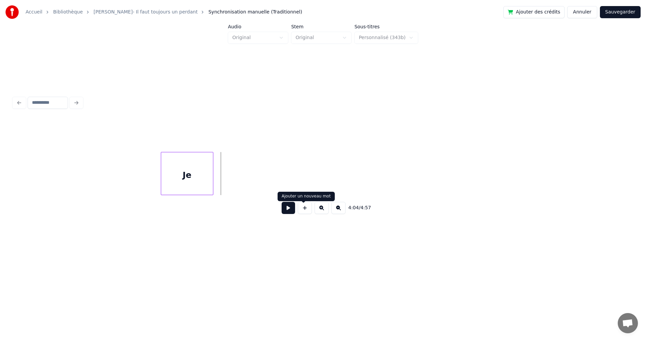
click at [305, 207] on button at bounding box center [305, 208] width 14 height 12
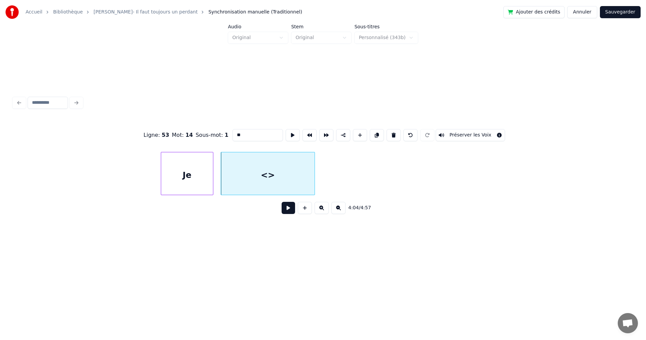
drag, startPoint x: 226, startPoint y: 127, endPoint x: 162, endPoint y: 124, distance: 63.4
click at [162, 124] on div "Ligne : 53 Mot : 14 Sous-mot : 1 ** Préserver les Voix" at bounding box center [322, 135] width 619 height 34
type input "****"
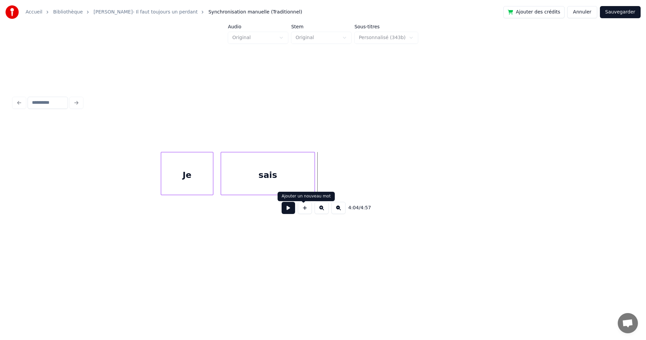
click at [302, 211] on button at bounding box center [305, 208] width 14 height 12
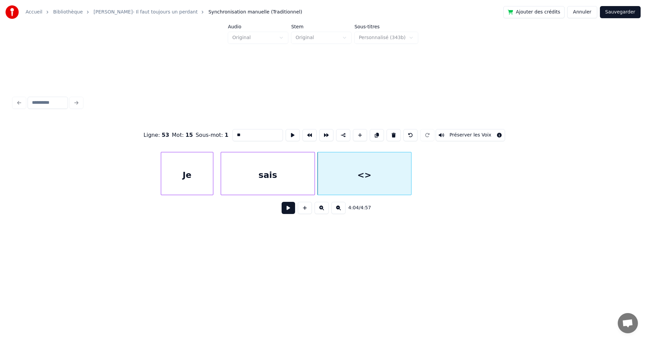
drag, startPoint x: 230, startPoint y: 127, endPoint x: 205, endPoint y: 124, distance: 25.4
click at [205, 124] on div "Ligne : 53 Mot : 15 Sous-mot : 1 ** Préserver les Voix" at bounding box center [322, 135] width 619 height 34
type input "*****"
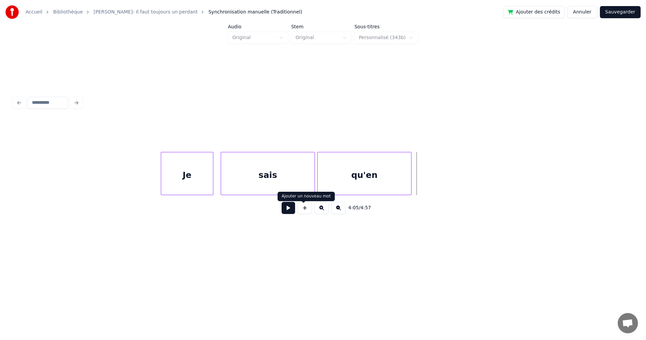
click at [300, 212] on button at bounding box center [305, 208] width 14 height 12
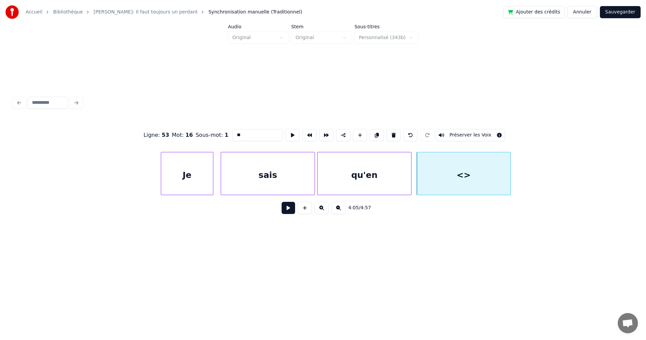
drag, startPoint x: 224, startPoint y: 127, endPoint x: 202, endPoint y: 125, distance: 21.6
click at [203, 125] on div "Ligne : 53 Mot : 16 Sous-mot : 1 ** Préserver les Voix" at bounding box center [322, 135] width 619 height 34
click at [186, 170] on div "Je" at bounding box center [187, 175] width 52 height 46
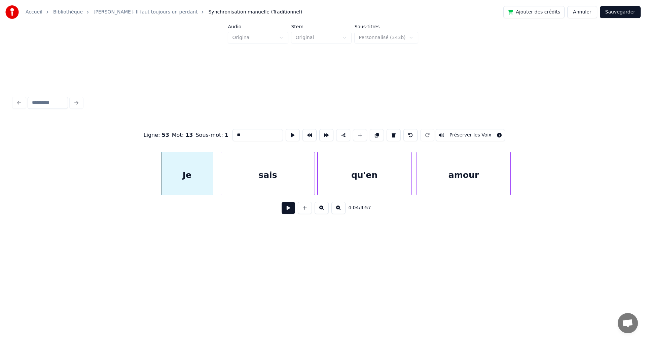
type input "**"
click at [286, 213] on button at bounding box center [288, 208] width 13 height 12
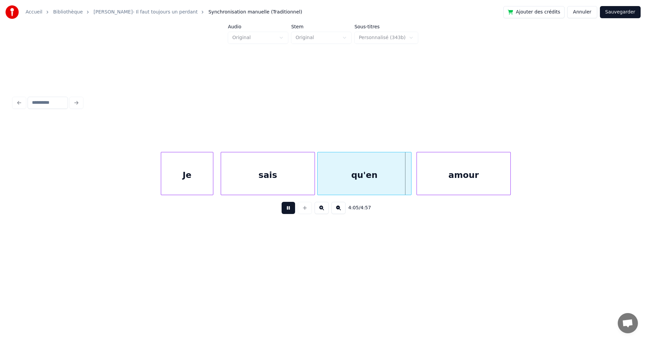
click at [286, 213] on button at bounding box center [288, 208] width 13 height 12
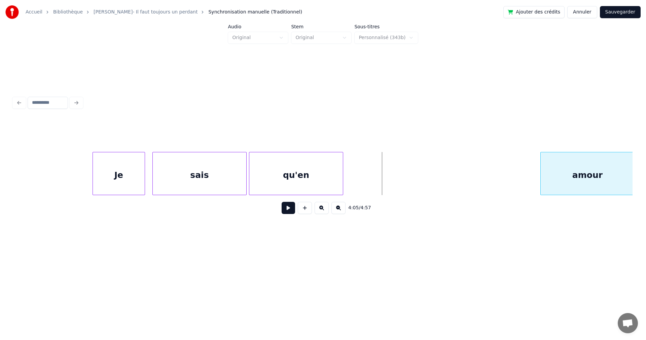
scroll to position [0, 57470]
click at [630, 195] on div "Je sais qu'en amour" at bounding box center [322, 173] width 619 height 43
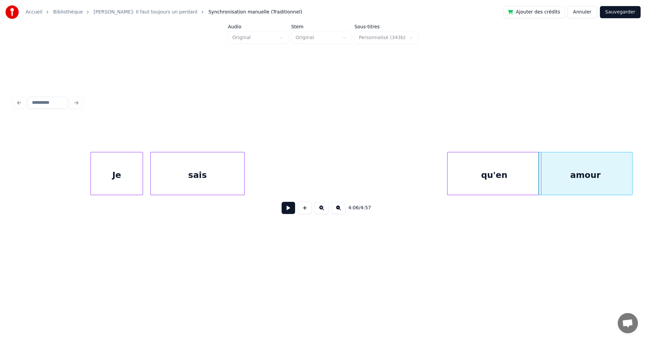
click at [477, 190] on div "qu'en" at bounding box center [495, 175] width 94 height 46
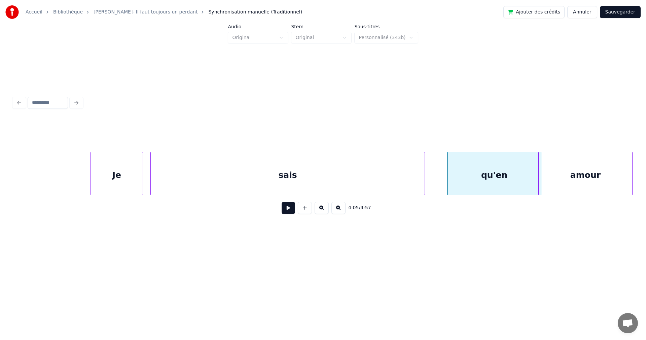
click at [424, 195] on div "Je sais qu'en amour" at bounding box center [322, 173] width 619 height 43
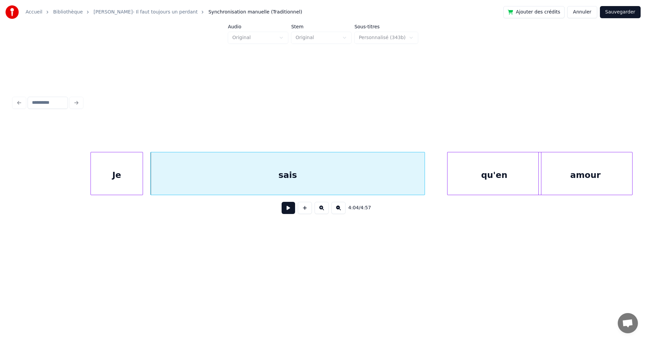
click at [220, 172] on div "sais" at bounding box center [288, 175] width 274 height 46
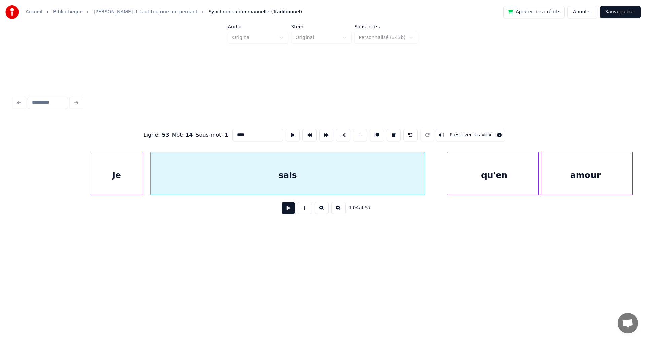
click at [140, 173] on div "Je" at bounding box center [117, 175] width 52 height 46
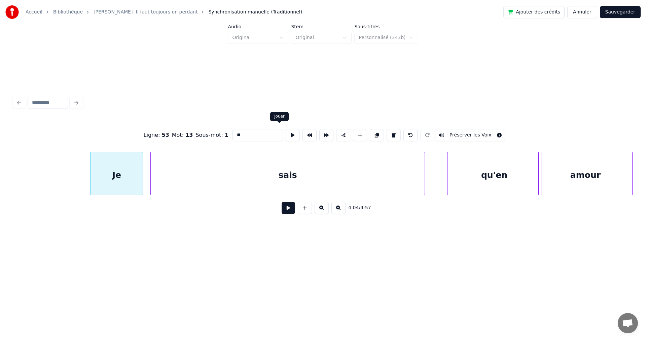
click at [286, 132] on button at bounding box center [293, 135] width 14 height 12
click at [161, 177] on div "sais" at bounding box center [288, 175] width 274 height 46
type input "****"
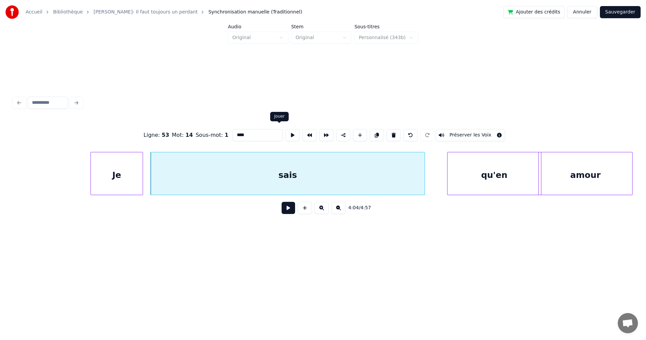
click at [286, 129] on button at bounding box center [293, 135] width 14 height 12
click at [282, 211] on button at bounding box center [288, 208] width 13 height 12
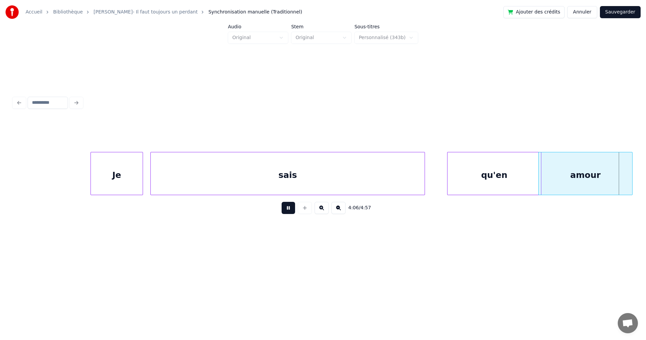
scroll to position [0, 58090]
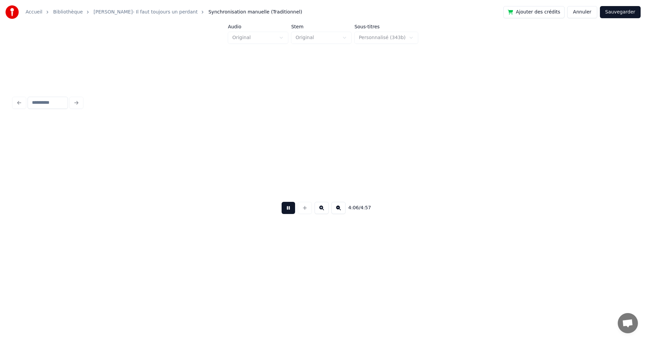
click at [282, 211] on button at bounding box center [288, 208] width 13 height 12
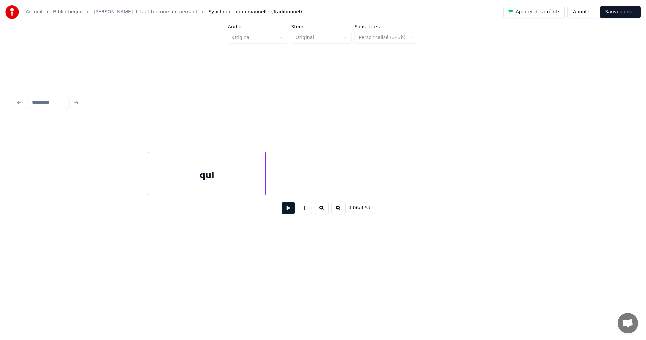
click at [342, 209] on button at bounding box center [339, 208] width 14 height 12
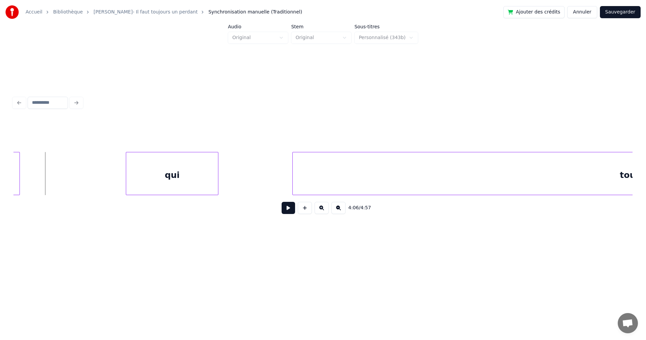
scroll to position [0, 41484]
click at [193, 169] on div "qui" at bounding box center [160, 175] width 83 height 46
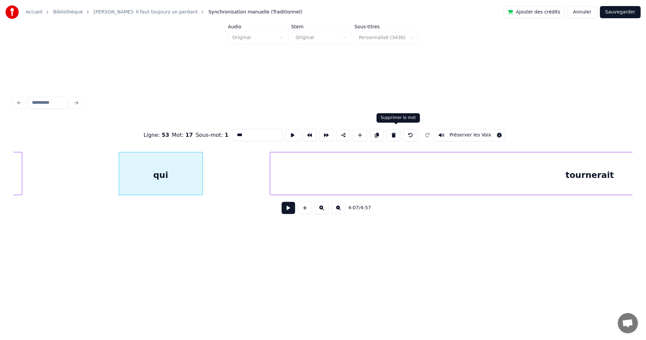
click at [396, 132] on button at bounding box center [394, 135] width 14 height 12
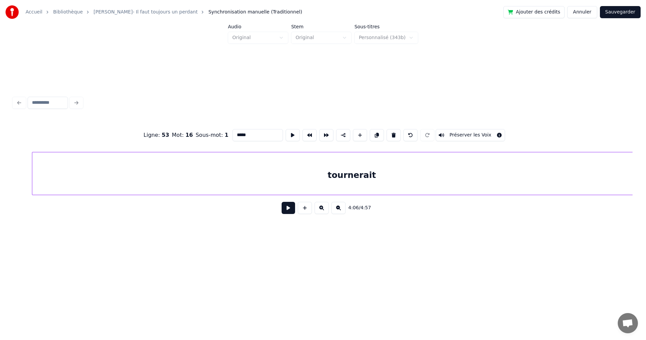
scroll to position [0, 41749]
click at [493, 176] on div "tournerait" at bounding box center [324, 175] width 639 height 46
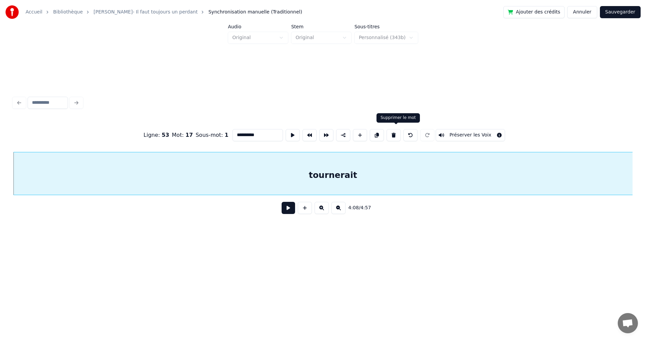
click at [394, 132] on button at bounding box center [394, 135] width 14 height 12
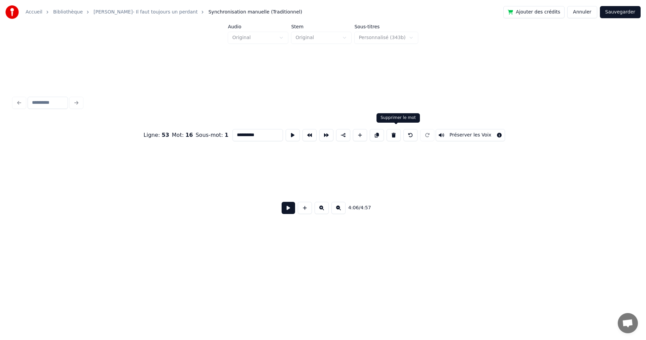
type input "*****"
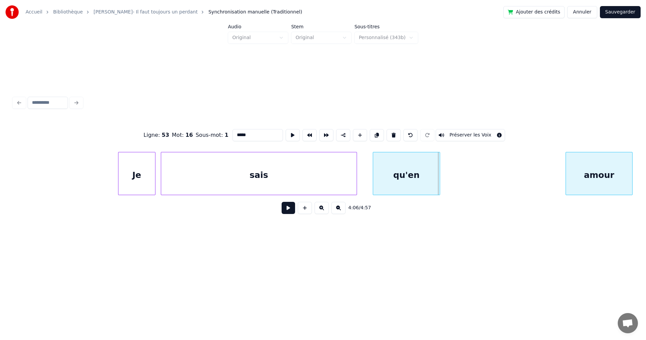
scroll to position [0, 41001]
click at [632, 191] on div "amour" at bounding box center [599, 173] width 67 height 43
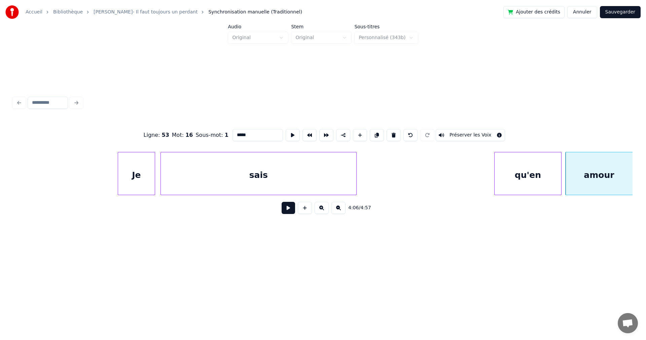
click at [521, 183] on div "qu'en" at bounding box center [528, 175] width 67 height 46
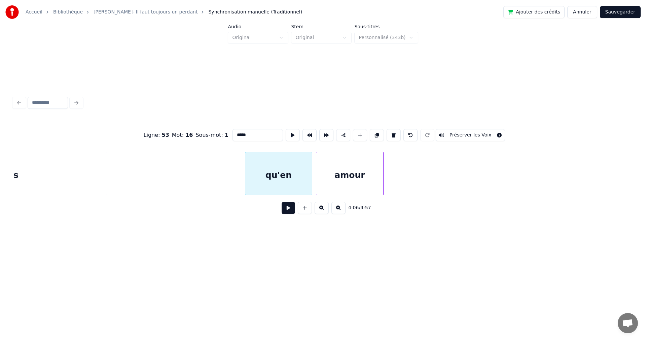
scroll to position [0, 41278]
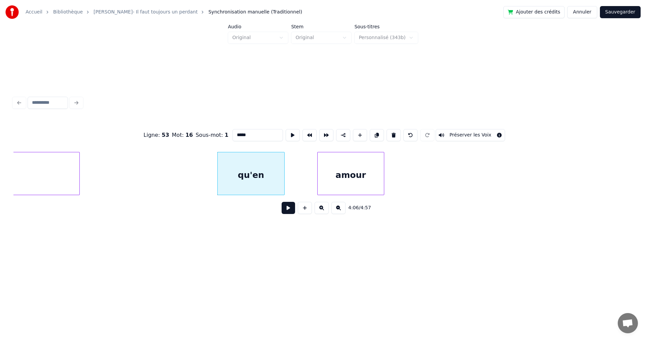
click at [362, 177] on div "amour" at bounding box center [351, 175] width 67 height 46
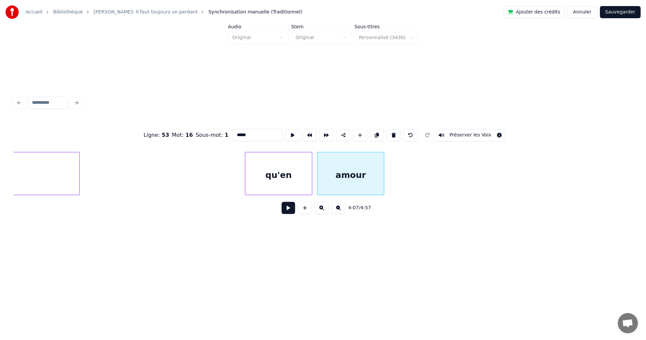
click at [272, 180] on div "qu'en" at bounding box center [278, 175] width 67 height 46
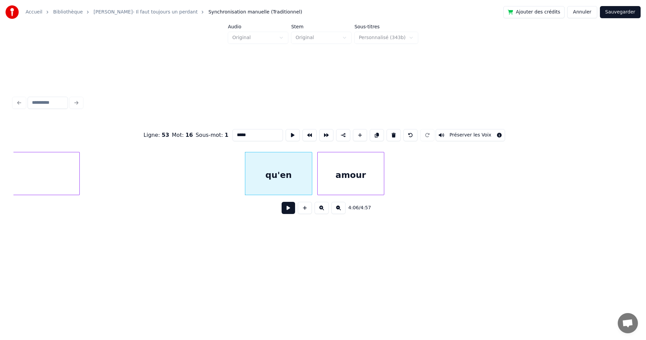
click at [282, 209] on button at bounding box center [288, 208] width 13 height 12
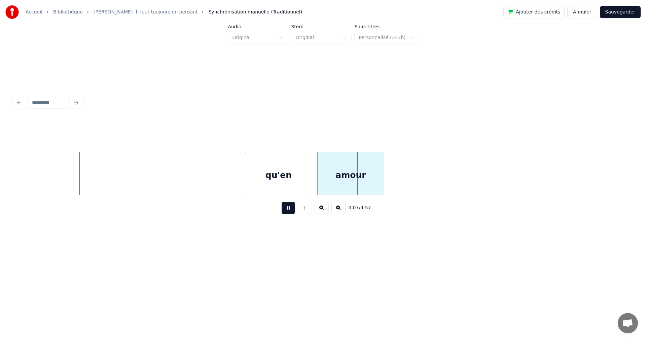
click at [282, 209] on button at bounding box center [288, 208] width 13 height 12
click at [304, 174] on div "qu'en" at bounding box center [278, 175] width 67 height 46
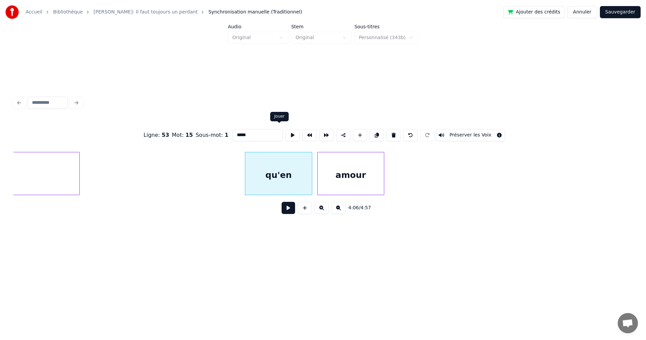
click at [286, 130] on button at bounding box center [293, 135] width 14 height 12
drag, startPoint x: 229, startPoint y: 135, endPoint x: 208, endPoint y: 128, distance: 22.0
click at [208, 128] on div "Ligne : 53 Mot : 15 Sous-mot : 1 ***** Préserver les Voix" at bounding box center [322, 135] width 619 height 34
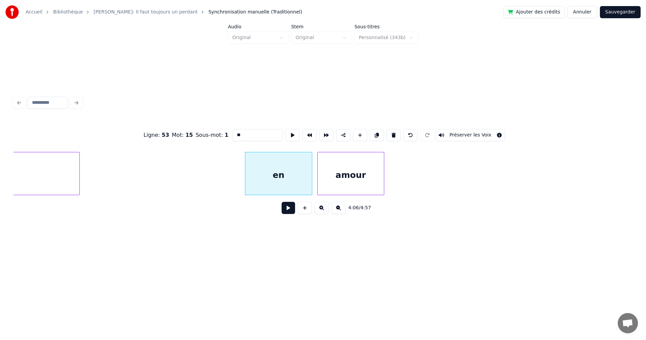
click at [233, 133] on input "**" at bounding box center [258, 135] width 50 height 12
click at [262, 179] on div "En" at bounding box center [278, 175] width 67 height 46
click at [286, 130] on button at bounding box center [293, 135] width 14 height 12
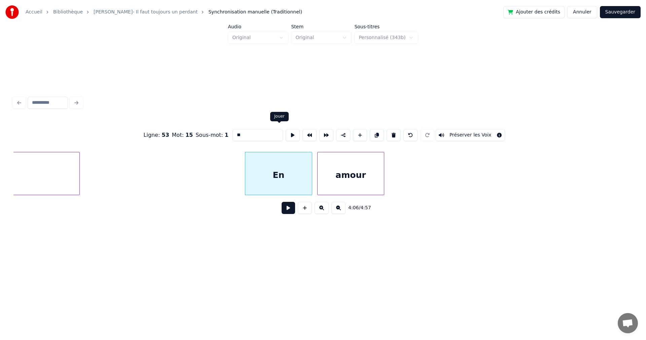
click at [286, 132] on button at bounding box center [293, 135] width 14 height 12
click at [284, 183] on div at bounding box center [283, 173] width 2 height 42
click at [250, 163] on div "En" at bounding box center [264, 175] width 39 height 46
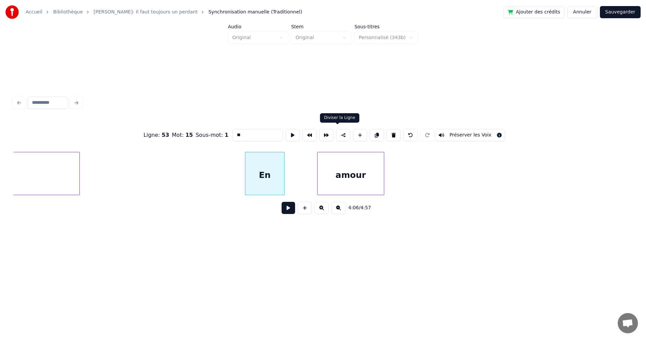
click at [337, 131] on button at bounding box center [343, 135] width 14 height 12
click at [298, 162] on div "amour" at bounding box center [319, 175] width 67 height 46
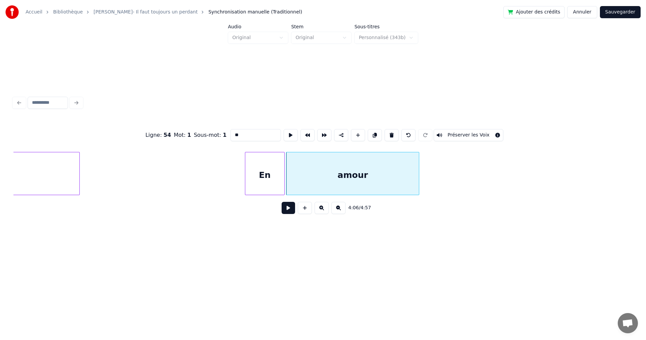
click at [419, 199] on div "Ligne : 54 Mot : 1 Sous-mot : 1 ** Préserver les Voix 4:06 / 4:57" at bounding box center [322, 169] width 619 height 102
click at [386, 178] on div "amour" at bounding box center [352, 175] width 133 height 46
type input "*****"
click at [287, 211] on button at bounding box center [288, 208] width 13 height 12
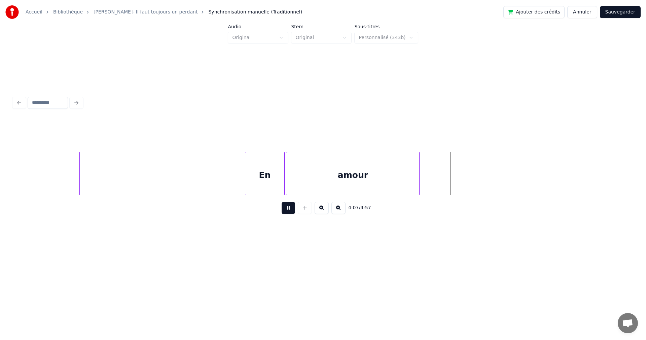
click at [287, 211] on button at bounding box center [288, 208] width 13 height 12
click at [423, 176] on div at bounding box center [424, 173] width 2 height 42
click at [303, 211] on button at bounding box center [305, 208] width 14 height 12
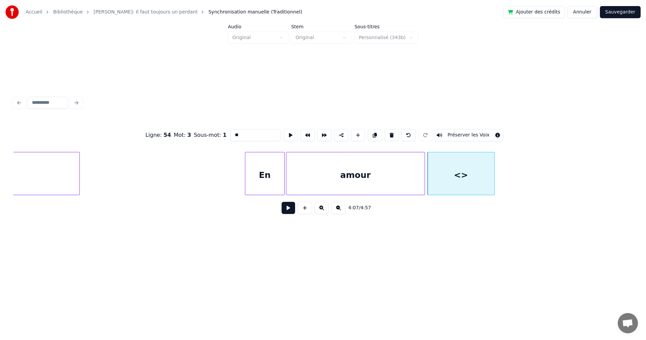
drag, startPoint x: 234, startPoint y: 130, endPoint x: 208, endPoint y: 128, distance: 26.4
click at [208, 128] on div "Ligne : 54 Mot : 3 Sous-mot : 1 ** Préserver les Voix" at bounding box center [322, 135] width 619 height 34
type input "*"
drag, startPoint x: 223, startPoint y: 133, endPoint x: 211, endPoint y: 133, distance: 12.5
click at [211, 133] on div "Ligne : 54 Mot : 3 Sous-mot : 1 ** Préserver les Voix" at bounding box center [322, 135] width 619 height 34
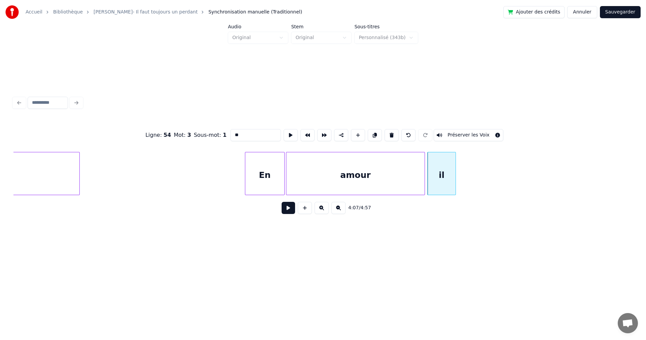
click at [455, 178] on div at bounding box center [455, 173] width 2 height 42
type input "**"
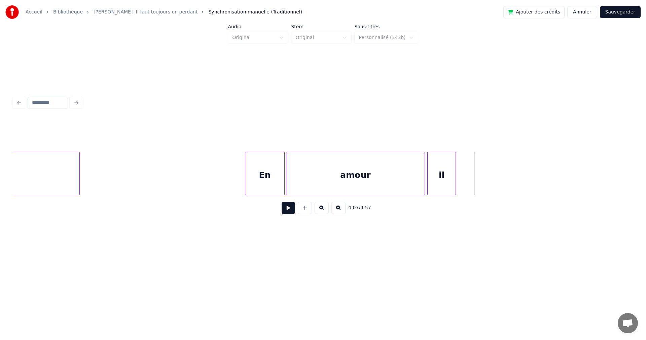
click at [302, 208] on button at bounding box center [305, 208] width 14 height 12
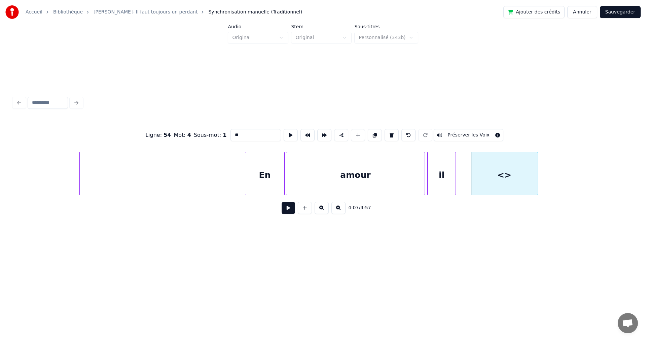
drag, startPoint x: 238, startPoint y: 132, endPoint x: 215, endPoint y: 131, distance: 22.6
click at [215, 131] on div "Ligne : 54 Mot : 4 Sous-mot : 1 ** Préserver les Voix" at bounding box center [322, 135] width 619 height 34
type input "****"
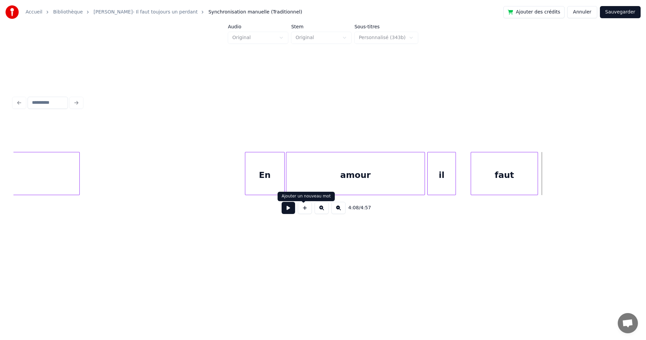
click at [305, 208] on button at bounding box center [305, 208] width 14 height 12
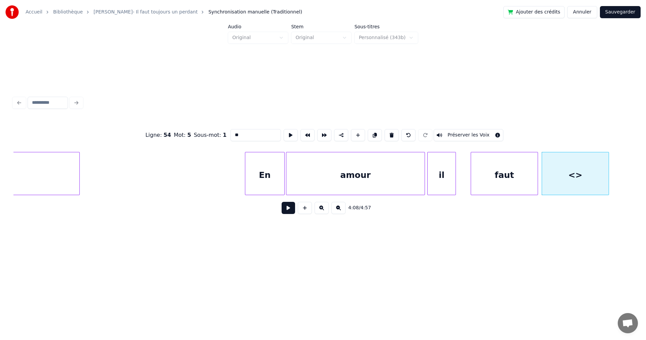
drag, startPoint x: 232, startPoint y: 134, endPoint x: 205, endPoint y: 128, distance: 27.3
click at [209, 128] on div "Ligne : 54 Mot : 5 Sous-mot : 1 ** Préserver les Voix" at bounding box center [322, 135] width 619 height 34
type input "********"
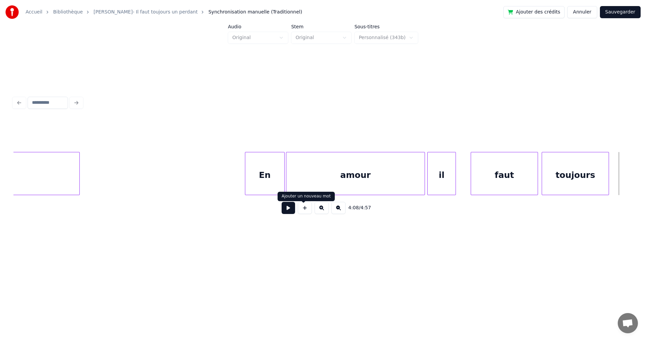
click at [301, 210] on button at bounding box center [305, 208] width 14 height 12
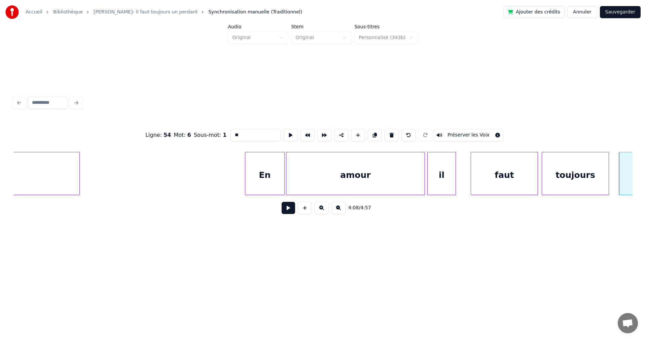
drag, startPoint x: 209, startPoint y: 124, endPoint x: 172, endPoint y: 120, distance: 37.2
click at [172, 120] on div "Ligne : 54 Mot : 6 Sous-mot : 1 ** Préserver les Voix" at bounding box center [322, 135] width 619 height 34
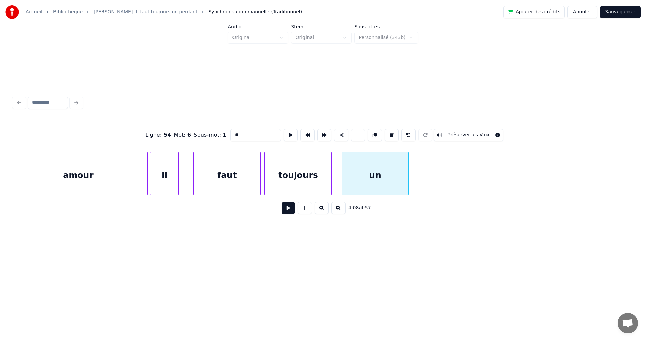
scroll to position [0, 41583]
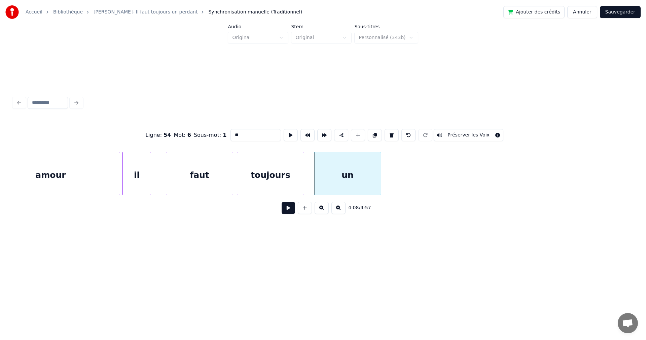
type input "**"
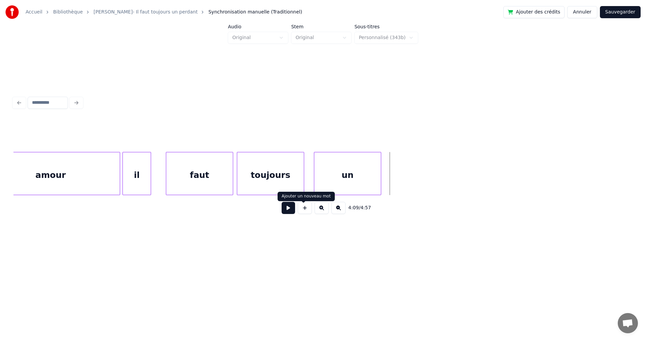
click at [300, 208] on button at bounding box center [305, 208] width 14 height 12
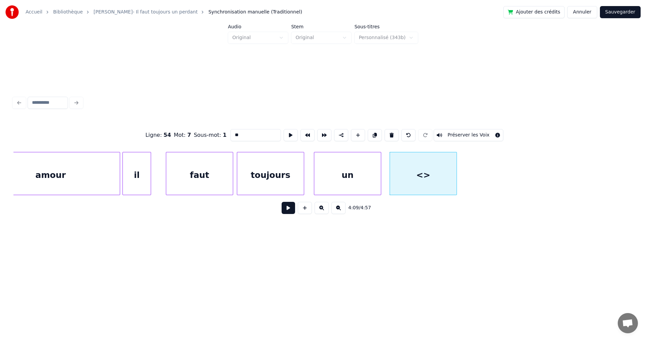
drag, startPoint x: 236, startPoint y: 132, endPoint x: 203, endPoint y: 129, distance: 33.5
click at [204, 129] on div "Ligne : 54 Mot : 7 Sous-mot : 1 ** Préserver les Voix" at bounding box center [322, 135] width 619 height 34
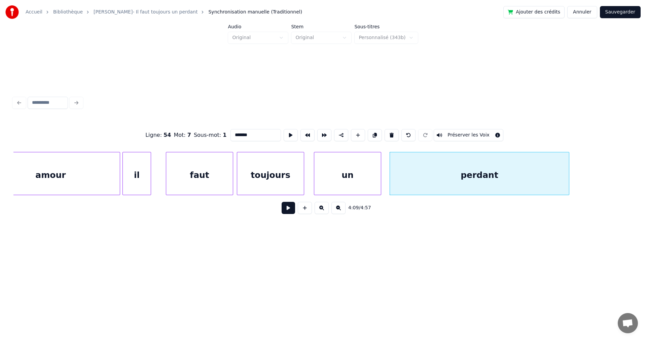
click at [569, 187] on div at bounding box center [568, 173] width 2 height 42
click at [361, 178] on div "un" at bounding box center [347, 175] width 67 height 46
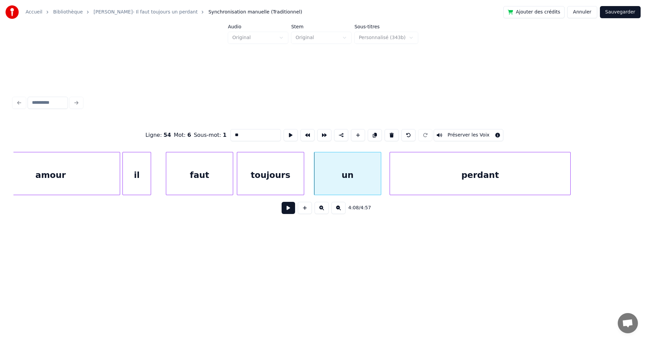
type input "**"
click at [283, 210] on button at bounding box center [288, 208] width 13 height 12
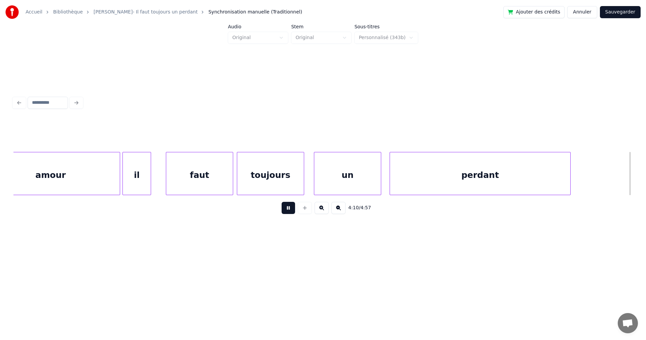
scroll to position [0, 42203]
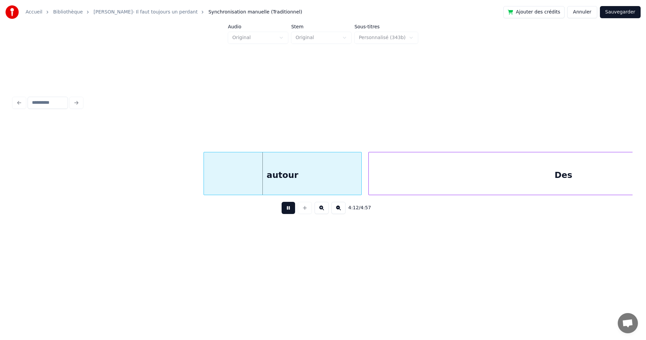
click at [283, 209] on button at bounding box center [288, 208] width 13 height 12
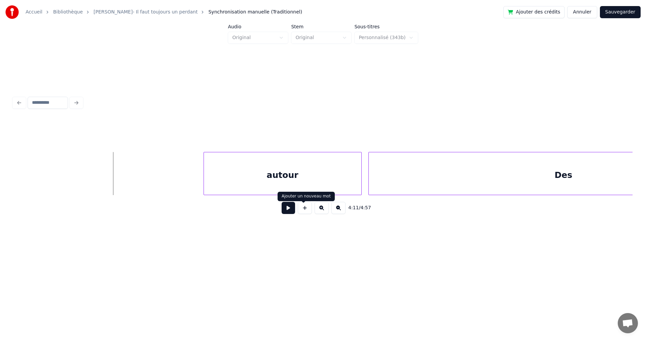
click at [304, 211] on button at bounding box center [305, 208] width 14 height 12
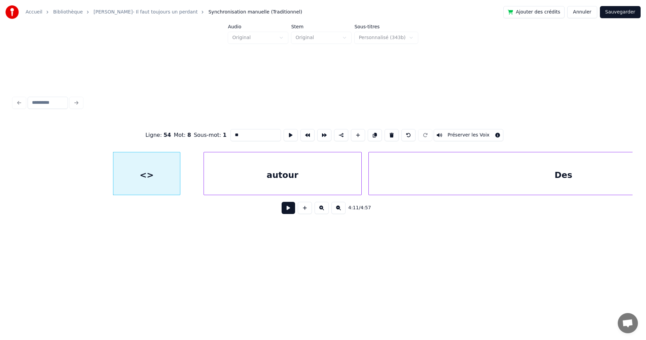
drag, startPoint x: 239, startPoint y: 130, endPoint x: 214, endPoint y: 131, distance: 24.9
click at [214, 131] on div "Ligne : 54 Mot : 8 Sous-mot : 1 ** Préserver les Voix" at bounding box center [322, 135] width 619 height 34
click at [242, 167] on div "autour" at bounding box center [283, 175] width 158 height 46
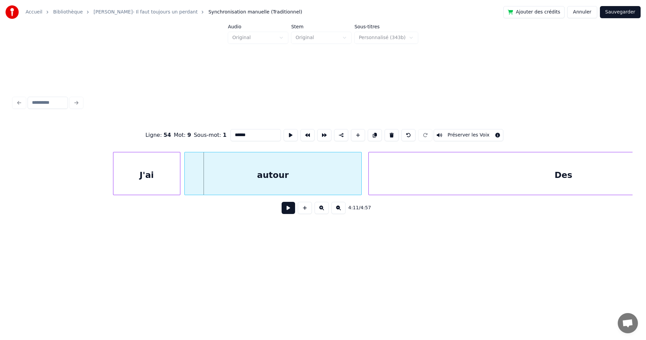
click at [185, 176] on div at bounding box center [186, 173] width 2 height 42
click at [202, 178] on div "autour" at bounding box center [273, 175] width 177 height 46
drag, startPoint x: 240, startPoint y: 135, endPoint x: 211, endPoint y: 131, distance: 28.9
click at [211, 131] on div "Ligne : 54 Mot : 9 Sous-mot : 1 ****** Préserver les Voix" at bounding box center [322, 135] width 619 height 34
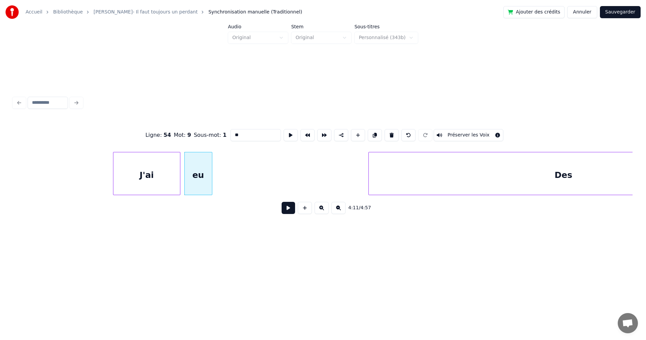
click at [211, 175] on div at bounding box center [211, 173] width 2 height 42
type input "**"
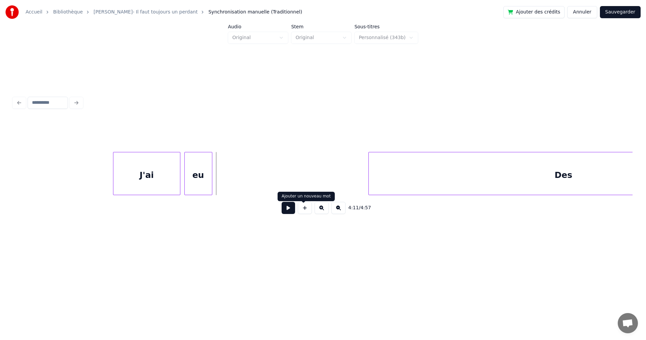
click at [303, 209] on button at bounding box center [305, 208] width 14 height 12
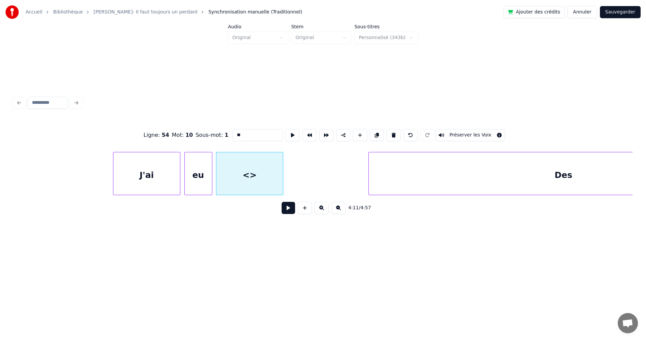
drag, startPoint x: 204, startPoint y: 124, endPoint x: 185, endPoint y: 122, distance: 19.3
click at [185, 122] on div "Ligne : 54 Mot : 10 Sous-mot : 1 ** Préserver les Voix" at bounding box center [322, 135] width 619 height 34
click at [239, 177] on div "la" at bounding box center [249, 175] width 67 height 46
click at [286, 132] on button at bounding box center [293, 135] width 14 height 12
click at [286, 134] on button at bounding box center [293, 135] width 14 height 12
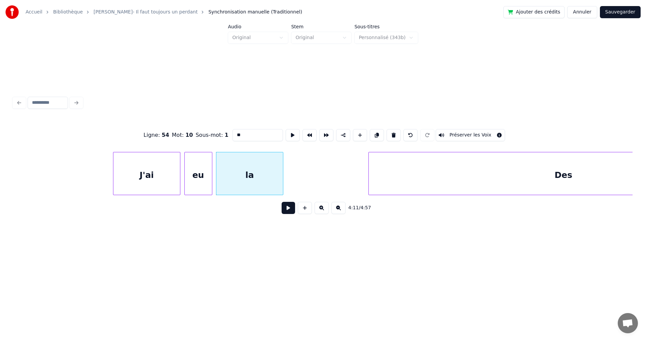
click at [131, 172] on div "J'ai" at bounding box center [146, 175] width 67 height 46
type input "****"
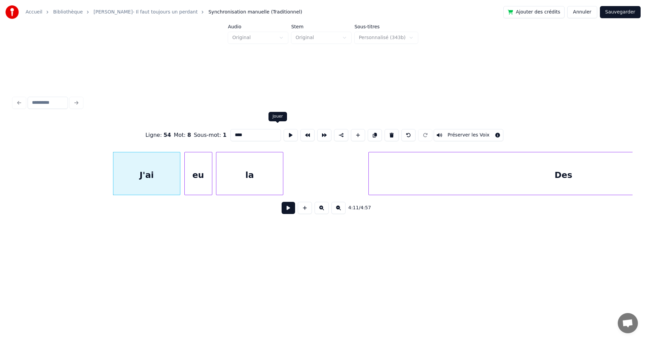
click at [284, 130] on button at bounding box center [291, 135] width 14 height 12
click at [284, 131] on button at bounding box center [291, 135] width 14 height 12
click at [285, 211] on button at bounding box center [288, 208] width 13 height 12
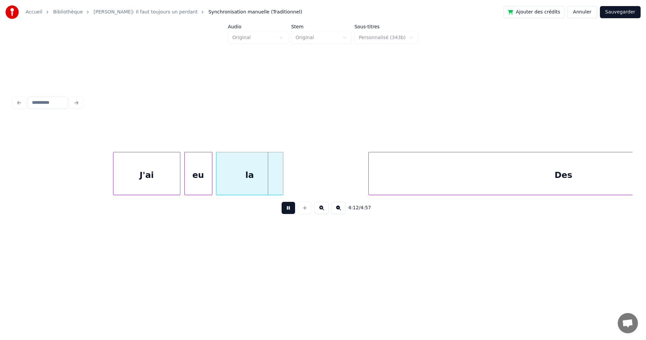
click at [285, 211] on button at bounding box center [288, 208] width 13 height 12
click at [201, 182] on div "eu" at bounding box center [198, 175] width 27 height 46
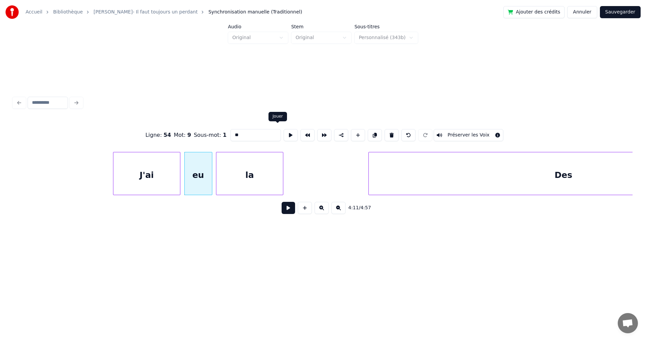
click at [284, 131] on button at bounding box center [291, 135] width 14 height 12
click at [162, 174] on div at bounding box center [162, 173] width 2 height 42
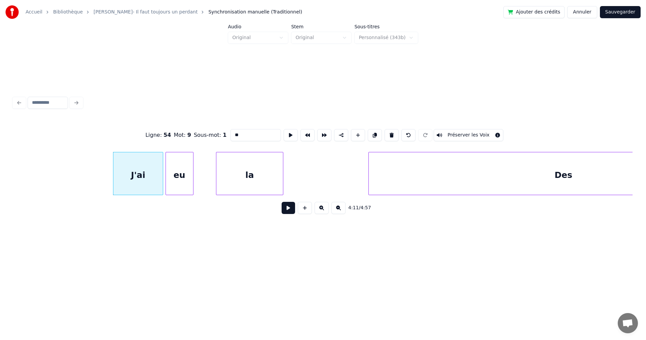
click at [173, 173] on div "eu" at bounding box center [179, 175] width 27 height 46
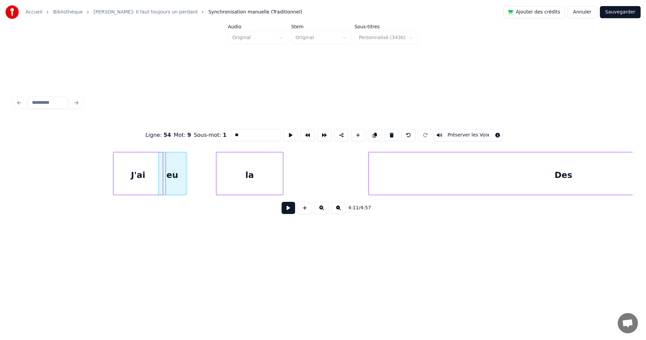
click at [186, 182] on div "eu" at bounding box center [173, 173] width 28 height 43
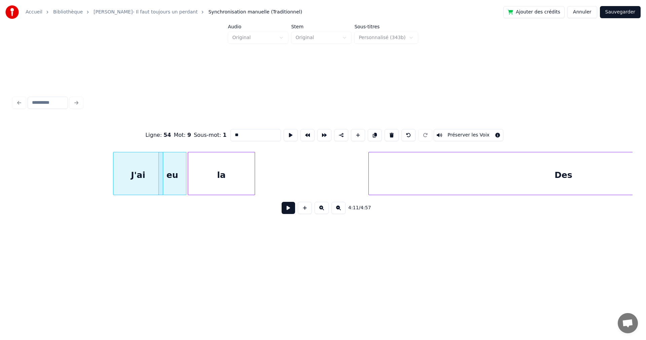
click at [199, 182] on div "la" at bounding box center [221, 175] width 67 height 46
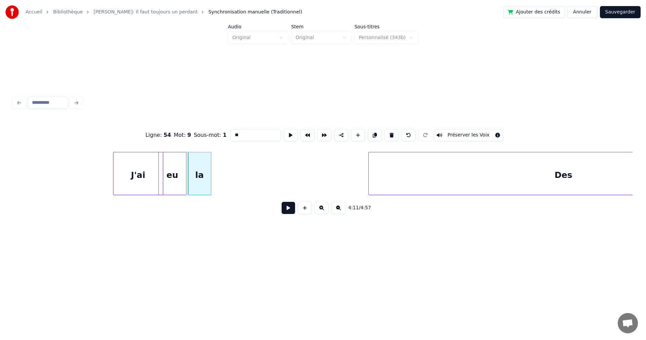
click at [211, 179] on div at bounding box center [210, 173] width 2 height 42
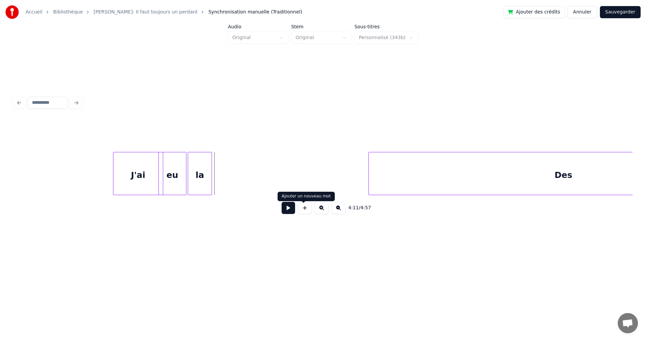
click at [304, 209] on button at bounding box center [305, 208] width 14 height 12
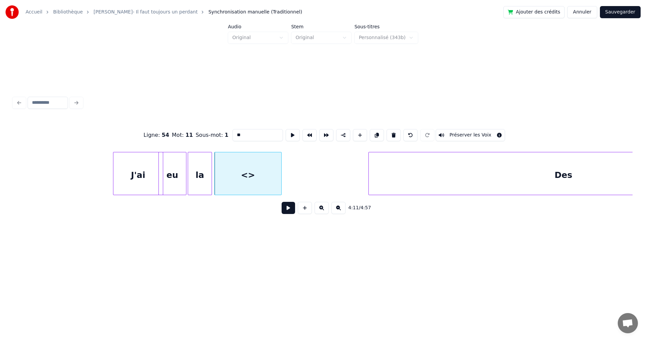
drag, startPoint x: 250, startPoint y: 136, endPoint x: 165, endPoint y: 122, distance: 86.3
click at [165, 122] on div "Ligne : 54 Mot : 11 Sous-mot : 1 ** Préserver les Voix" at bounding box center [322, 135] width 619 height 34
click at [403, 187] on div "Des" at bounding box center [564, 175] width 390 height 46
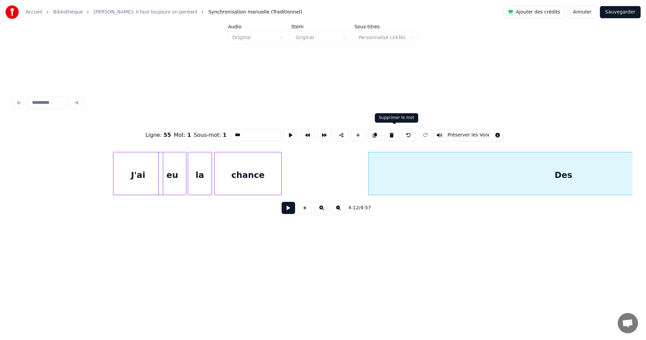
click at [396, 132] on button at bounding box center [392, 135] width 14 height 12
type input "******"
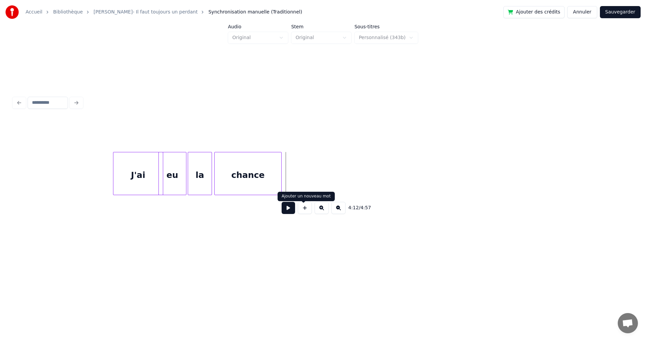
click at [304, 212] on button at bounding box center [305, 208] width 14 height 12
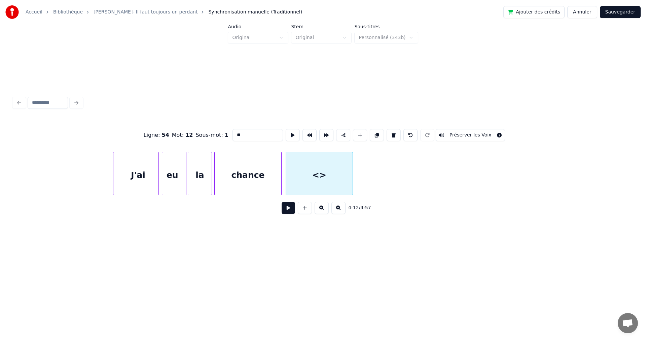
drag, startPoint x: 242, startPoint y: 131, endPoint x: 190, endPoint y: 126, distance: 52.4
click at [190, 126] on div "Ligne : 54 Mot : 12 Sous-mot : 1 ** Préserver les Voix" at bounding box center [322, 135] width 619 height 34
type input "**"
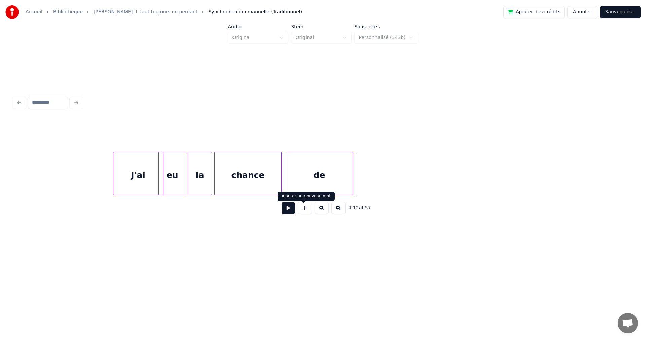
click at [305, 208] on button at bounding box center [305, 208] width 14 height 12
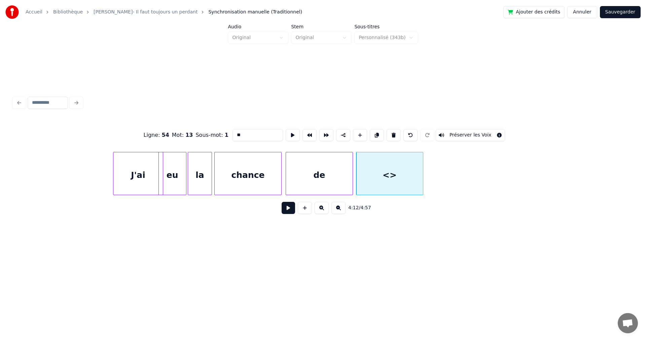
drag, startPoint x: 250, startPoint y: 130, endPoint x: 182, endPoint y: 123, distance: 68.0
click at [183, 123] on div "Ligne : 54 Mot : 13 Sous-mot : 1 ** Préserver les Voix" at bounding box center [322, 135] width 619 height 34
type input "******"
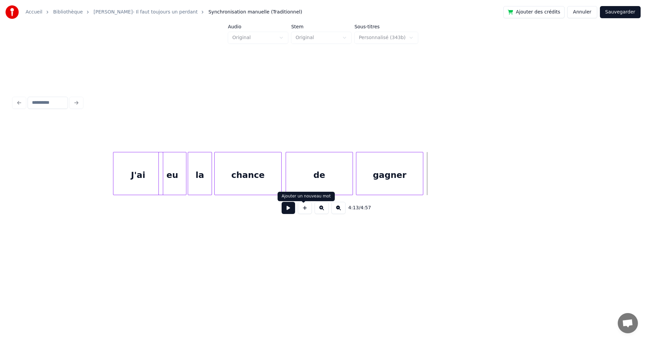
click at [306, 208] on button at bounding box center [305, 208] width 14 height 12
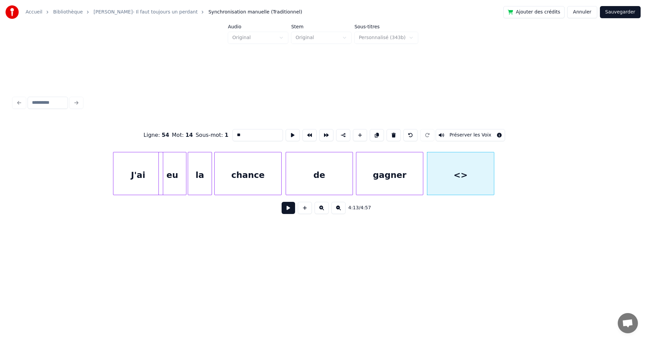
drag, startPoint x: 232, startPoint y: 130, endPoint x: 196, endPoint y: 126, distance: 35.6
click at [196, 126] on div "Ligne : 54 Mot : 14 Sous-mot : 1 ** Préserver les Voix" at bounding box center [322, 135] width 619 height 34
click at [256, 173] on div "chance" at bounding box center [248, 175] width 67 height 46
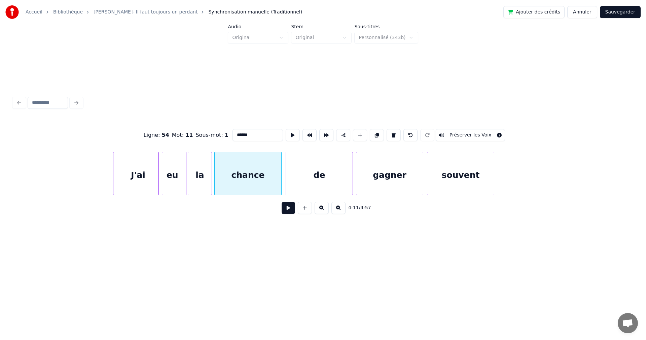
type input "******"
click at [285, 212] on button at bounding box center [288, 208] width 13 height 12
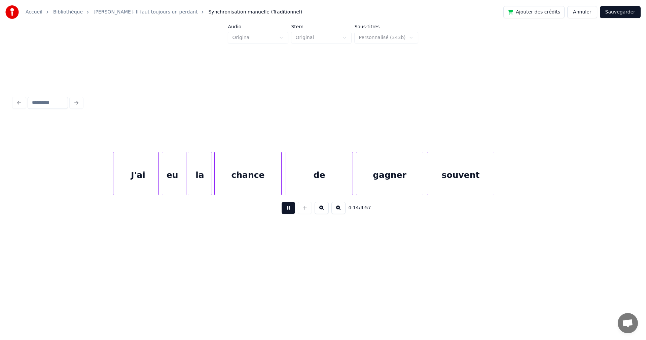
click at [284, 212] on button at bounding box center [288, 208] width 13 height 12
click at [607, 189] on div at bounding box center [607, 173] width 2 height 42
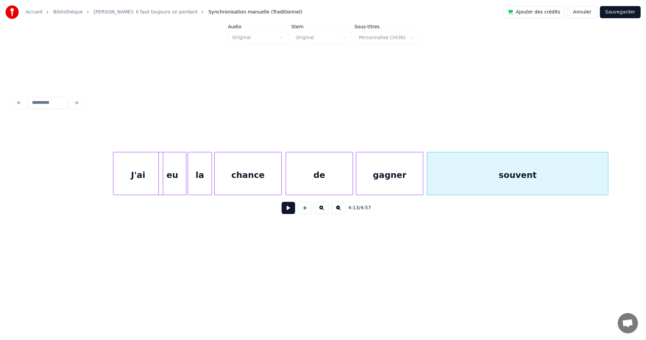
click at [319, 175] on div "de" at bounding box center [319, 175] width 67 height 46
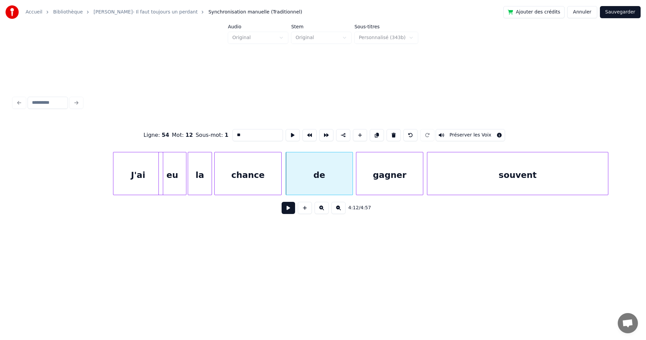
click at [284, 209] on button at bounding box center [288, 208] width 13 height 12
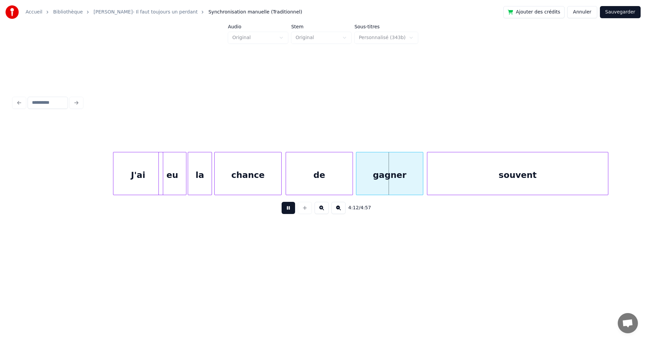
click at [284, 209] on button at bounding box center [288, 208] width 13 height 12
click at [259, 178] on div "chance" at bounding box center [248, 175] width 67 height 46
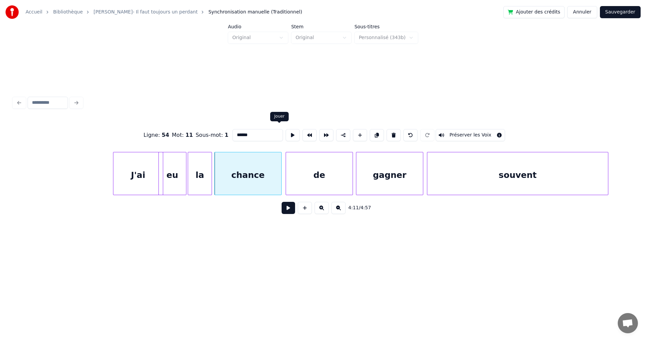
click at [286, 130] on button at bounding box center [293, 135] width 14 height 12
click at [340, 182] on div at bounding box center [340, 173] width 2 height 42
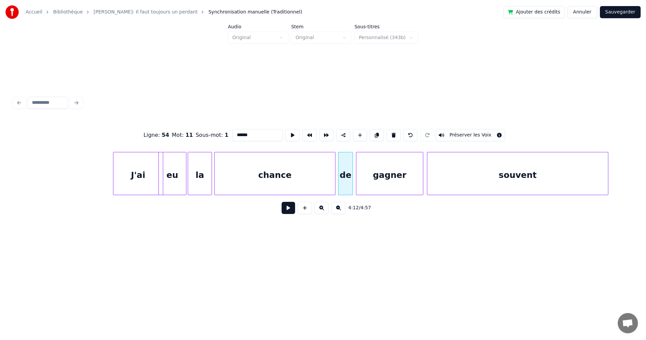
click at [334, 181] on div at bounding box center [334, 173] width 2 height 42
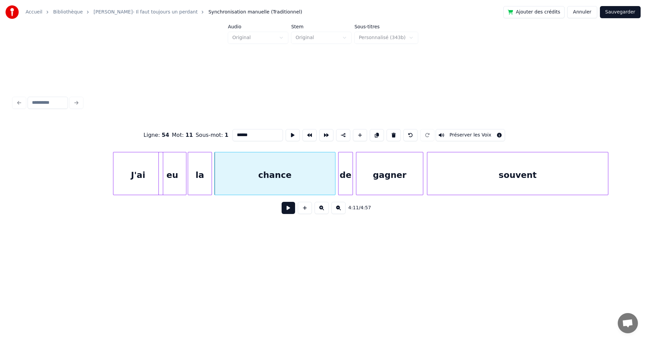
click at [322, 176] on div "chance" at bounding box center [275, 175] width 121 height 46
click at [286, 133] on button at bounding box center [293, 135] width 14 height 12
click at [345, 185] on div "de" at bounding box center [346, 175] width 14 height 46
type input "**"
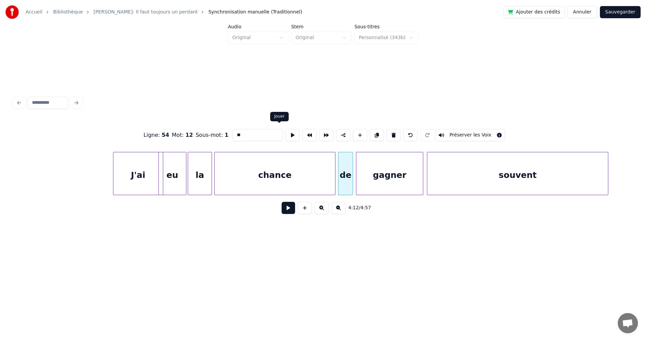
click at [286, 133] on button at bounding box center [293, 135] width 14 height 12
click at [284, 211] on button at bounding box center [288, 208] width 13 height 12
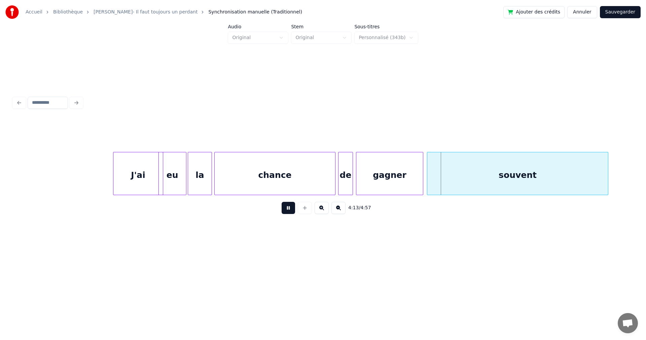
click at [284, 211] on button at bounding box center [288, 208] width 13 height 12
click at [417, 176] on div "gagner" at bounding box center [389, 175] width 67 height 46
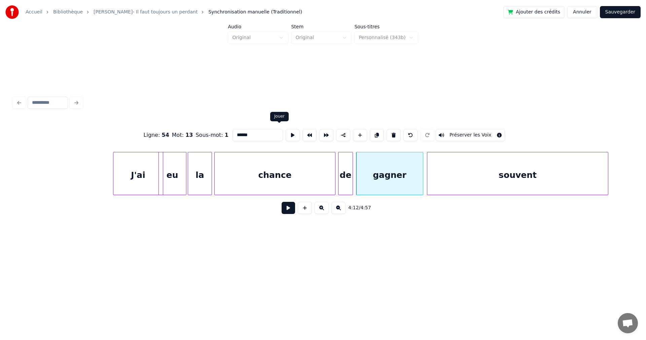
click at [286, 131] on button at bounding box center [293, 135] width 14 height 12
click at [450, 182] on div at bounding box center [451, 173] width 2 height 42
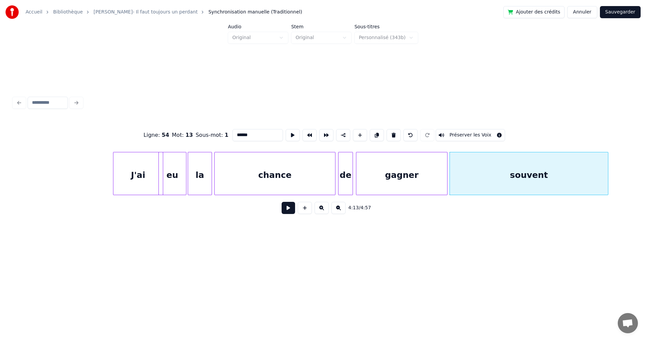
click at [447, 179] on div at bounding box center [446, 173] width 2 height 42
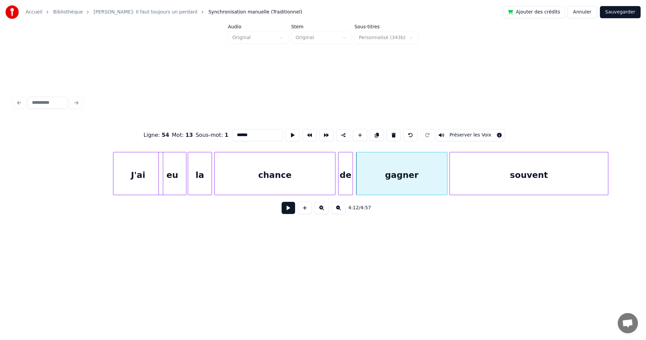
click at [432, 176] on div "gagner" at bounding box center [401, 175] width 91 height 46
click at [286, 130] on button at bounding box center [293, 135] width 14 height 12
click at [480, 183] on div "souvent" at bounding box center [529, 175] width 158 height 46
type input "*******"
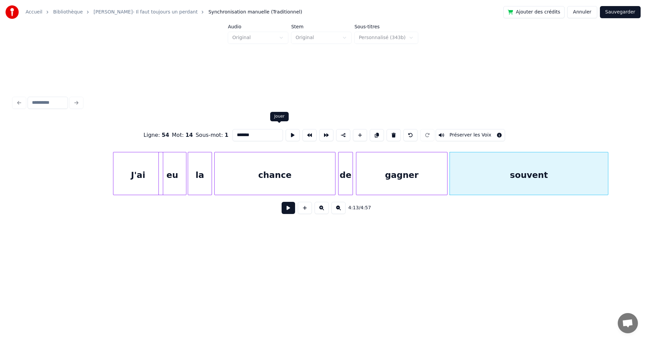
click at [286, 130] on button at bounding box center [293, 135] width 14 height 12
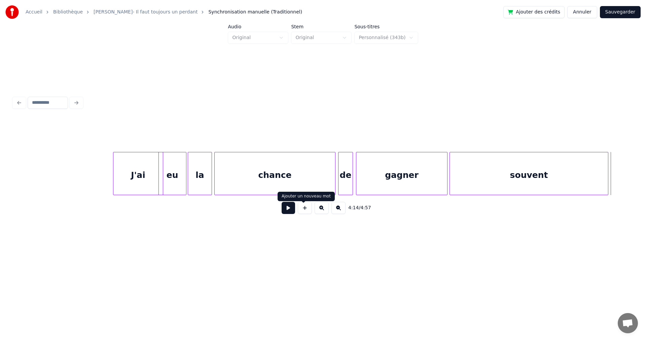
click at [304, 210] on button at bounding box center [305, 208] width 14 height 12
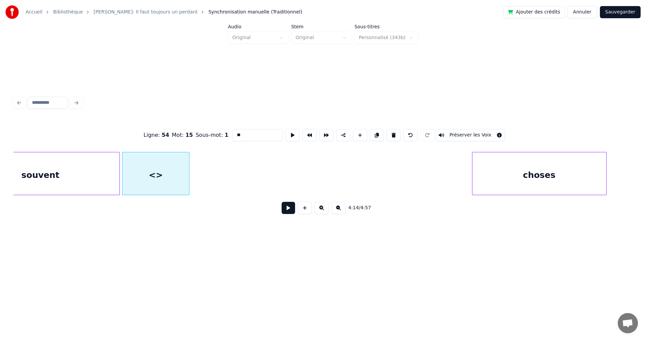
scroll to position [0, 42637]
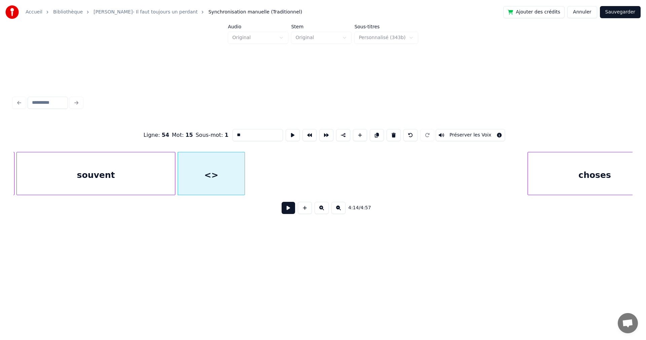
drag, startPoint x: 234, startPoint y: 133, endPoint x: 217, endPoint y: 131, distance: 17.0
click at [217, 131] on div "Ligne : 54 Mot : 15 Sous-mot : 1 ** Préserver les Voix" at bounding box center [322, 135] width 619 height 34
click at [196, 181] on div at bounding box center [197, 173] width 2 height 42
type input "**"
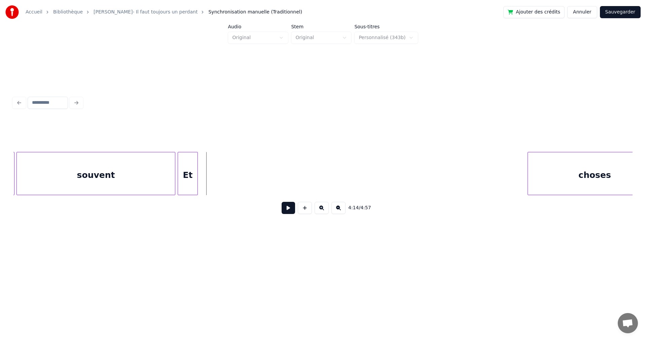
click at [302, 212] on button at bounding box center [305, 208] width 14 height 12
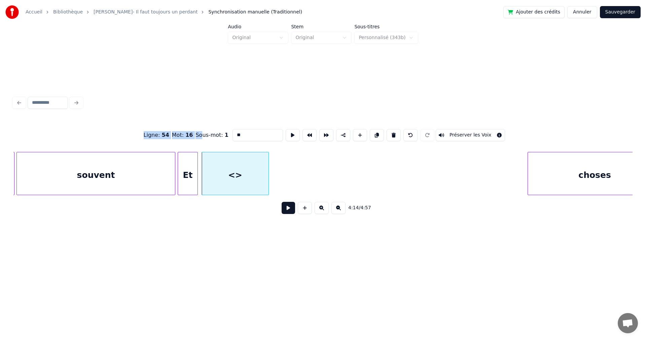
drag, startPoint x: 237, startPoint y: 125, endPoint x: 190, endPoint y: 123, distance: 46.8
click at [190, 123] on div "Ligne : 54 Mot : 16 Sous-mot : 1 ** Préserver les Voix" at bounding box center [322, 135] width 619 height 34
click at [233, 133] on input "**" at bounding box center [258, 135] width 50 height 12
drag, startPoint x: 236, startPoint y: 133, endPoint x: 211, endPoint y: 126, distance: 25.2
click at [211, 126] on div "Ligne : 54 Mot : 16 Sous-mot : 1 ** Préserver les Voix" at bounding box center [322, 135] width 619 height 34
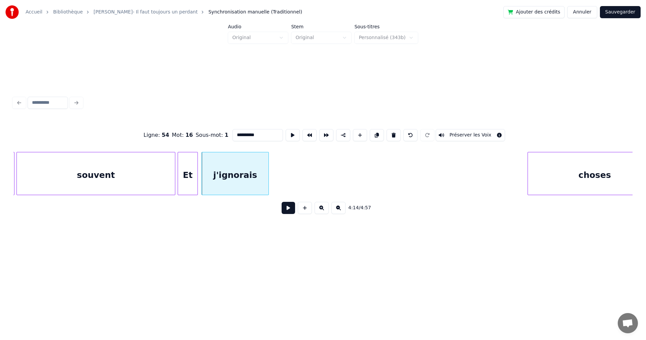
click at [129, 177] on div "souvent" at bounding box center [96, 175] width 158 height 46
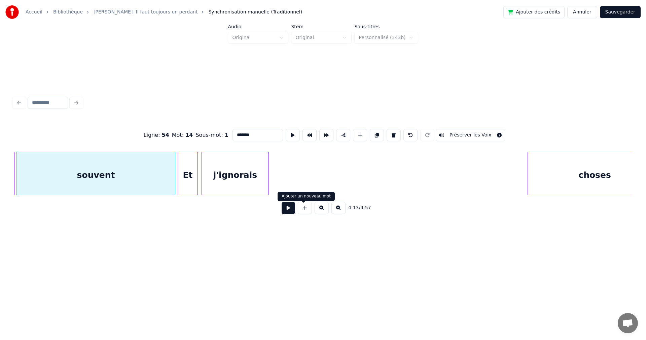
type input "*******"
click at [283, 209] on button at bounding box center [288, 208] width 13 height 12
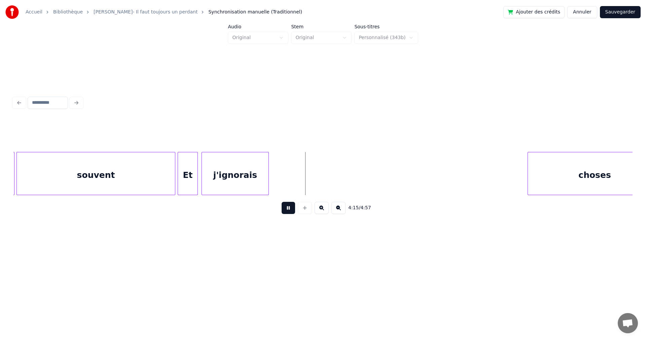
click at [283, 209] on button at bounding box center [288, 208] width 13 height 12
click at [519, 215] on div "4:15 / 4:57" at bounding box center [322, 169] width 619 height 102
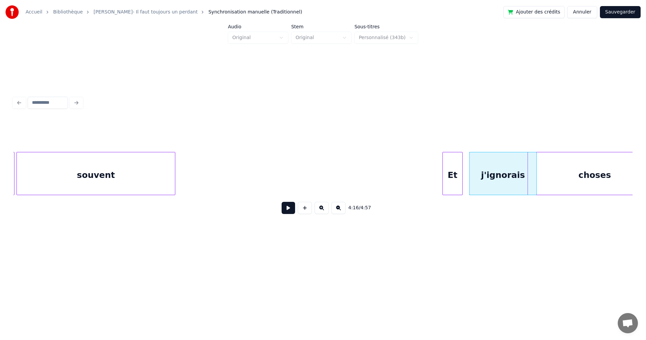
click at [453, 207] on div "4:16 / 4:57" at bounding box center [322, 169] width 619 height 102
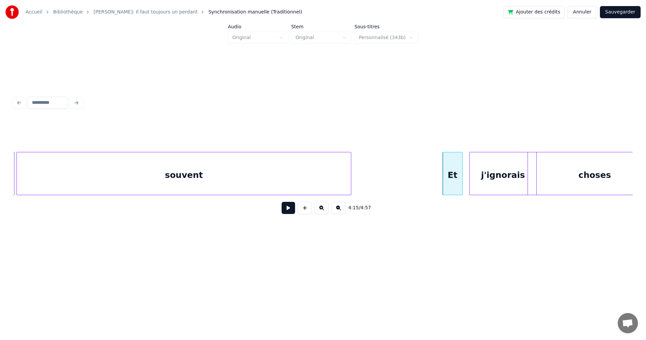
click at [350, 201] on div "4:15 / 4:57" at bounding box center [322, 169] width 619 height 102
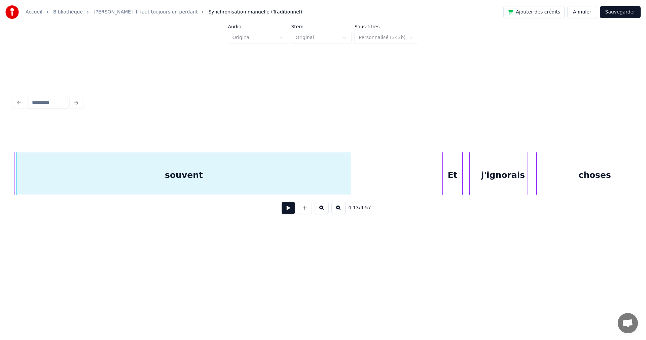
click at [283, 209] on button at bounding box center [288, 208] width 13 height 12
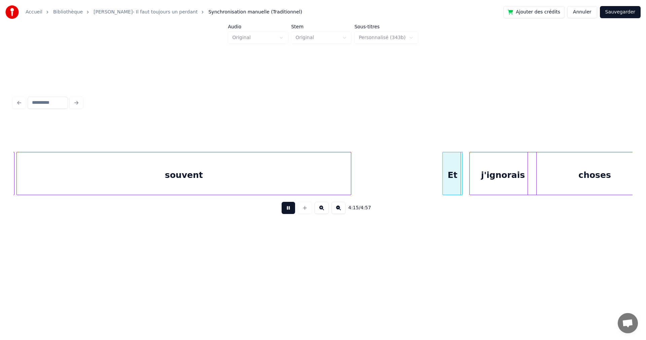
click at [282, 209] on button at bounding box center [288, 208] width 13 height 12
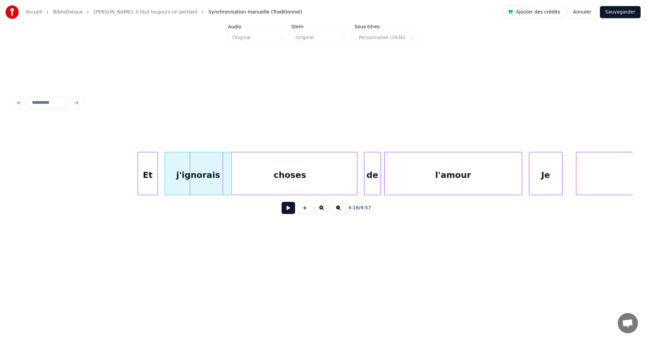
scroll to position [0, 43080]
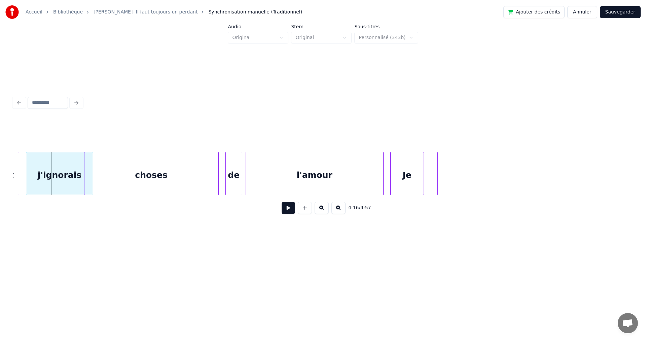
click at [114, 186] on div "choses" at bounding box center [151, 175] width 134 height 46
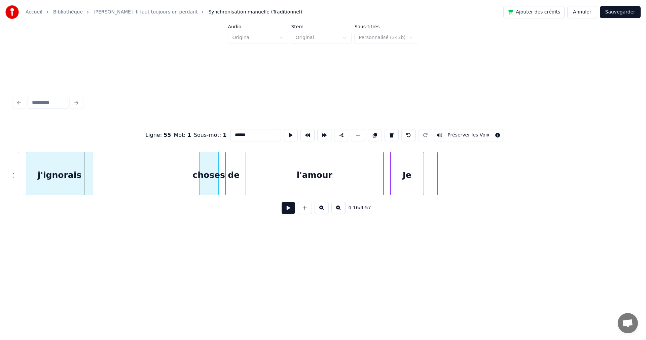
click at [201, 187] on div at bounding box center [201, 173] width 2 height 42
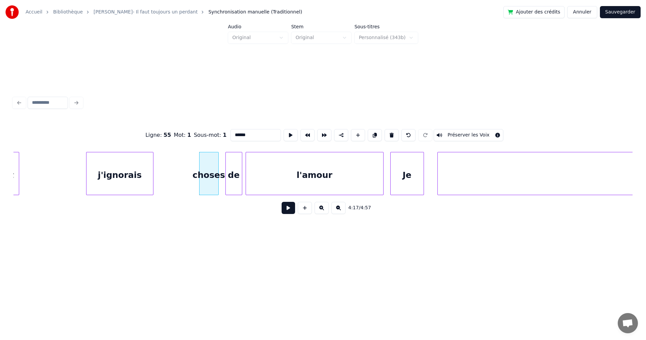
click at [126, 180] on div "j'ignorais" at bounding box center [120, 175] width 67 height 46
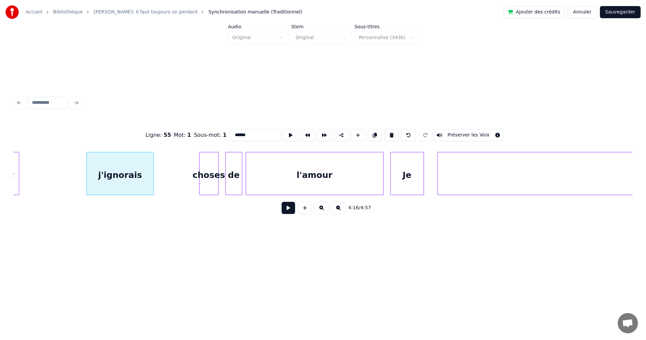
scroll to position [0, 43067]
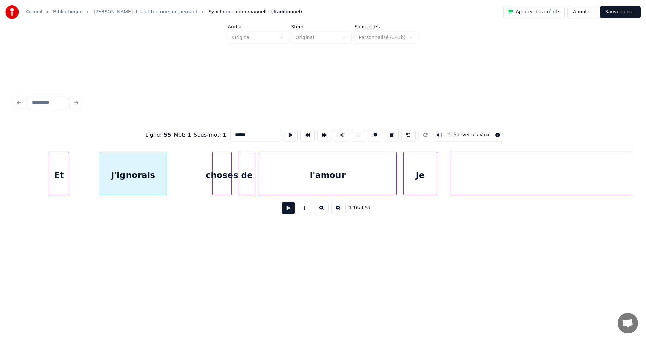
click at [51, 174] on div "Et" at bounding box center [59, 175] width 20 height 46
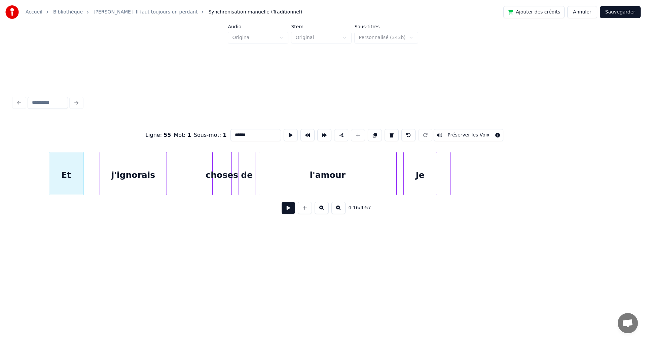
click at [82, 186] on div at bounding box center [82, 173] width 2 height 42
click at [69, 181] on div "Et" at bounding box center [66, 175] width 34 height 46
type input "**"
click at [286, 131] on button at bounding box center [293, 135] width 14 height 12
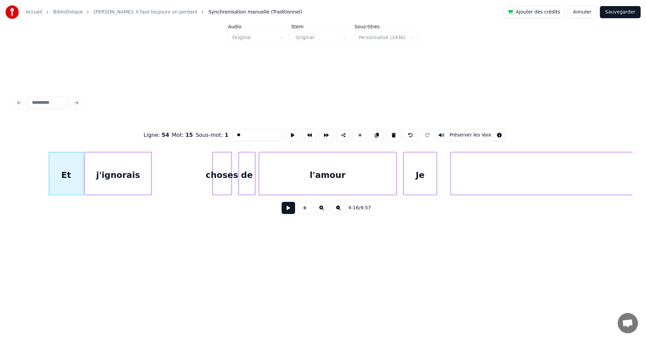
click at [104, 168] on div "j'ignorais" at bounding box center [118, 175] width 67 height 46
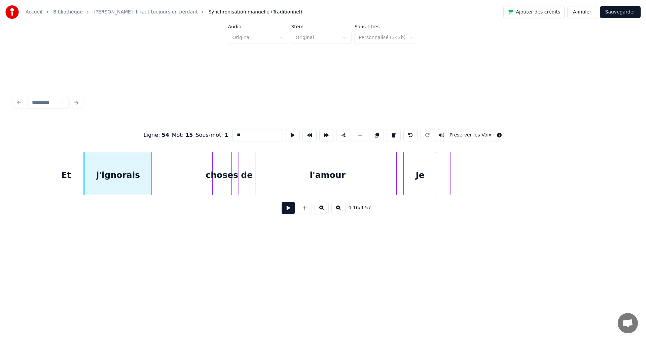
click at [282, 209] on button at bounding box center [288, 208] width 13 height 12
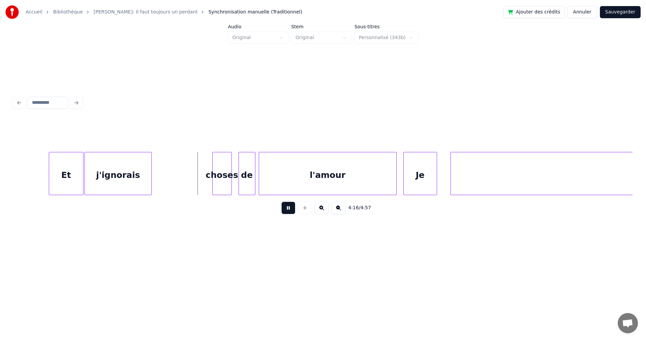
click at [282, 209] on button at bounding box center [288, 208] width 13 height 12
click at [200, 186] on div at bounding box center [201, 173] width 2 height 42
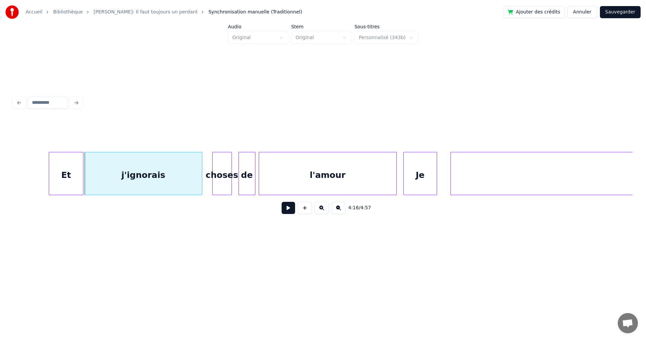
click at [175, 183] on div "j'ignorais" at bounding box center [143, 175] width 117 height 46
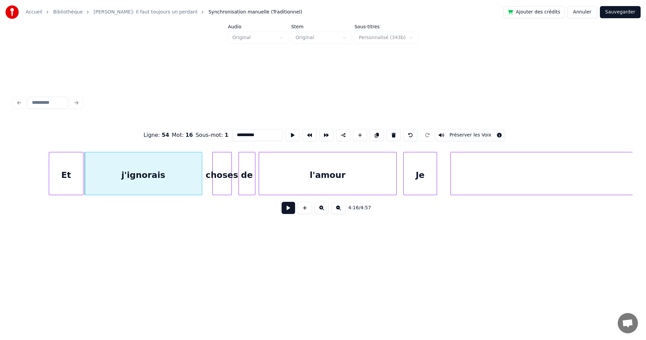
click at [282, 212] on button at bounding box center [288, 208] width 13 height 12
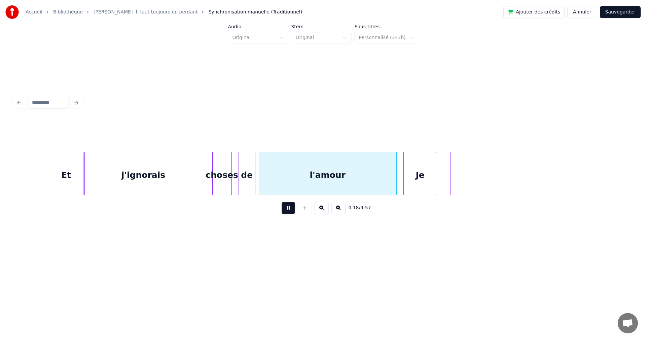
click at [282, 212] on button at bounding box center [288, 208] width 13 height 12
click at [224, 188] on div "choses" at bounding box center [222, 175] width 19 height 46
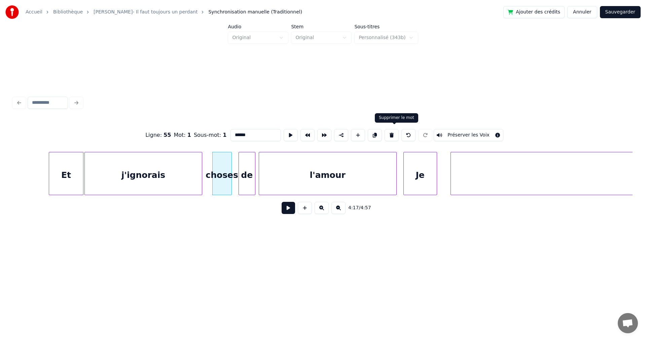
click at [394, 131] on button at bounding box center [392, 135] width 14 height 12
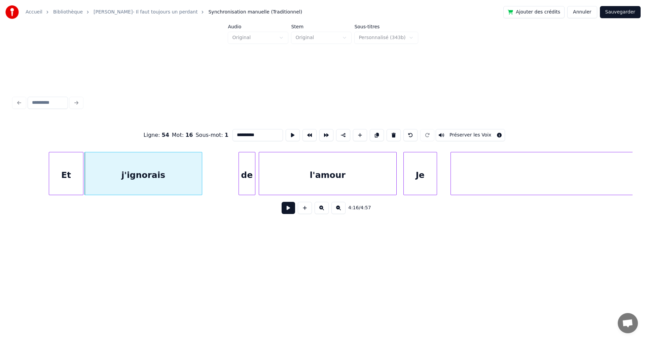
click at [306, 180] on div "l'amour" at bounding box center [327, 175] width 137 height 46
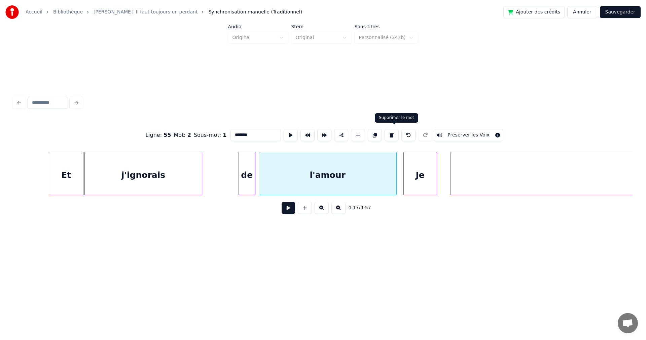
click at [397, 132] on button at bounding box center [392, 135] width 14 height 12
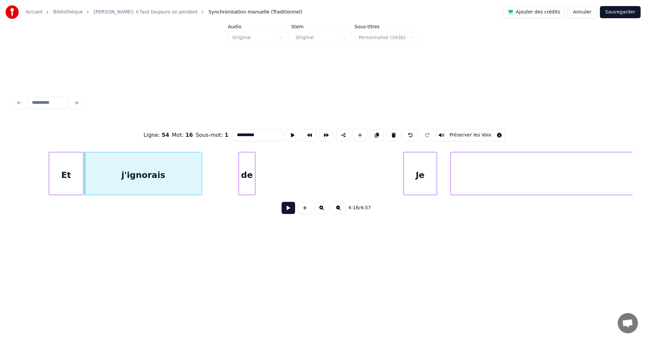
click at [246, 172] on div "de" at bounding box center [247, 175] width 16 height 46
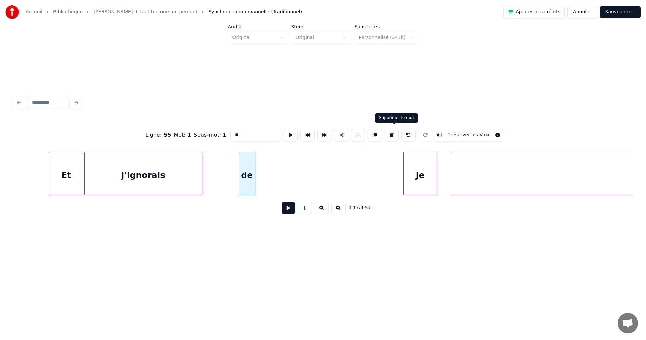
click at [396, 135] on button at bounding box center [392, 135] width 14 height 12
type input "**********"
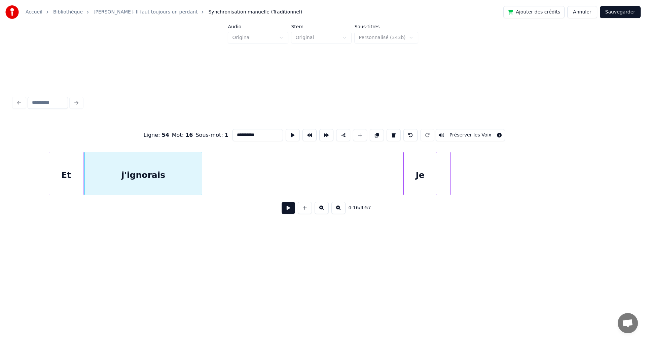
click at [192, 175] on div "j'ignorais" at bounding box center [143, 175] width 117 height 46
click at [285, 211] on button at bounding box center [288, 208] width 13 height 12
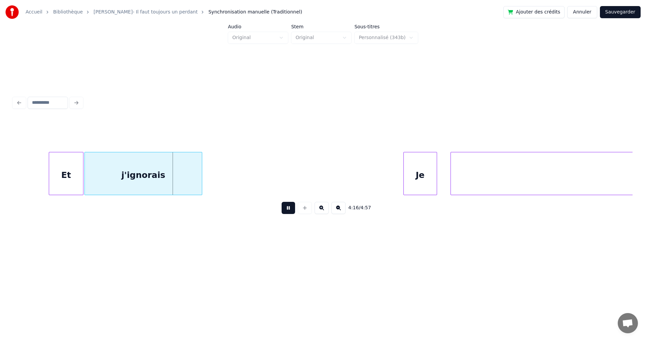
click at [285, 211] on button at bounding box center [288, 208] width 13 height 12
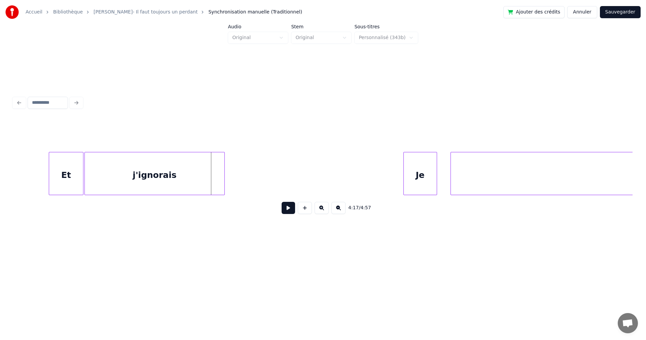
click at [223, 180] on div at bounding box center [224, 173] width 2 height 42
click at [304, 209] on button at bounding box center [305, 208] width 14 height 12
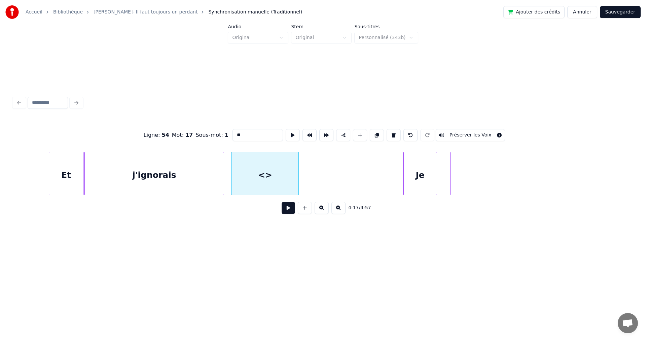
drag, startPoint x: 215, startPoint y: 127, endPoint x: 201, endPoint y: 125, distance: 14.3
click at [201, 125] on div "Ligne : 54 Mot : 17 Sous-mot : 1 ** Préserver les Voix" at bounding box center [322, 135] width 619 height 34
click at [278, 177] on div "que" at bounding box center [265, 175] width 67 height 46
type input "***"
click at [286, 134] on button at bounding box center [293, 135] width 14 height 12
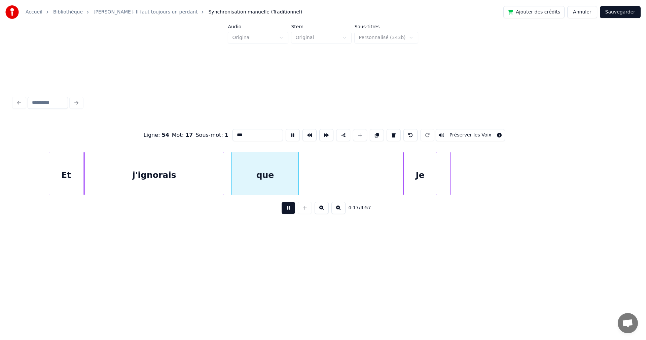
click at [286, 134] on button at bounding box center [293, 135] width 14 height 12
click at [253, 175] on div at bounding box center [253, 173] width 2 height 42
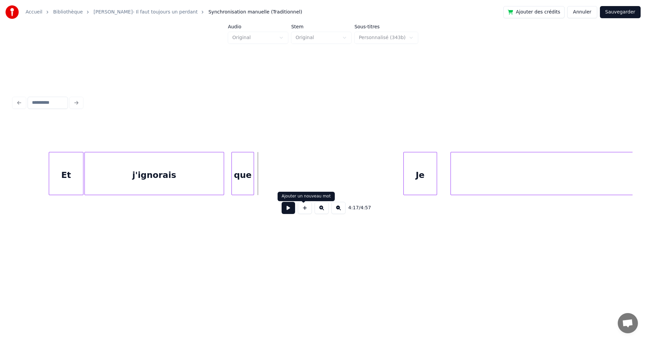
click at [305, 212] on button at bounding box center [305, 208] width 14 height 12
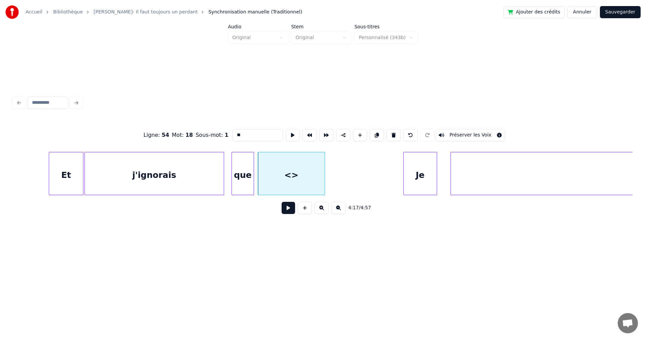
drag, startPoint x: 248, startPoint y: 134, endPoint x: 172, endPoint y: 128, distance: 76.4
click at [172, 128] on div "Ligne : 54 Mot : 18 Sous-mot : 1 ** Préserver les Voix" at bounding box center [322, 135] width 619 height 34
type input "****"
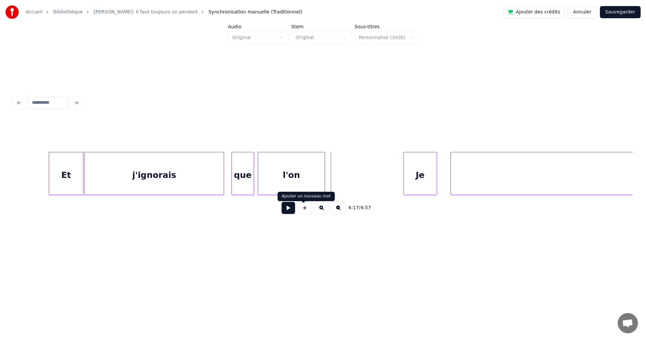
click at [300, 213] on button at bounding box center [305, 208] width 14 height 12
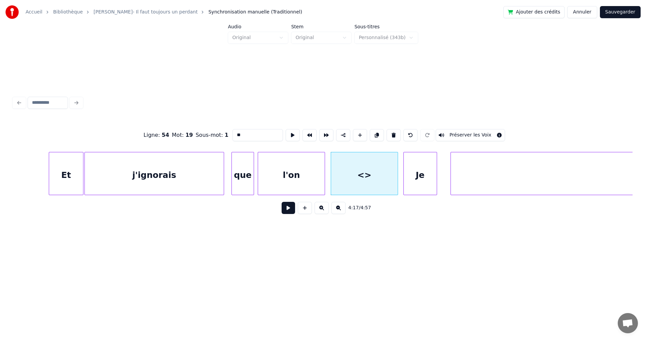
drag, startPoint x: 238, startPoint y: 131, endPoint x: 193, endPoint y: 128, distance: 44.9
click at [193, 128] on div "Ligne : 54 Mot : 19 Sous-mot : 1 ** Préserver les Voix" at bounding box center [322, 135] width 619 height 34
click at [629, 194] on div "Et j'ignorais Je sais que l'on pouvait" at bounding box center [322, 173] width 619 height 43
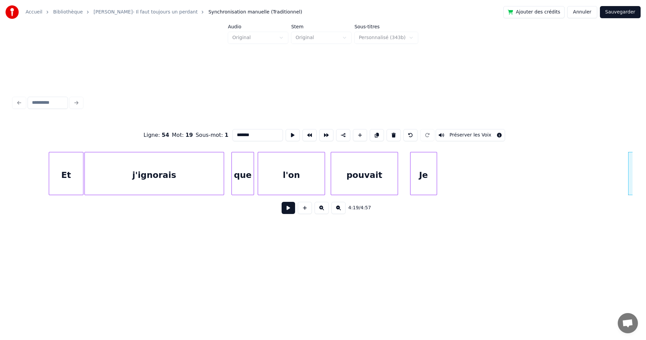
click at [612, 180] on div "Je" at bounding box center [612, 175] width 26 height 46
click at [389, 177] on div "pouvait" at bounding box center [364, 175] width 67 height 46
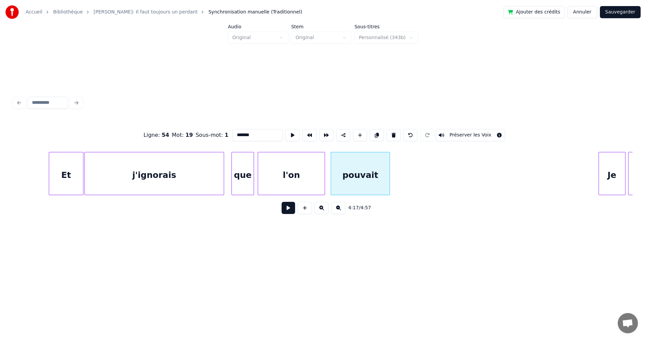
click at [389, 180] on div at bounding box center [389, 173] width 2 height 42
click at [372, 185] on div "pouvait" at bounding box center [360, 175] width 59 height 46
type input "*******"
click at [286, 211] on button at bounding box center [288, 208] width 13 height 12
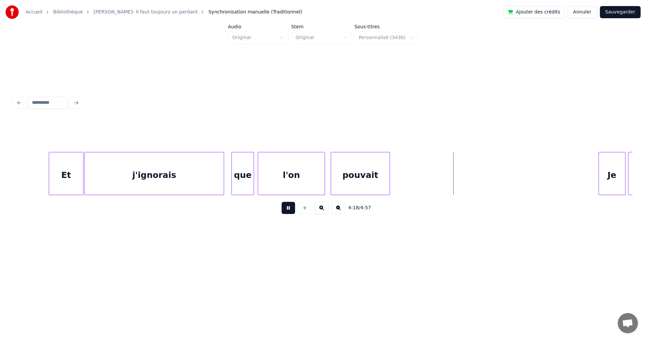
click at [286, 211] on button at bounding box center [288, 208] width 13 height 12
click at [305, 211] on button at bounding box center [305, 208] width 14 height 12
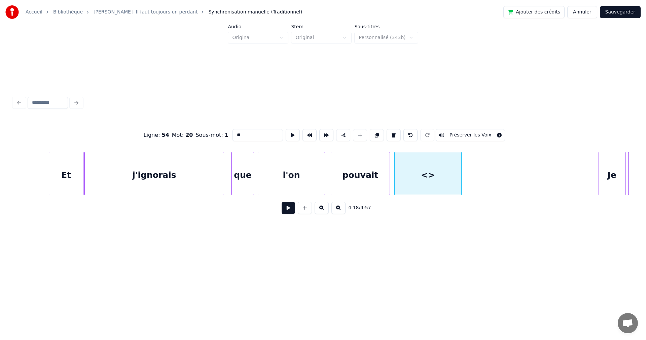
drag, startPoint x: 247, startPoint y: 130, endPoint x: 188, endPoint y: 122, distance: 59.5
click at [189, 122] on div "Ligne : 54 Mot : 20 Sous-mot : 1 ** Préserver les Voix" at bounding box center [322, 135] width 619 height 34
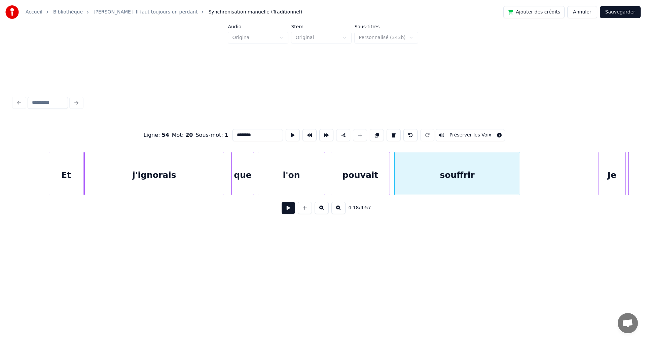
click at [518, 184] on div at bounding box center [519, 173] width 2 height 42
click at [491, 177] on div "souffrir" at bounding box center [456, 175] width 123 height 46
type input "********"
click at [285, 210] on button at bounding box center [288, 208] width 13 height 12
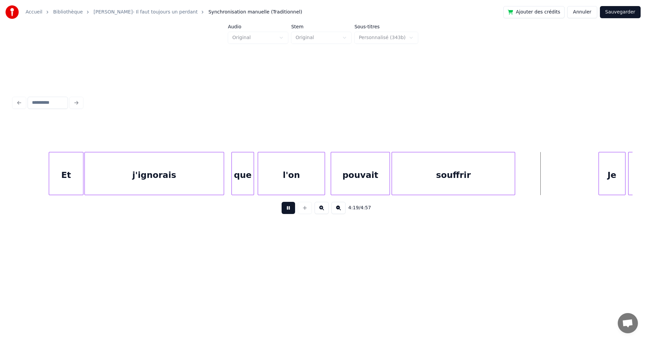
click at [285, 210] on button at bounding box center [288, 208] width 13 height 12
click at [357, 175] on div "pouvait" at bounding box center [360, 175] width 59 height 46
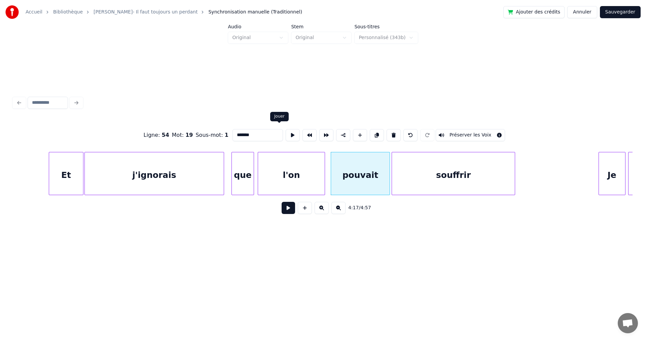
click at [286, 130] on button at bounding box center [293, 135] width 14 height 12
click at [427, 183] on div at bounding box center [427, 173] width 2 height 42
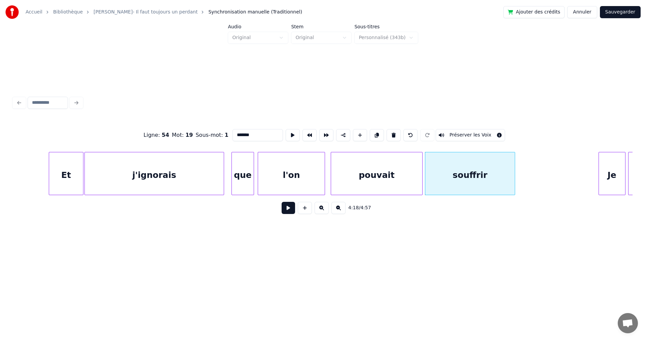
click at [420, 183] on div at bounding box center [421, 173] width 2 height 42
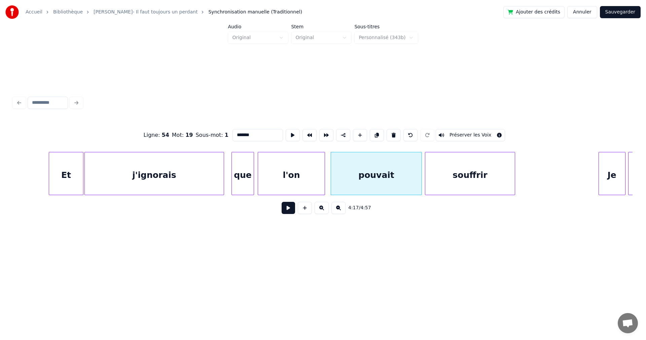
click at [408, 181] on div "pouvait" at bounding box center [376, 175] width 91 height 46
click at [286, 130] on button at bounding box center [293, 135] width 14 height 12
click at [463, 185] on div "souffrir" at bounding box center [470, 175] width 90 height 46
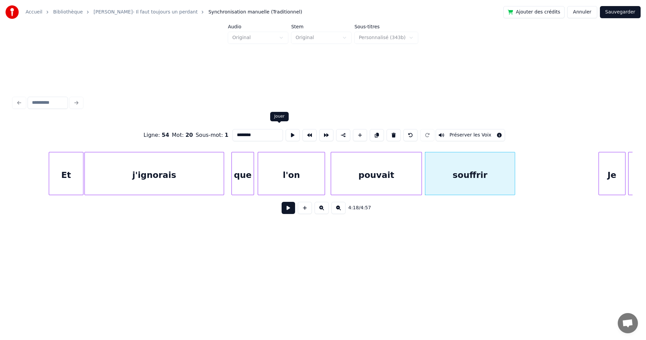
click at [286, 132] on button at bounding box center [293, 135] width 14 height 12
click at [484, 178] on div "souffrir" at bounding box center [470, 175] width 90 height 46
click at [357, 174] on div "pouvait" at bounding box center [376, 175] width 91 height 46
type input "*******"
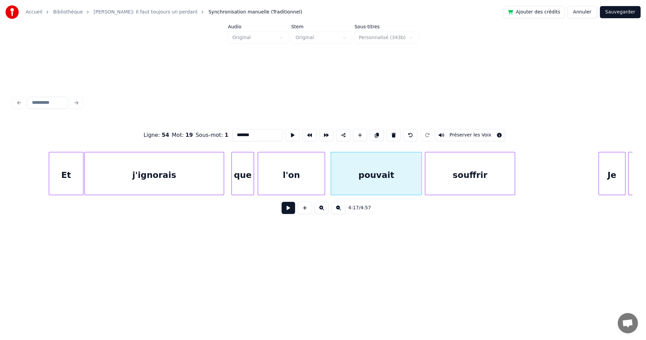
click at [282, 210] on button at bounding box center [288, 208] width 13 height 12
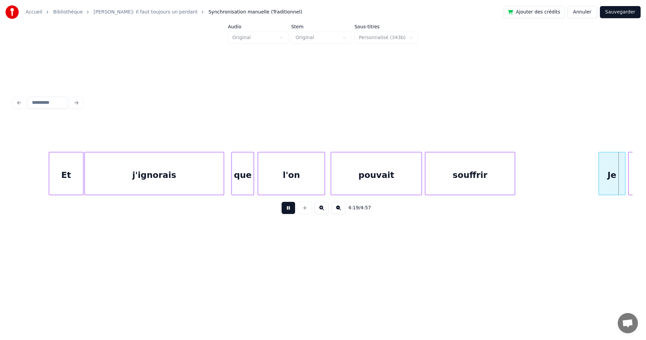
click at [282, 210] on button at bounding box center [288, 208] width 13 height 12
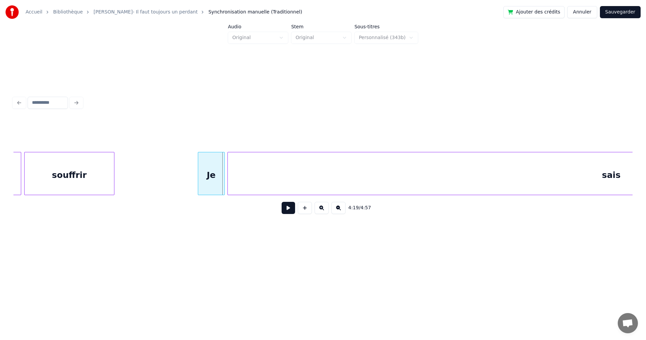
scroll to position [0, 43524]
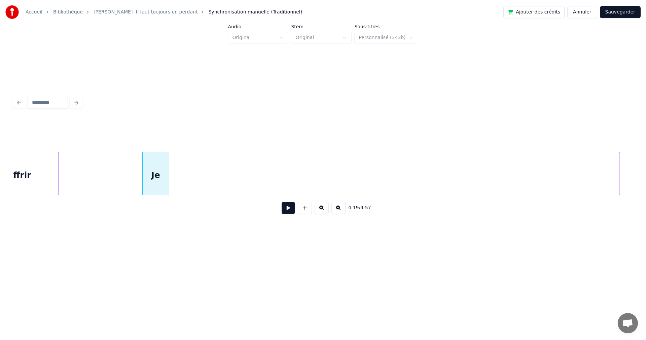
click at [620, 189] on div at bounding box center [621, 173] width 2 height 42
click at [601, 172] on div "Je" at bounding box center [601, 175] width 26 height 46
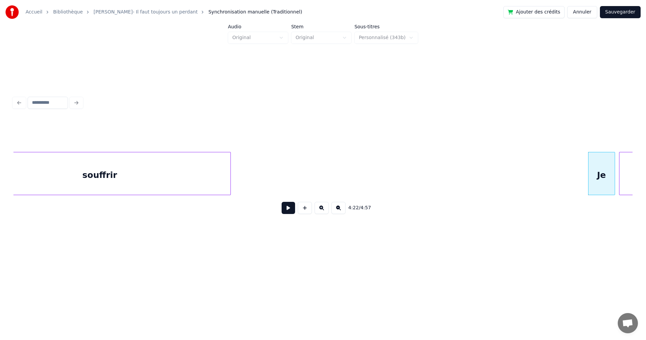
click at [229, 188] on div at bounding box center [230, 173] width 2 height 42
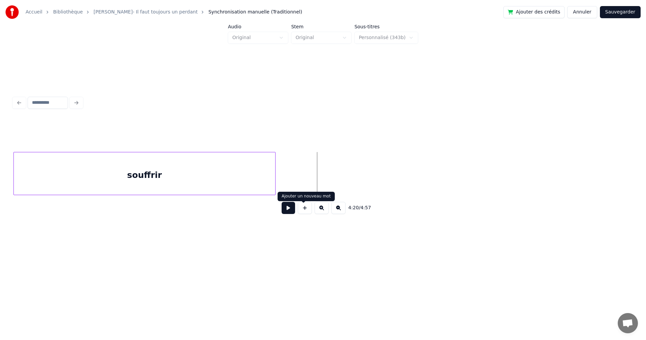
click at [302, 210] on button at bounding box center [305, 208] width 14 height 12
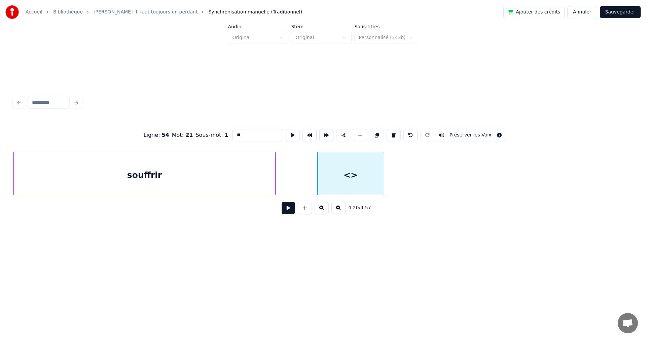
drag, startPoint x: 234, startPoint y: 135, endPoint x: 211, endPoint y: 133, distance: 23.0
click at [211, 133] on div "Ligne : 54 Mot : 21 Sous-mot : 1 ** Préserver les Voix" at bounding box center [322, 135] width 619 height 34
click at [168, 180] on div "souffrir" at bounding box center [145, 175] width 262 height 46
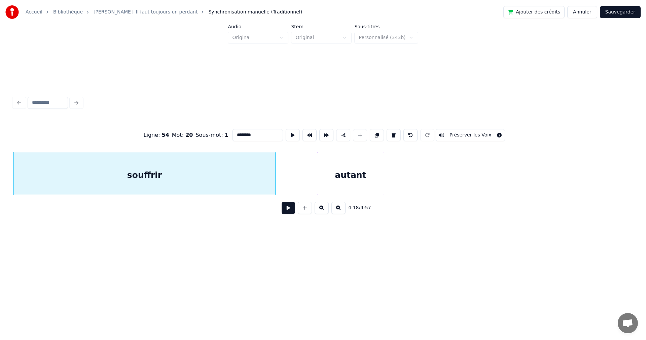
type input "********"
click at [282, 210] on button at bounding box center [288, 208] width 13 height 12
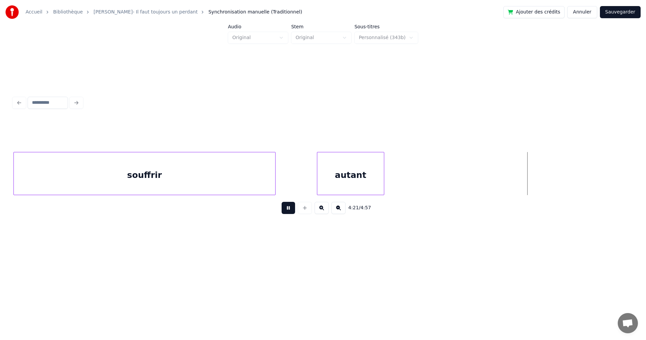
click at [282, 210] on button at bounding box center [288, 208] width 13 height 12
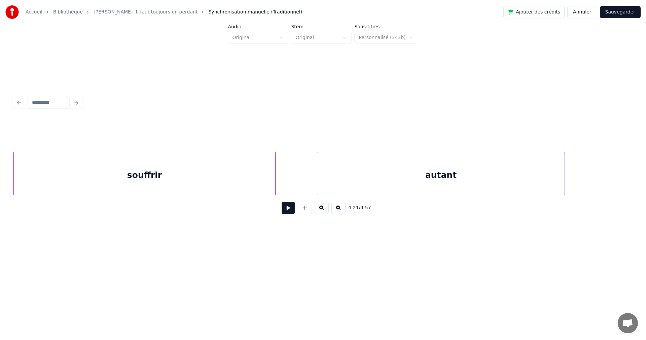
click at [563, 187] on div at bounding box center [564, 173] width 2 height 42
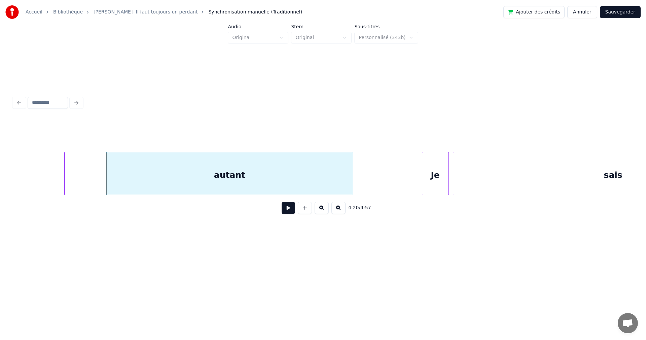
scroll to position [0, 43718]
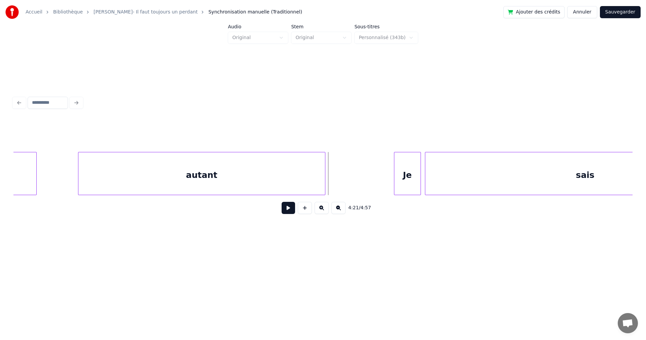
click at [289, 210] on button at bounding box center [288, 208] width 13 height 12
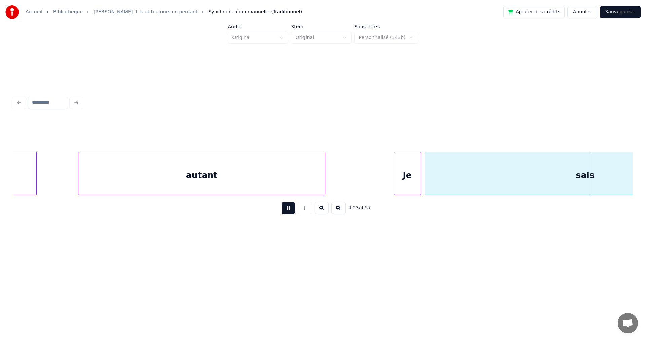
click at [289, 210] on button at bounding box center [288, 208] width 13 height 12
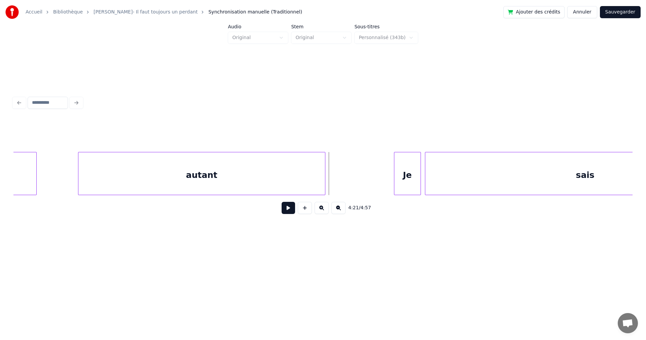
click at [282, 211] on button at bounding box center [288, 208] width 13 height 12
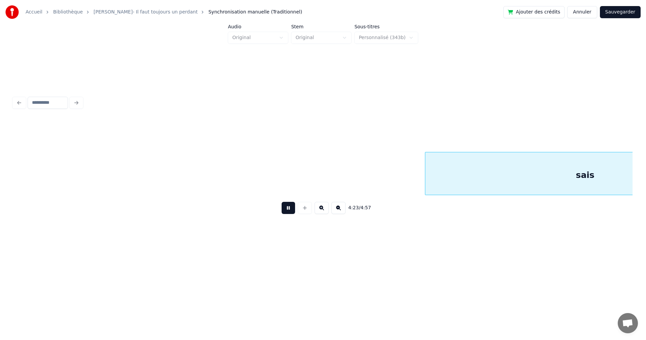
scroll to position [0, 44338]
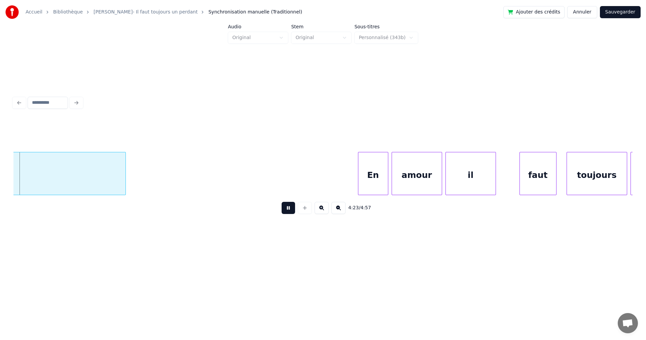
click at [282, 211] on button at bounding box center [288, 208] width 13 height 12
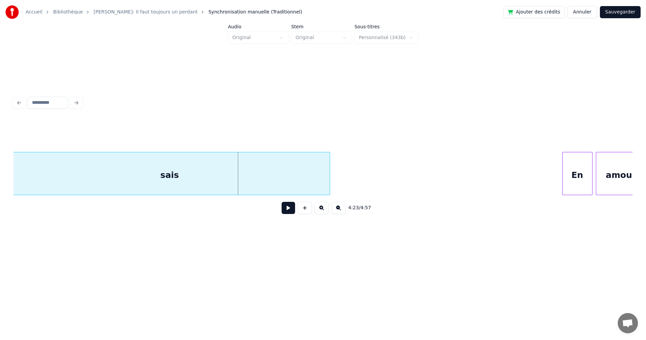
scroll to position [0, 43967]
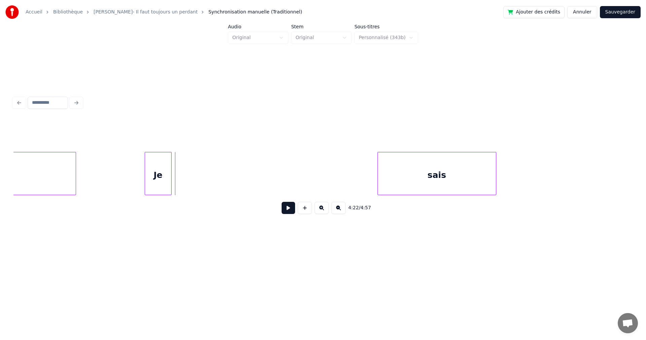
click at [379, 195] on div "sais Je autant" at bounding box center [322, 173] width 619 height 43
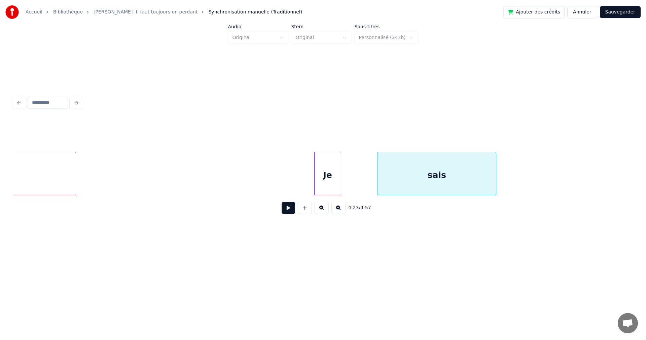
click at [321, 186] on div "Je" at bounding box center [328, 175] width 26 height 46
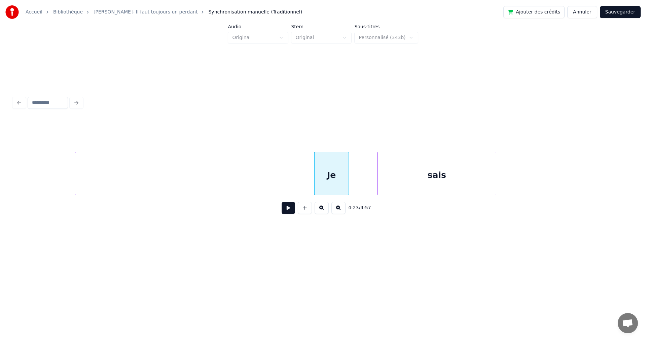
click at [347, 180] on div at bounding box center [348, 173] width 2 height 42
click at [338, 180] on div "Je" at bounding box center [332, 175] width 34 height 46
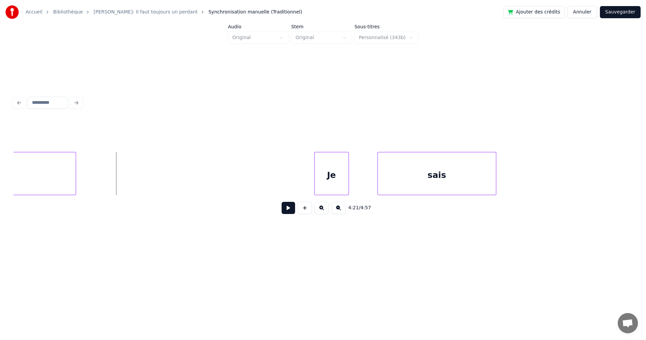
click at [283, 210] on button at bounding box center [288, 208] width 13 height 12
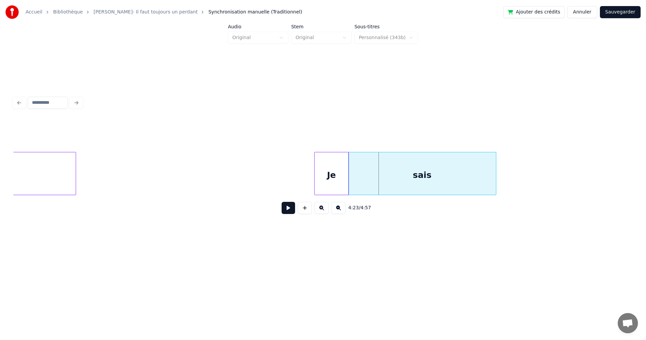
click at [350, 178] on div at bounding box center [350, 173] width 2 height 42
click at [329, 179] on div "Je" at bounding box center [332, 175] width 34 height 46
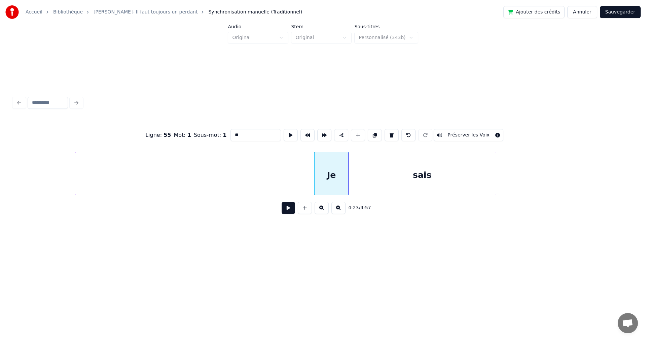
click at [288, 213] on button at bounding box center [288, 208] width 13 height 12
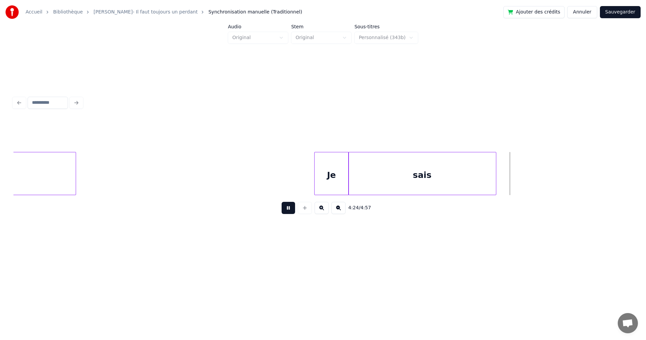
click at [288, 213] on button at bounding box center [288, 208] width 13 height 12
click at [547, 182] on div at bounding box center [547, 173] width 2 height 42
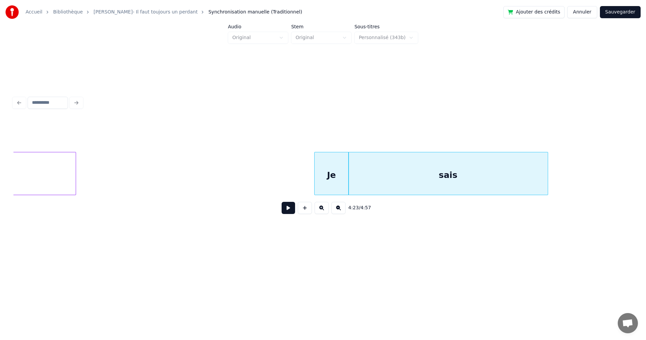
click at [338, 177] on div "Je" at bounding box center [332, 175] width 34 height 46
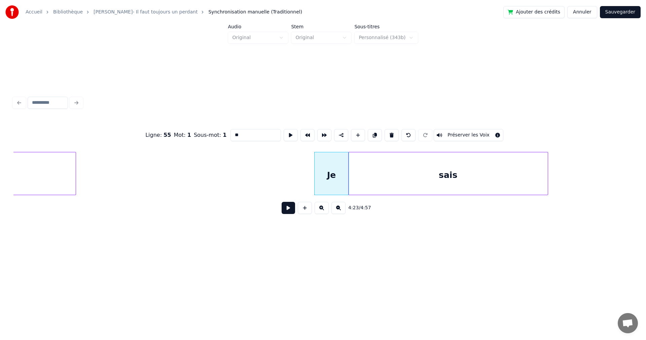
click at [285, 209] on button at bounding box center [288, 208] width 13 height 12
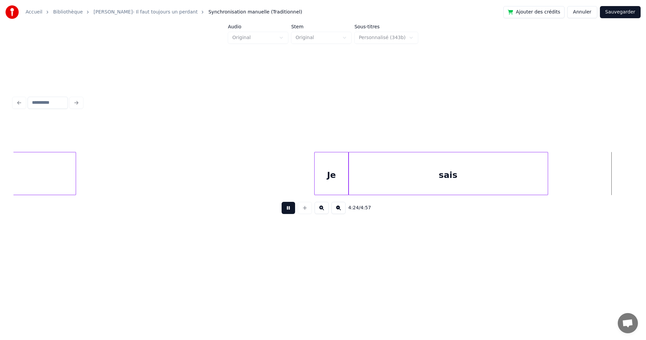
scroll to position [0, 44588]
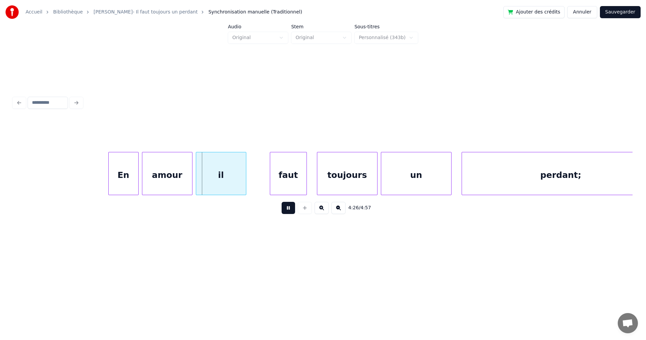
click at [285, 209] on button at bounding box center [288, 208] width 13 height 12
click at [81, 167] on div at bounding box center [82, 173] width 2 height 42
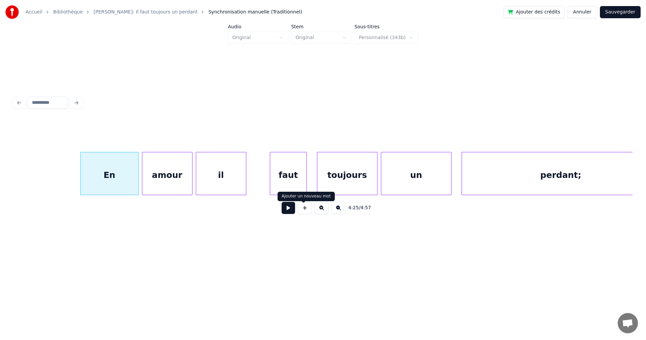
click at [289, 208] on button at bounding box center [288, 208] width 13 height 12
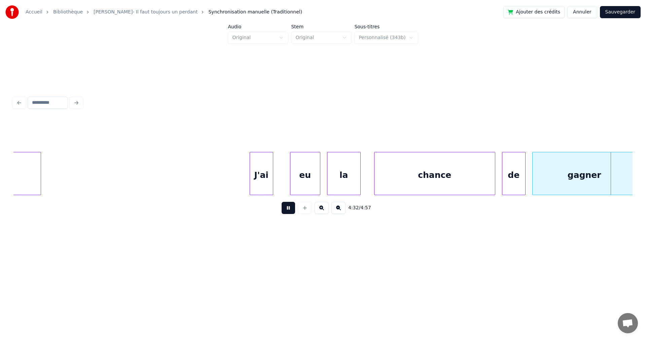
scroll to position [0, 45826]
